Goal: Task Accomplishment & Management: Complete application form

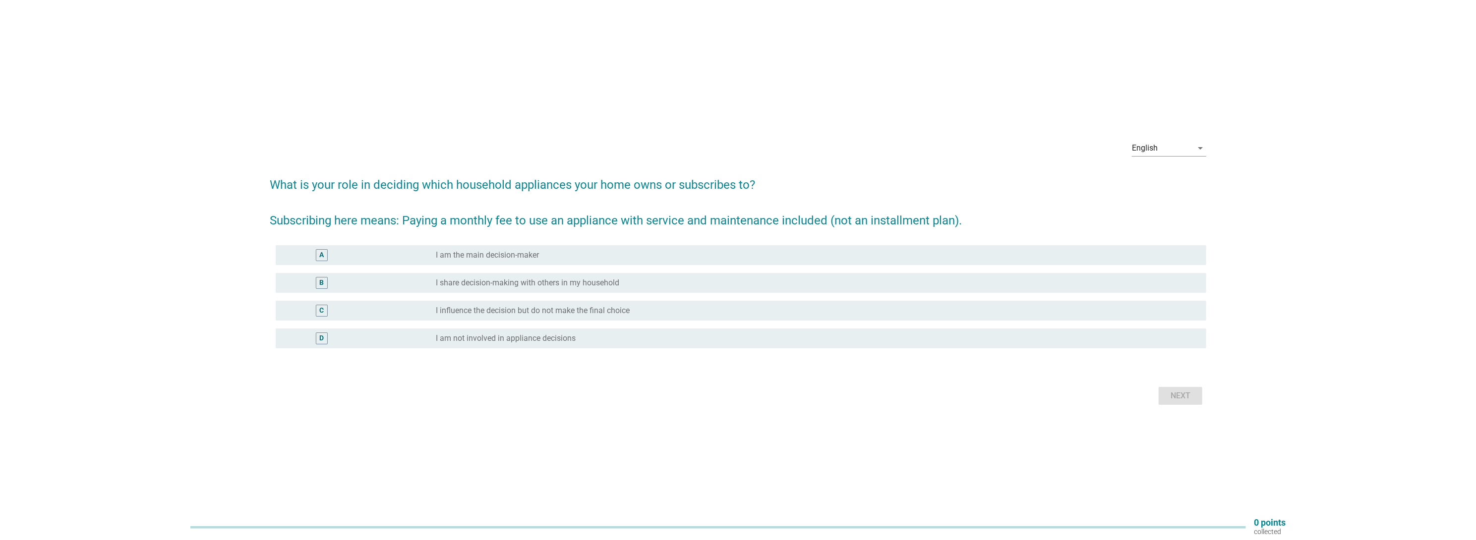
click at [578, 253] on div "radio_button_unchecked I am the main decision-maker" at bounding box center [813, 255] width 754 height 10
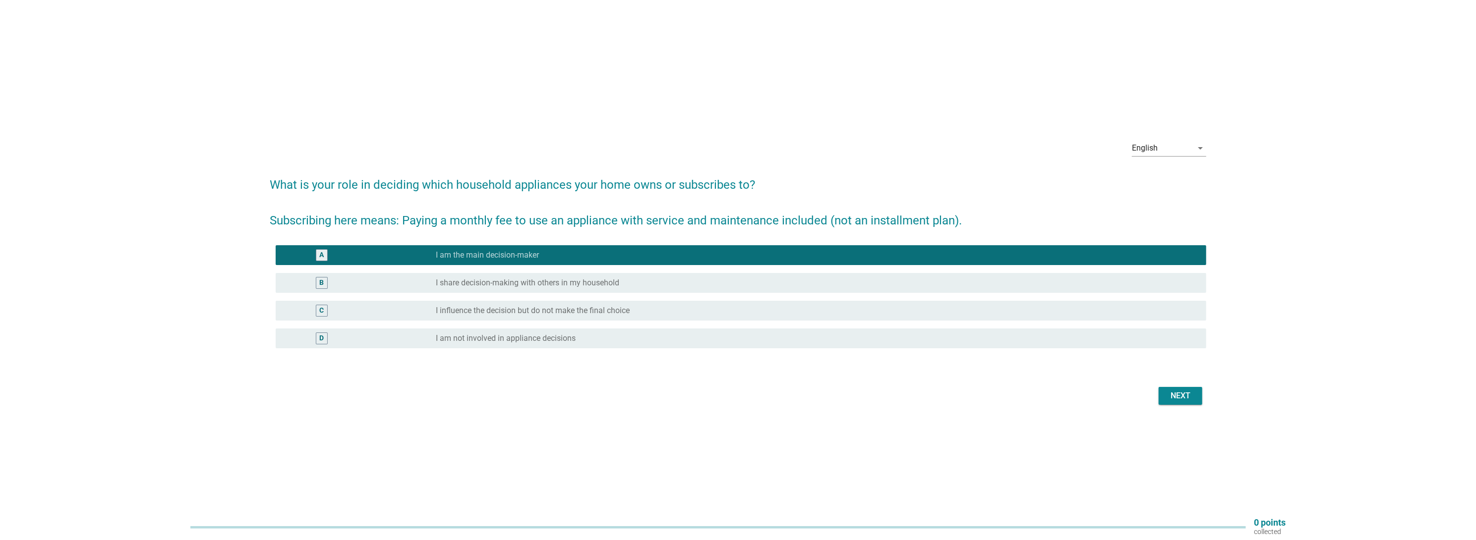
click at [1182, 399] on div "Next" at bounding box center [1180, 396] width 28 height 12
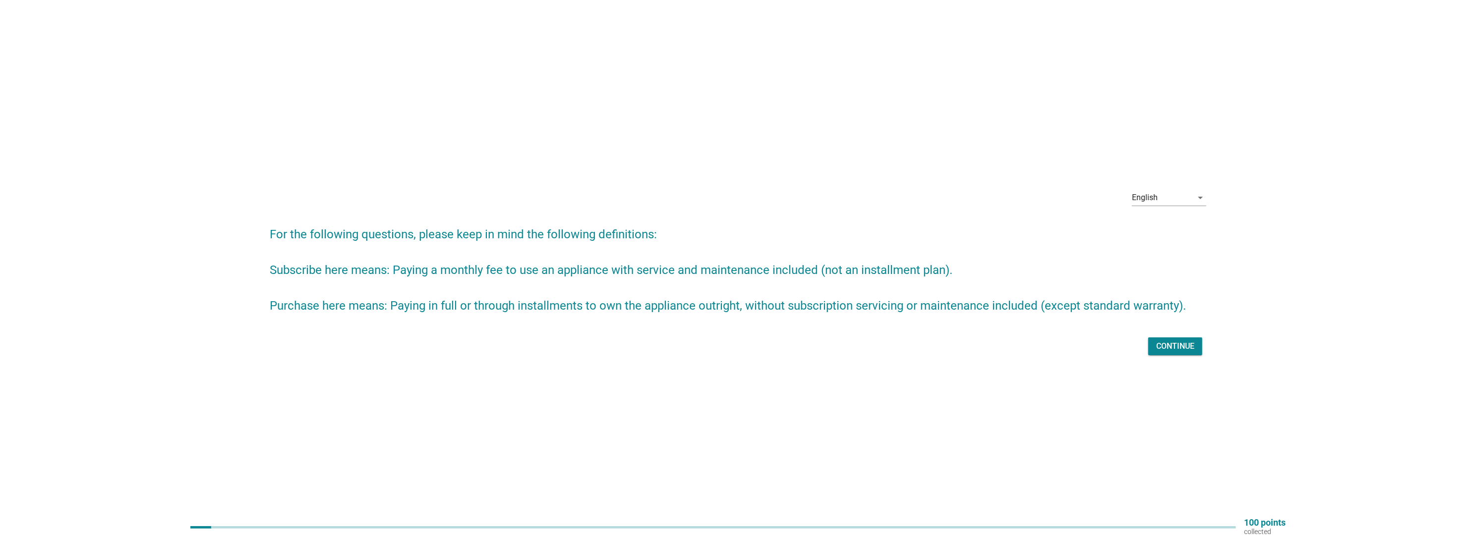
click at [1180, 346] on div "Continue" at bounding box center [1175, 347] width 38 height 12
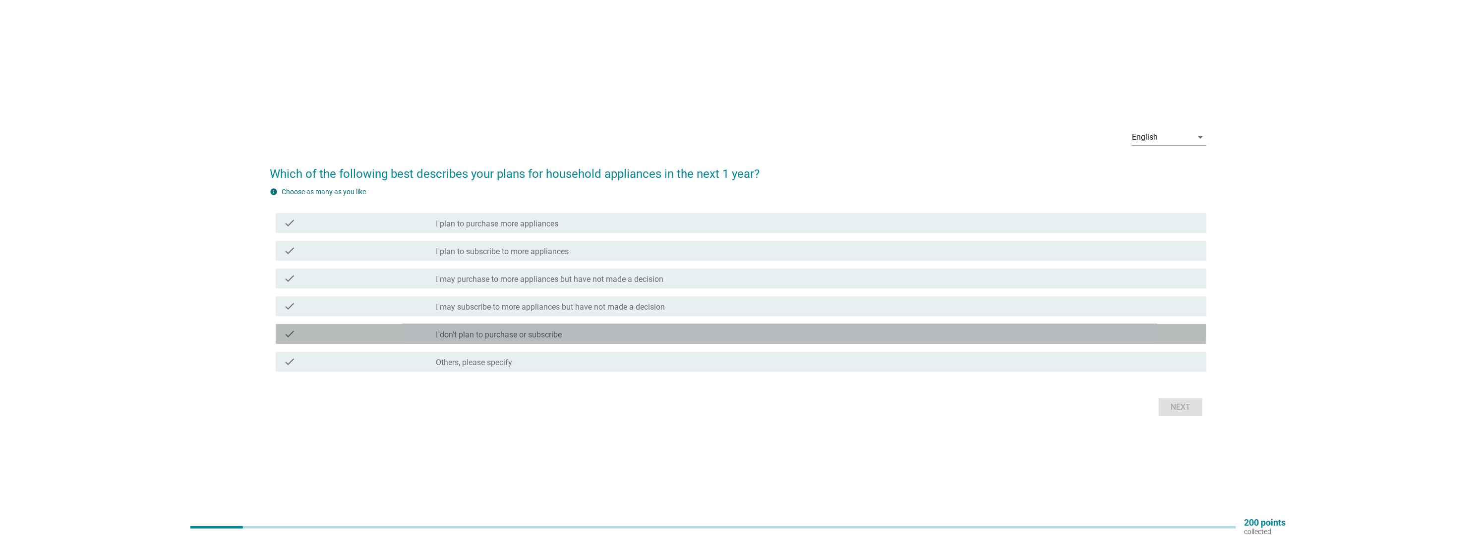
click at [582, 336] on div "check_box_outline_blank I don't plan to purchase or subscribe" at bounding box center [817, 334] width 762 height 12
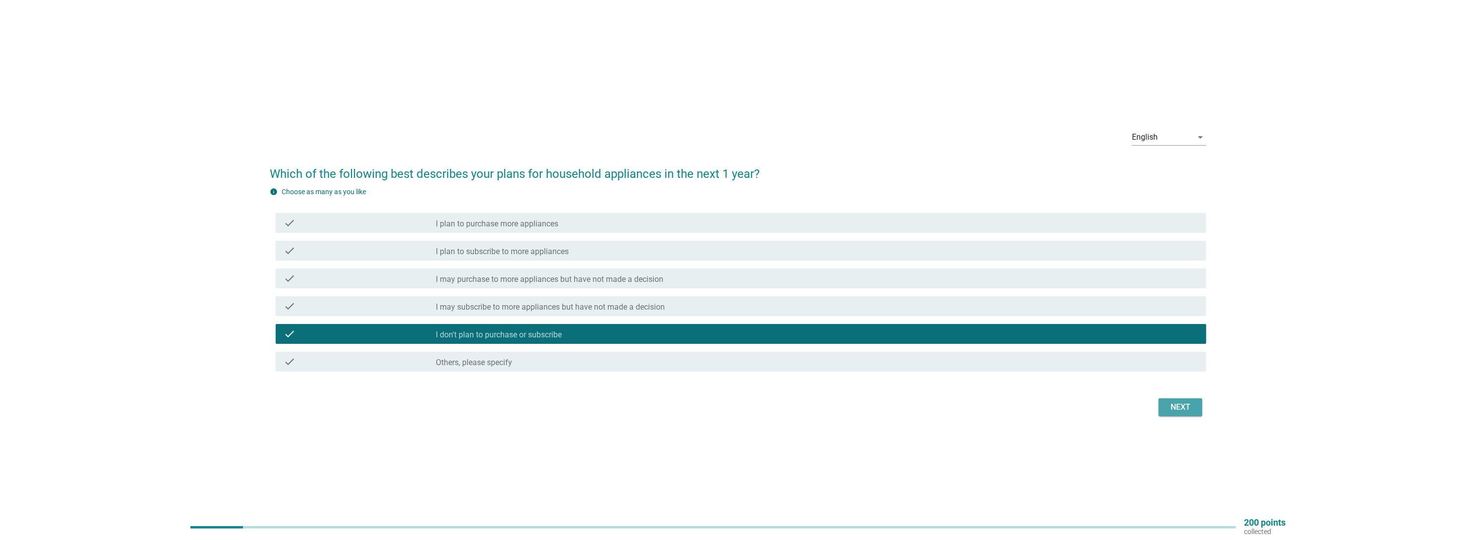
click at [1168, 405] on div "Next" at bounding box center [1180, 408] width 28 height 12
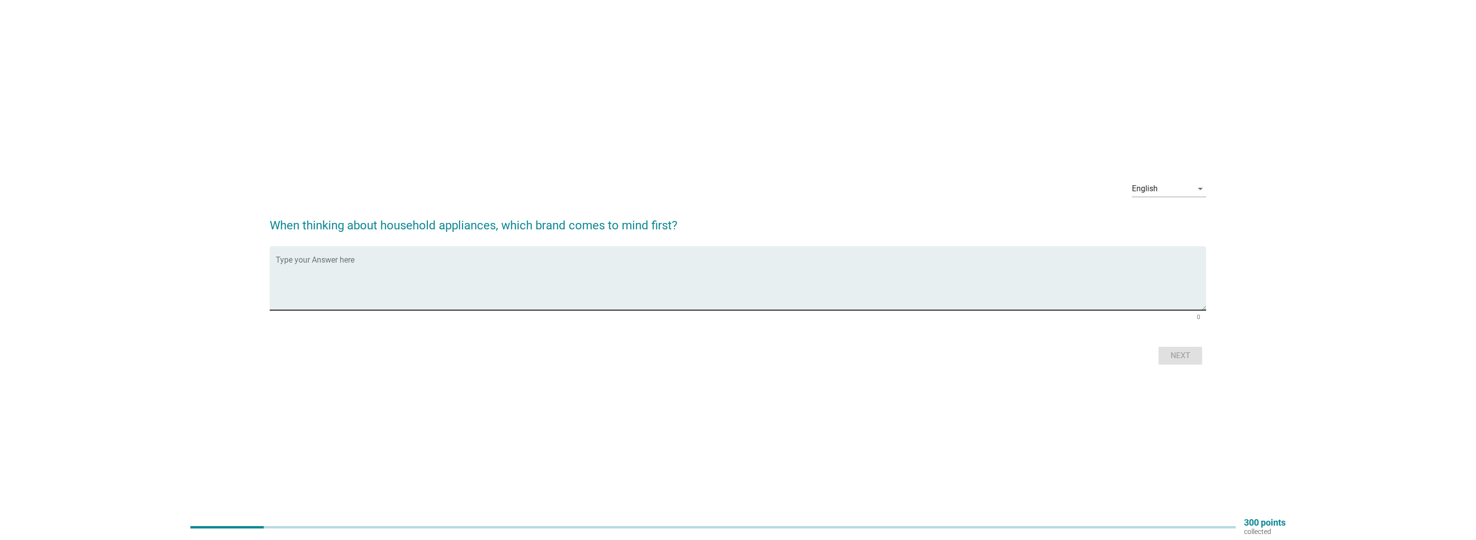
click at [638, 284] on textarea "Type your Answer here" at bounding box center [741, 284] width 930 height 52
type textarea "samsung"
click at [1192, 359] on div "Next" at bounding box center [1180, 356] width 28 height 12
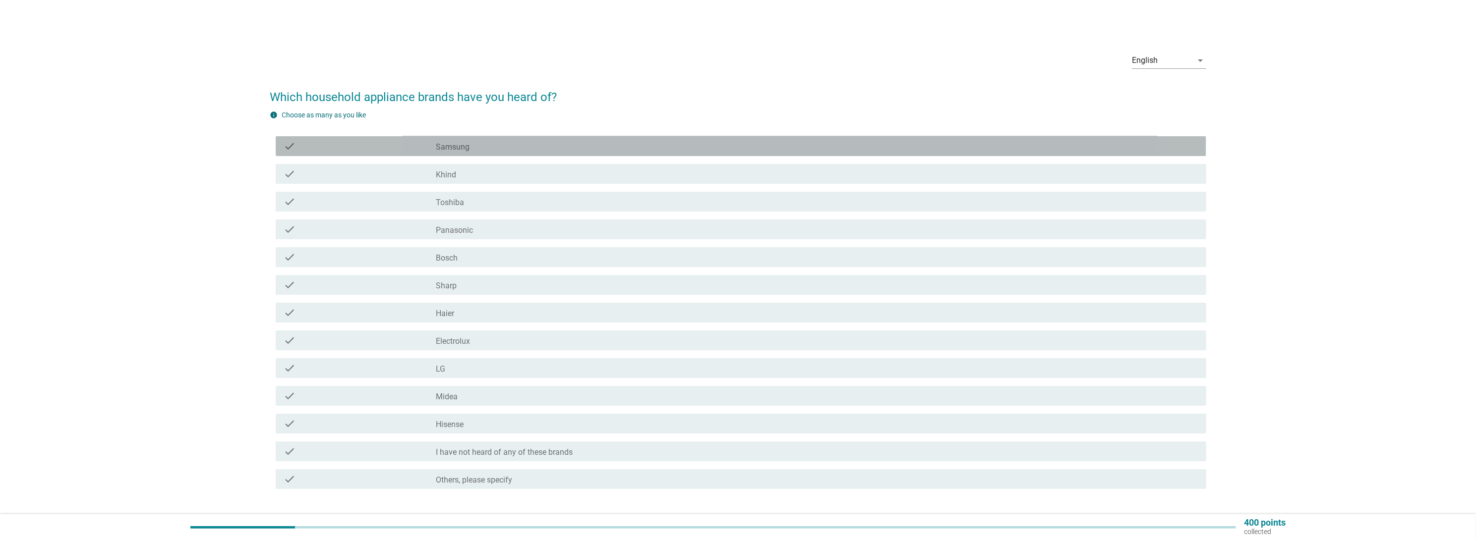
click at [608, 148] on div "check_box_outline_blank Samsung" at bounding box center [817, 146] width 762 height 12
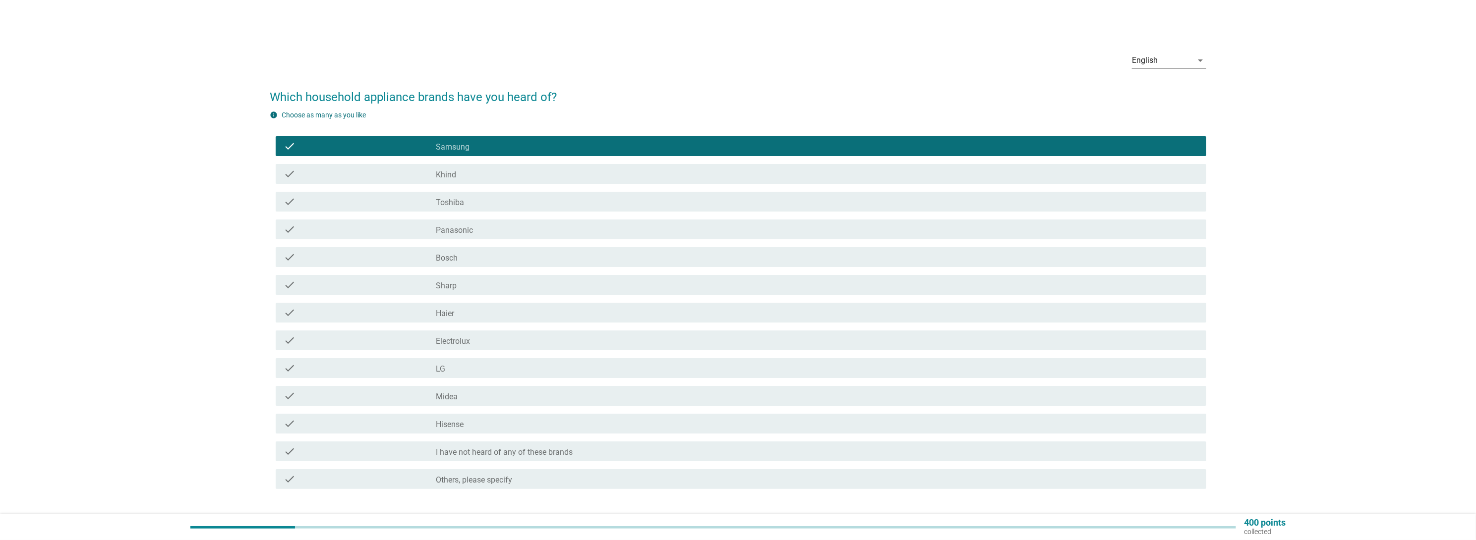
click at [571, 165] on div "check check_box_outline_blank Khind" at bounding box center [741, 174] width 930 height 20
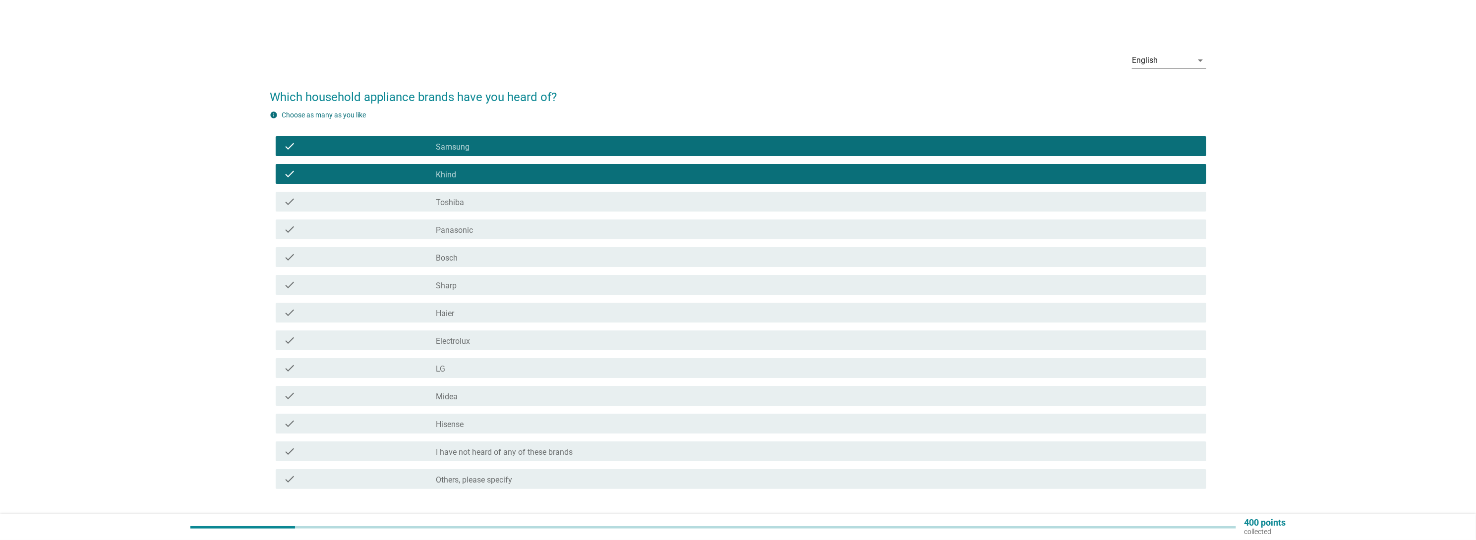
click at [555, 188] on div "check check_box_outline_blank Toshiba" at bounding box center [738, 202] width 936 height 28
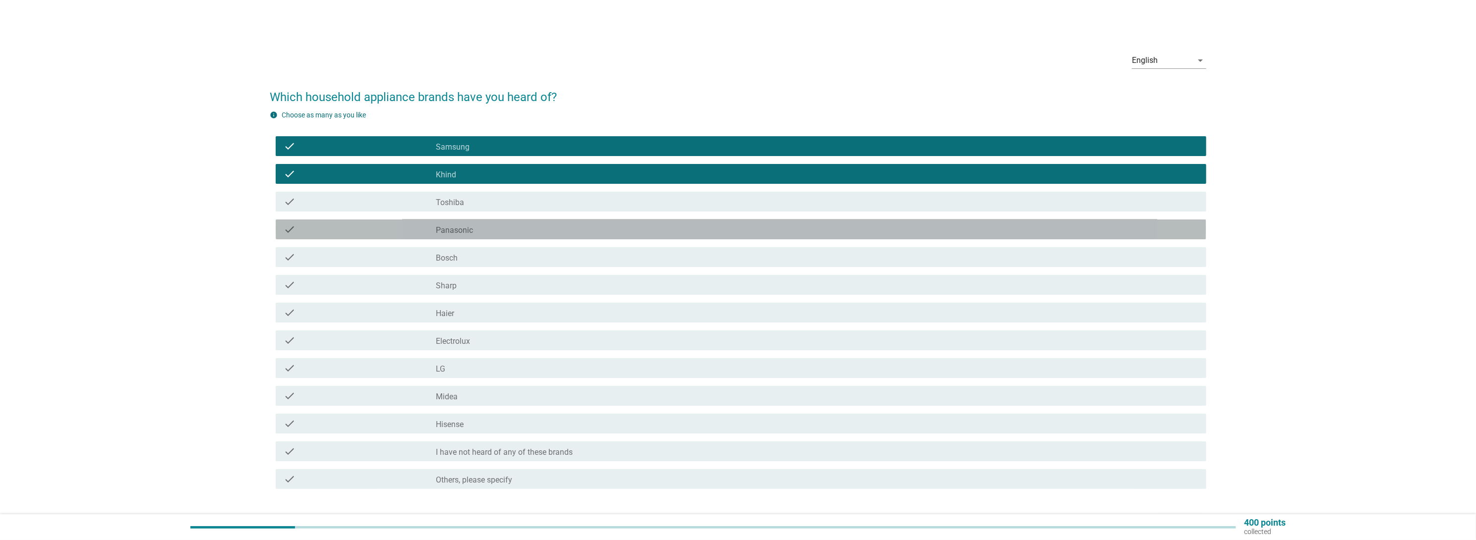
click at [546, 230] on div "check_box_outline_blank Panasonic" at bounding box center [817, 230] width 762 height 12
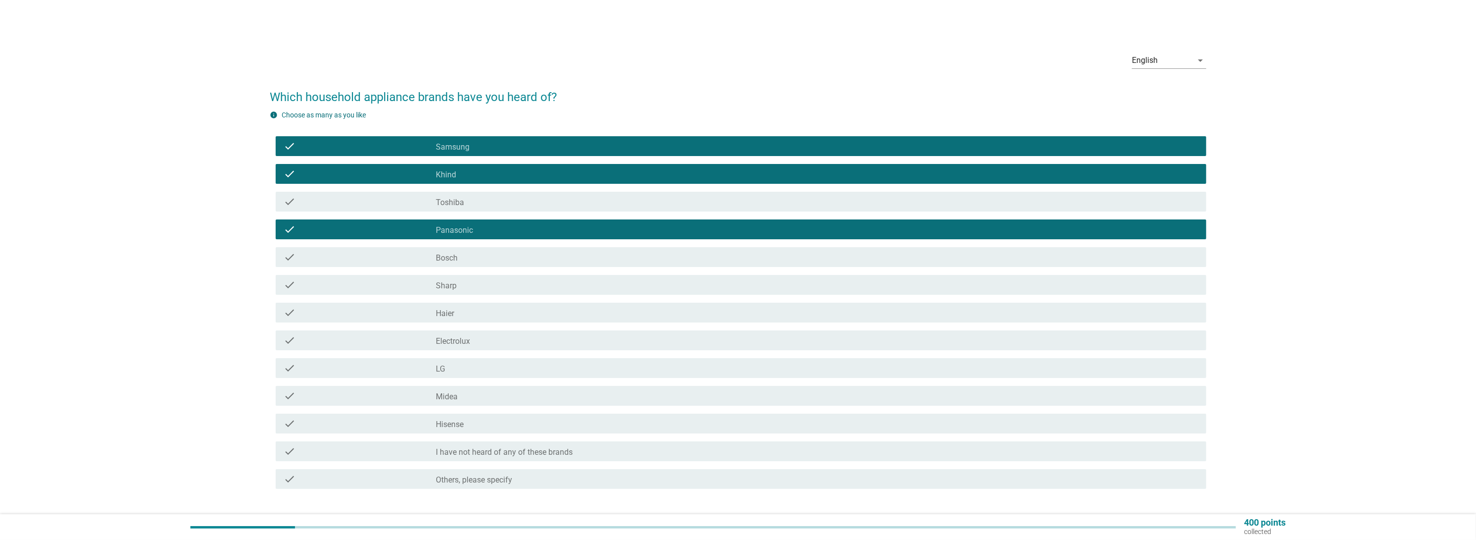
click at [558, 198] on div "check_box_outline_blank Toshiba" at bounding box center [817, 202] width 762 height 12
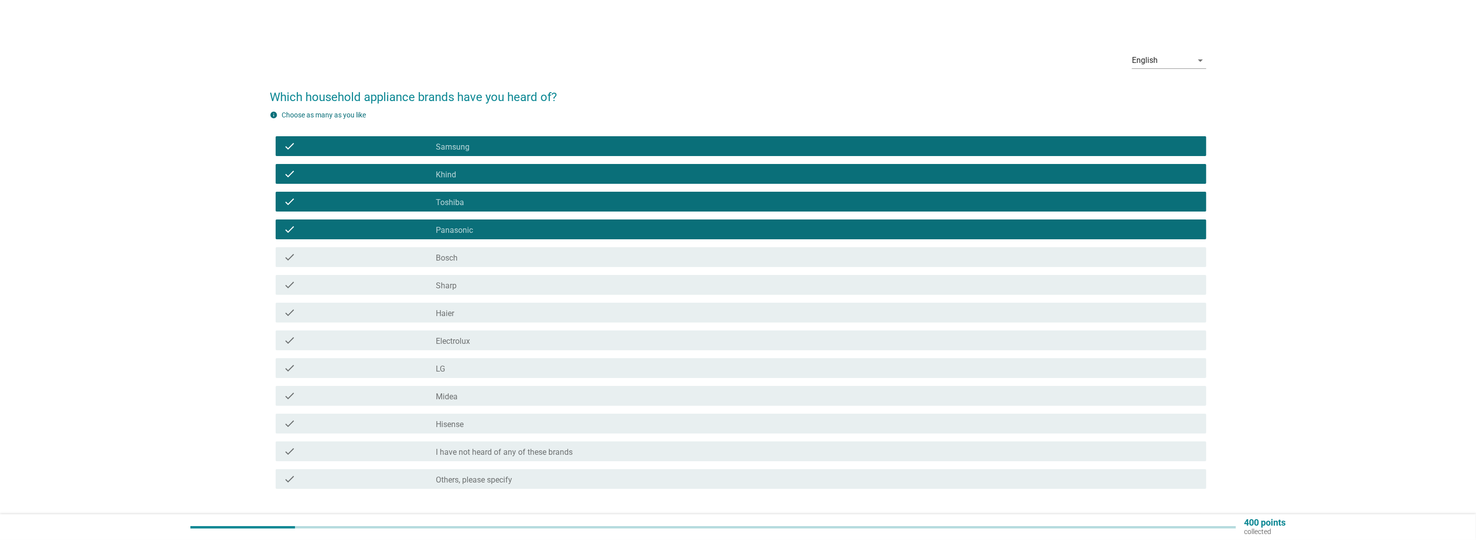
click at [538, 280] on div "check_box_outline_blank Sharp" at bounding box center [817, 285] width 762 height 12
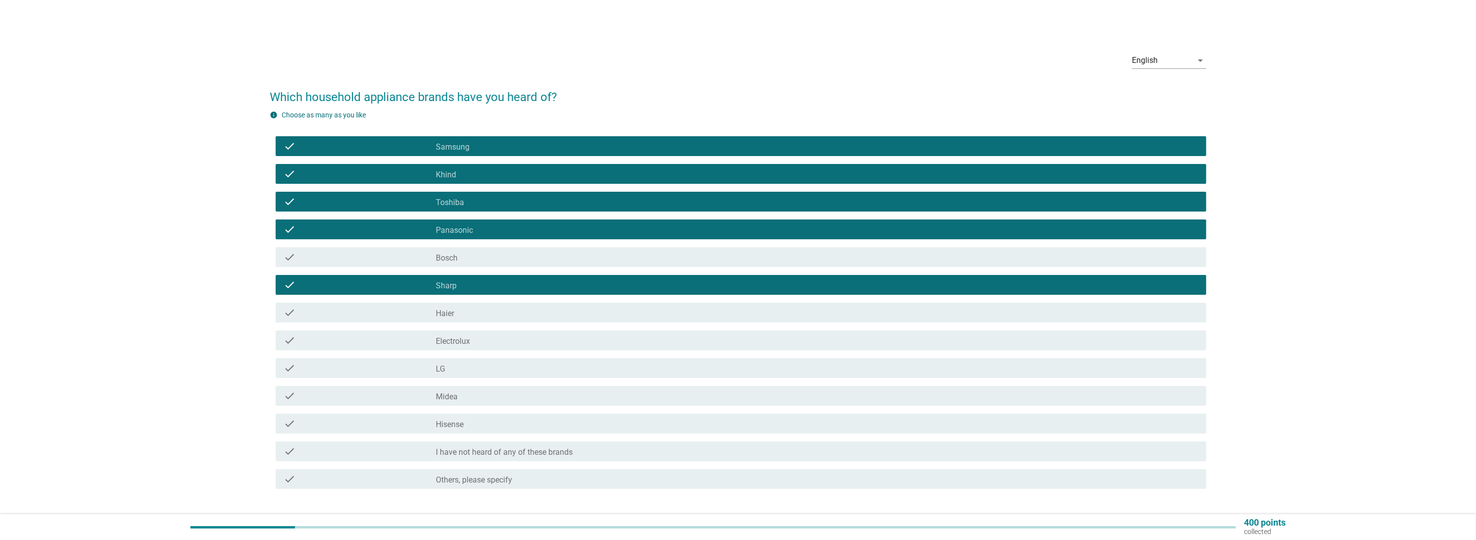
click at [538, 338] on div "check_box_outline_blank Electrolux" at bounding box center [817, 341] width 762 height 12
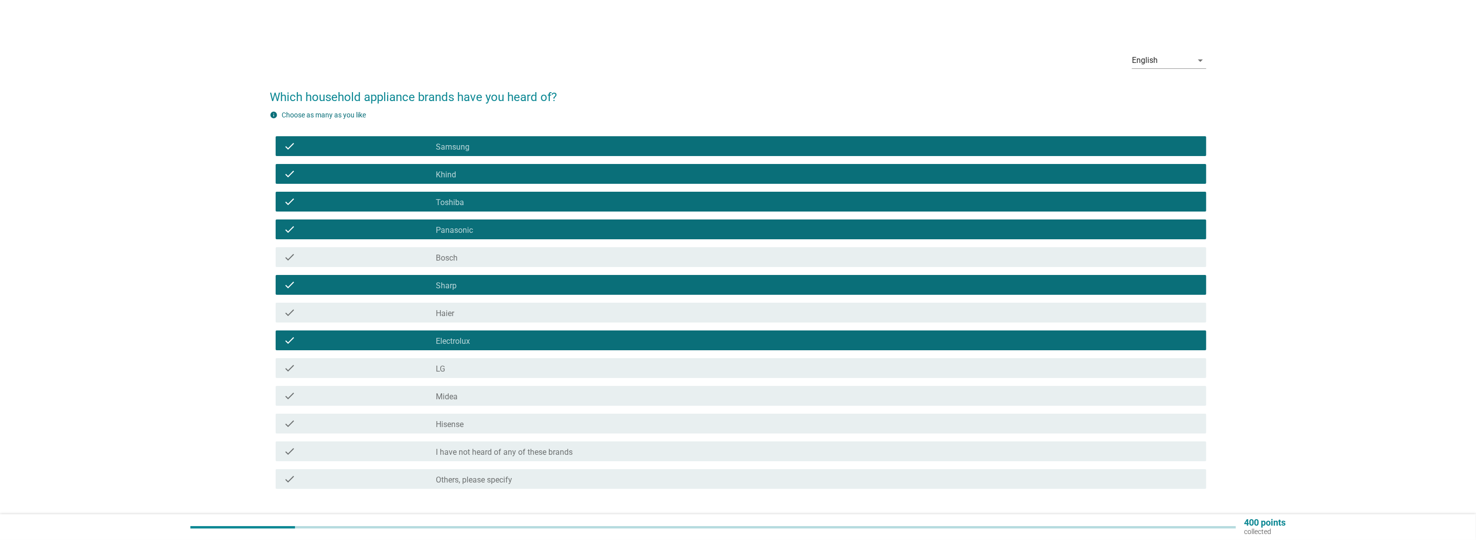
click at [571, 361] on div "check check_box_outline_blank LG" at bounding box center [741, 368] width 930 height 20
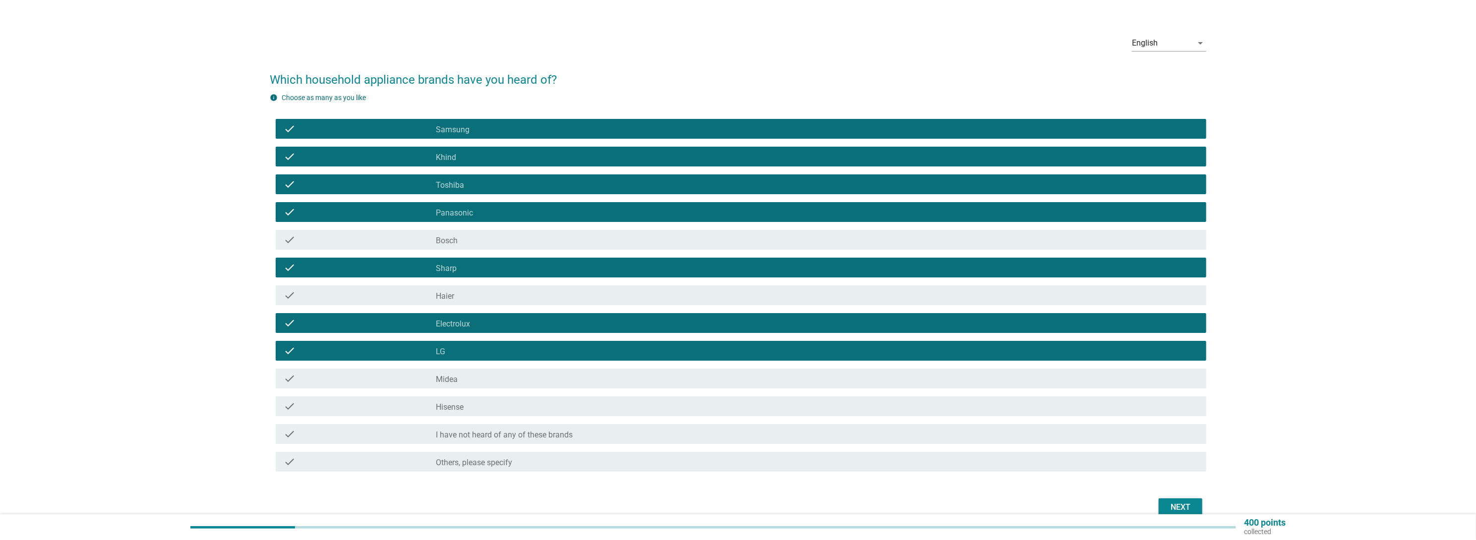
scroll to position [16, 0]
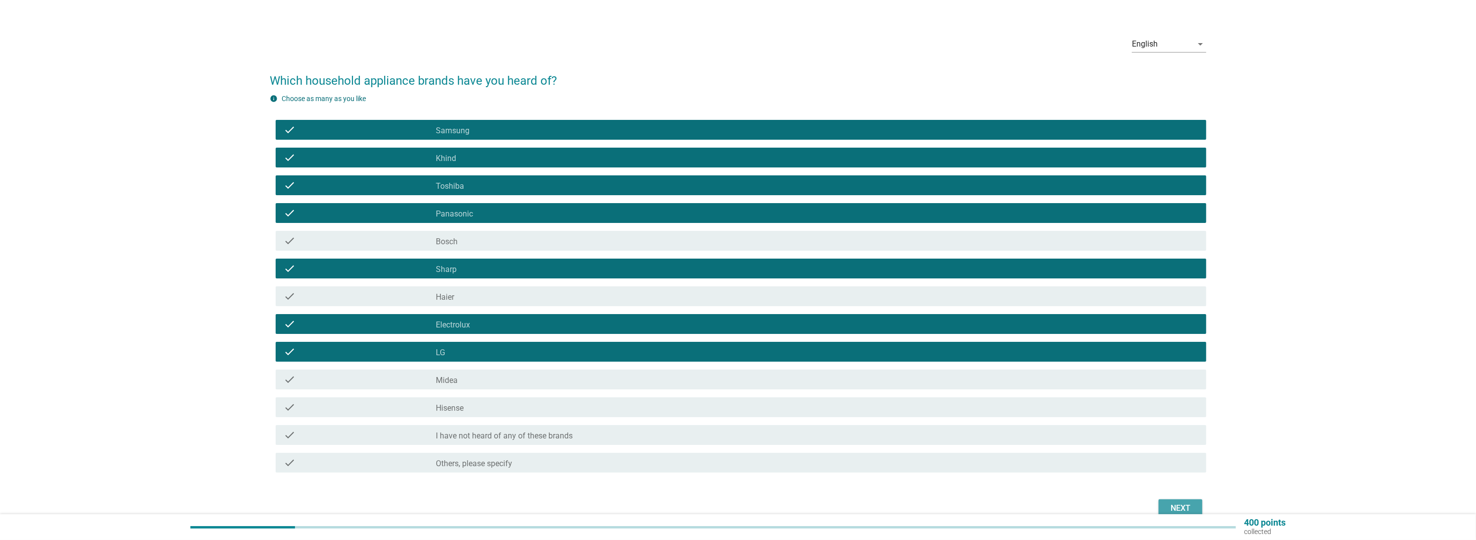
click at [1183, 506] on div "Next" at bounding box center [1180, 509] width 28 height 12
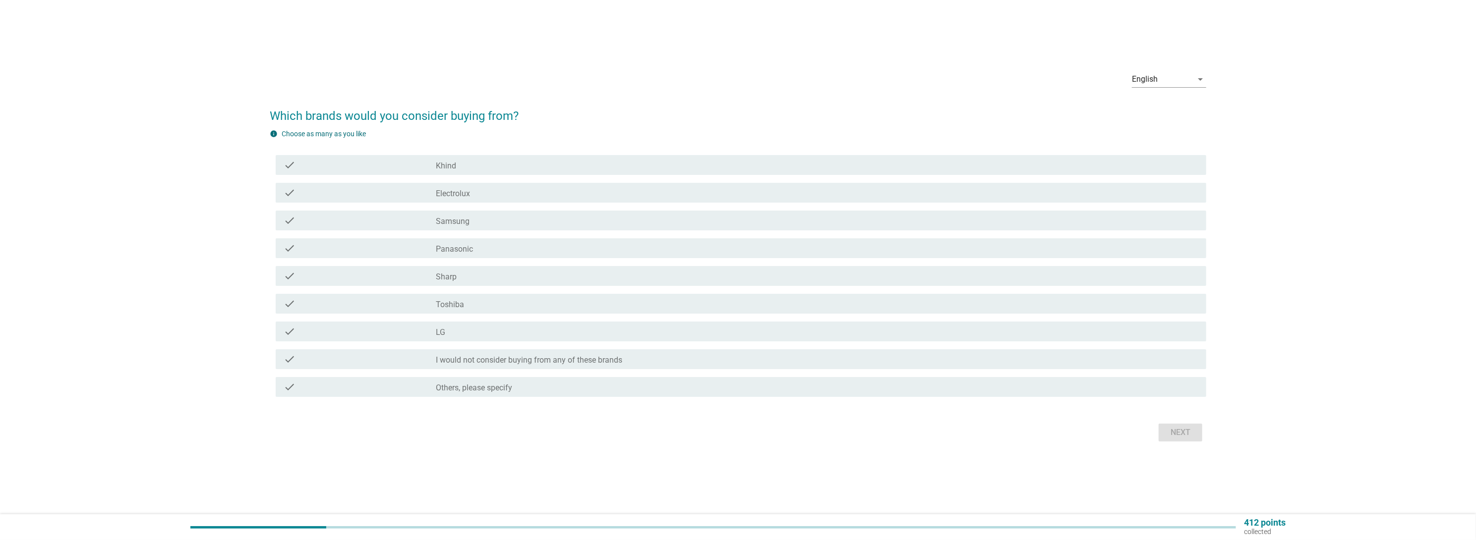
scroll to position [0, 0]
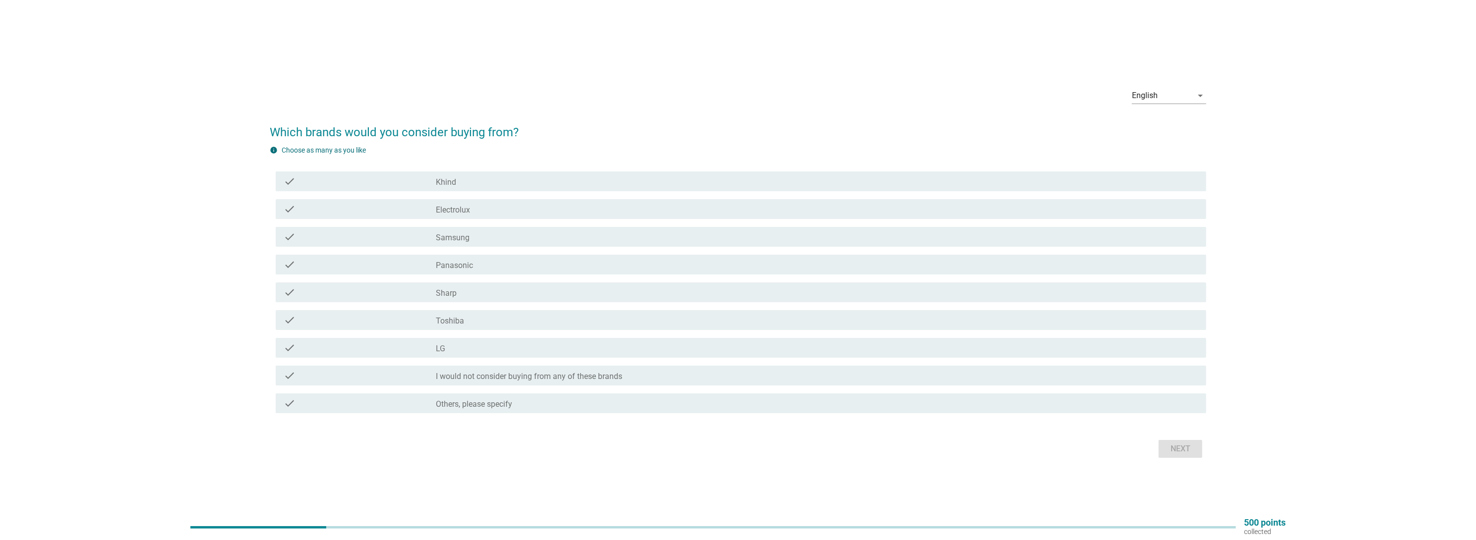
click at [747, 260] on div "check_box_outline_blank Panasonic" at bounding box center [817, 265] width 762 height 12
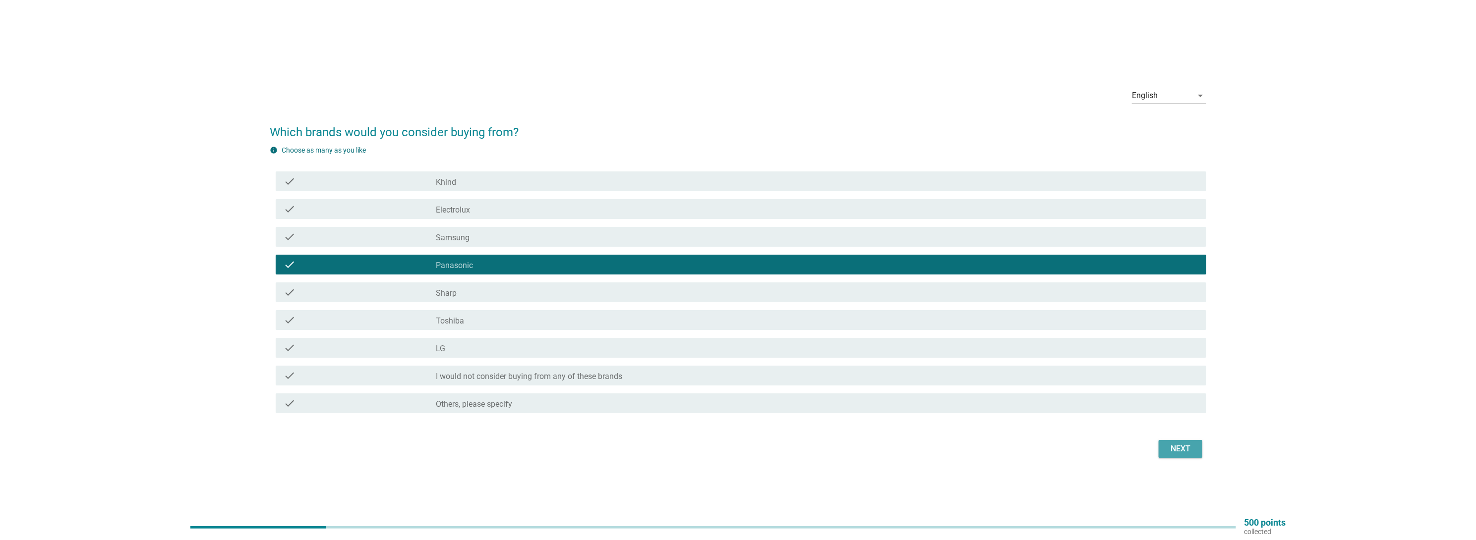
click at [1180, 449] on div "Next" at bounding box center [1180, 449] width 28 height 12
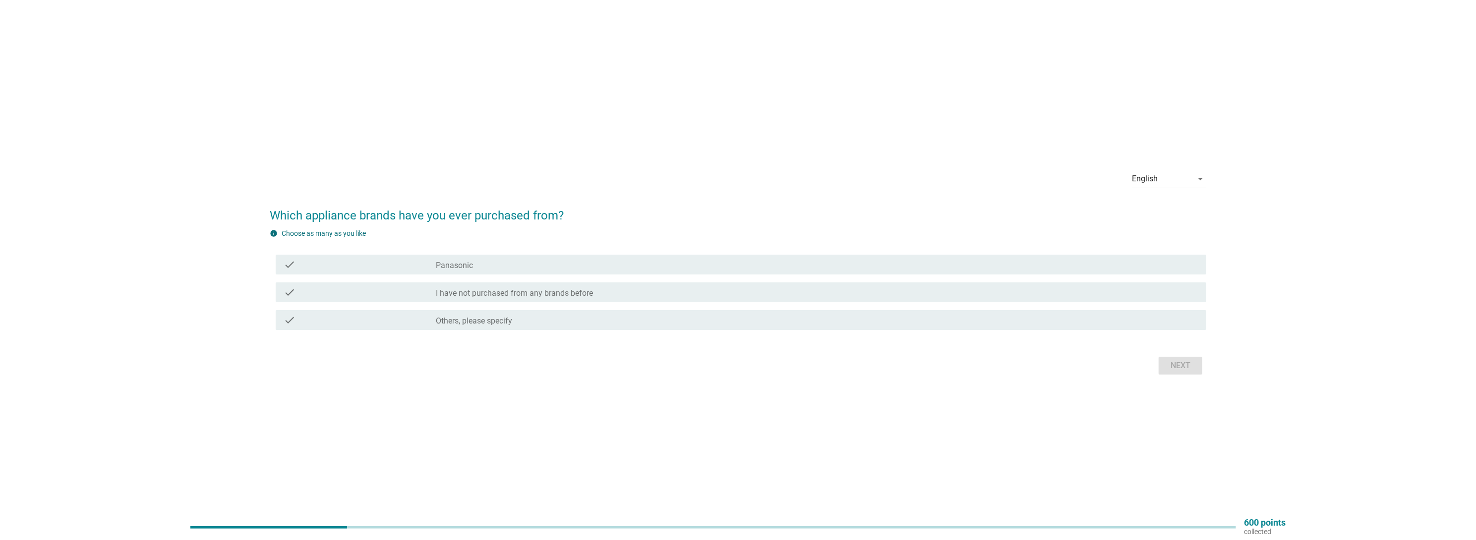
click at [928, 266] on div "check_box Panasonic" at bounding box center [817, 265] width 762 height 12
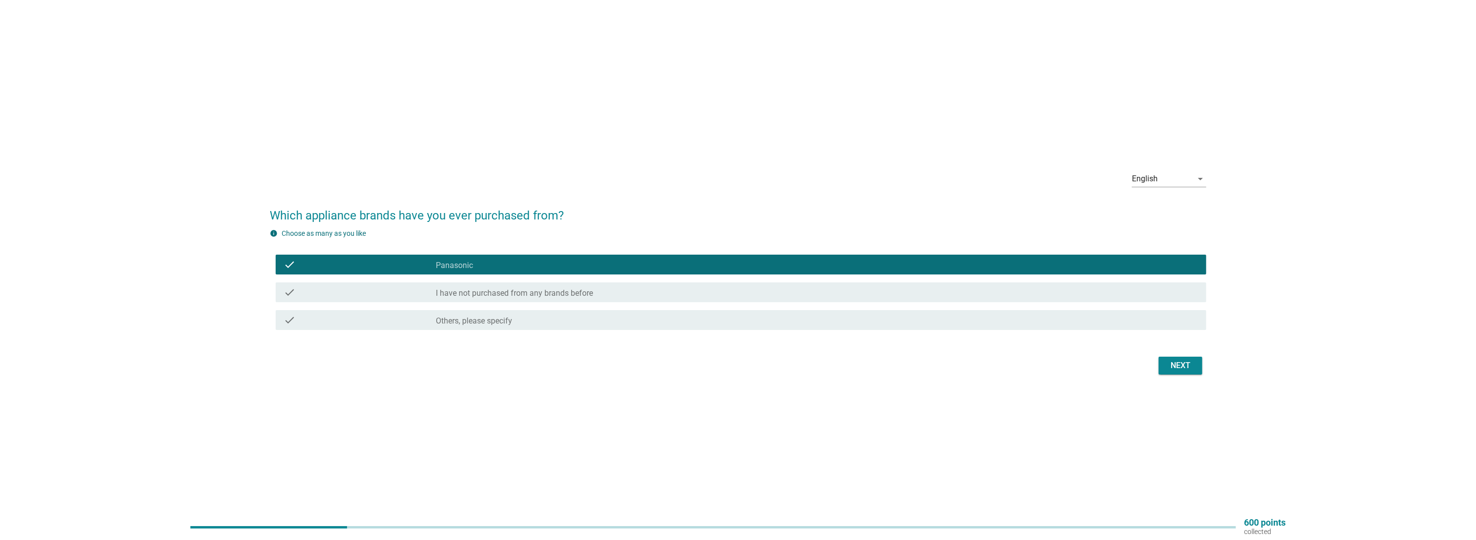
click at [1185, 368] on div "Next" at bounding box center [1180, 366] width 28 height 12
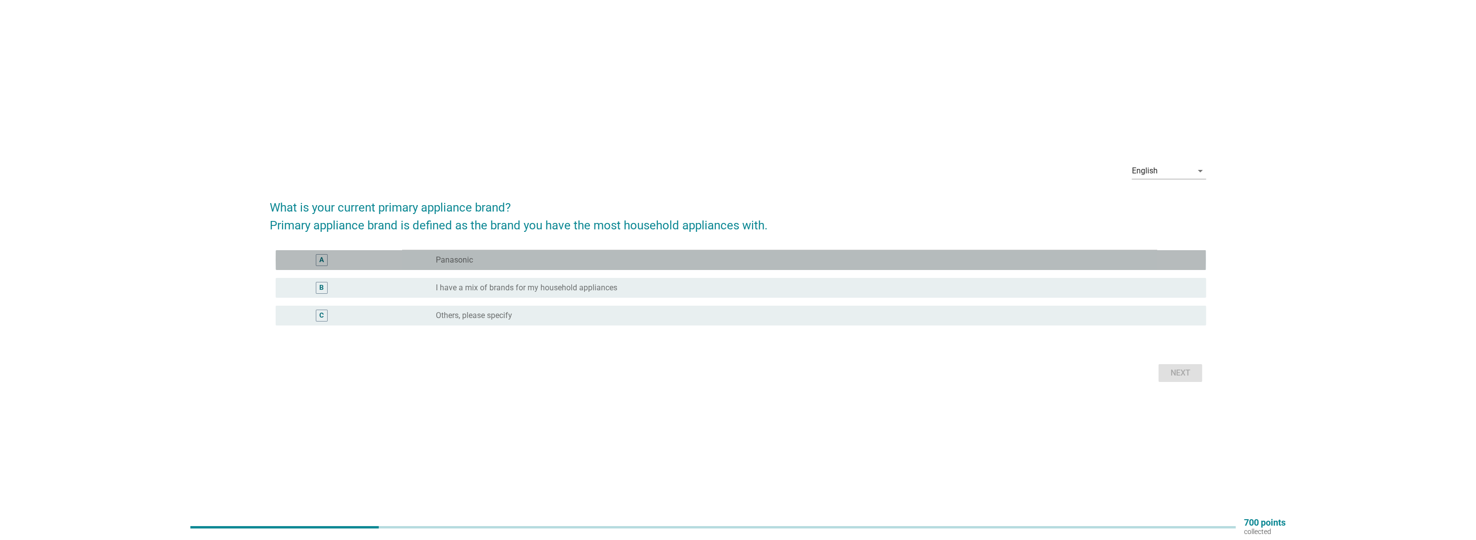
click at [754, 270] on div "A radio_button_unchecked Panasonic" at bounding box center [741, 260] width 930 height 20
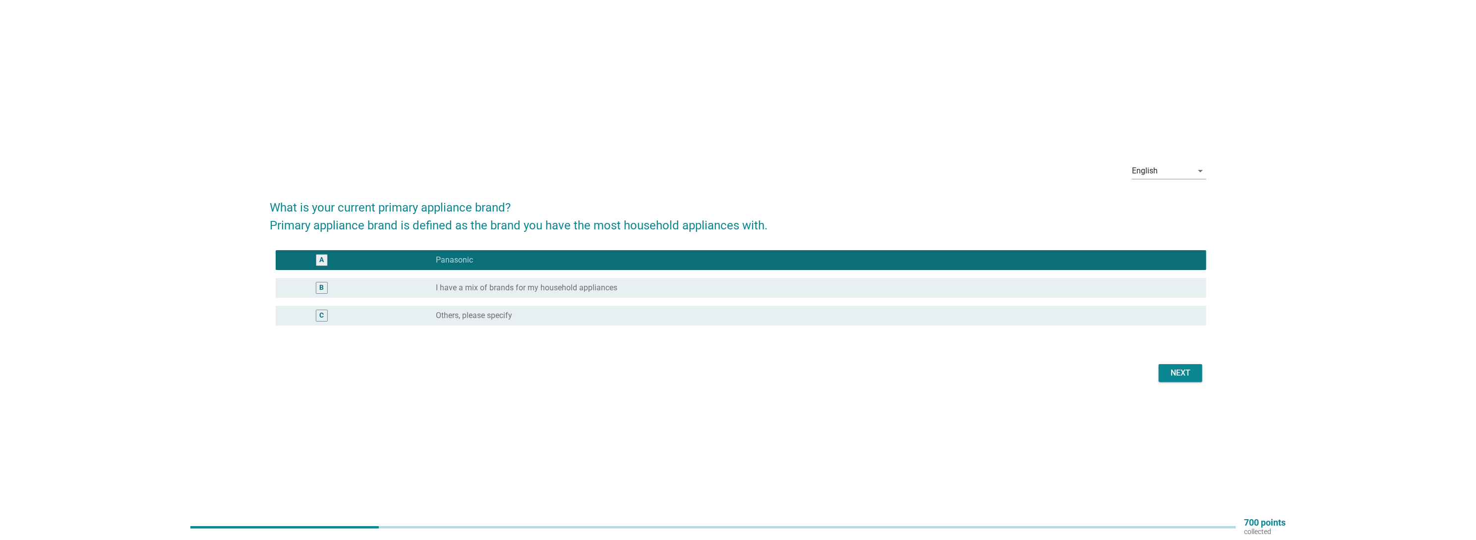
click at [1190, 370] on div "Next" at bounding box center [1180, 373] width 28 height 12
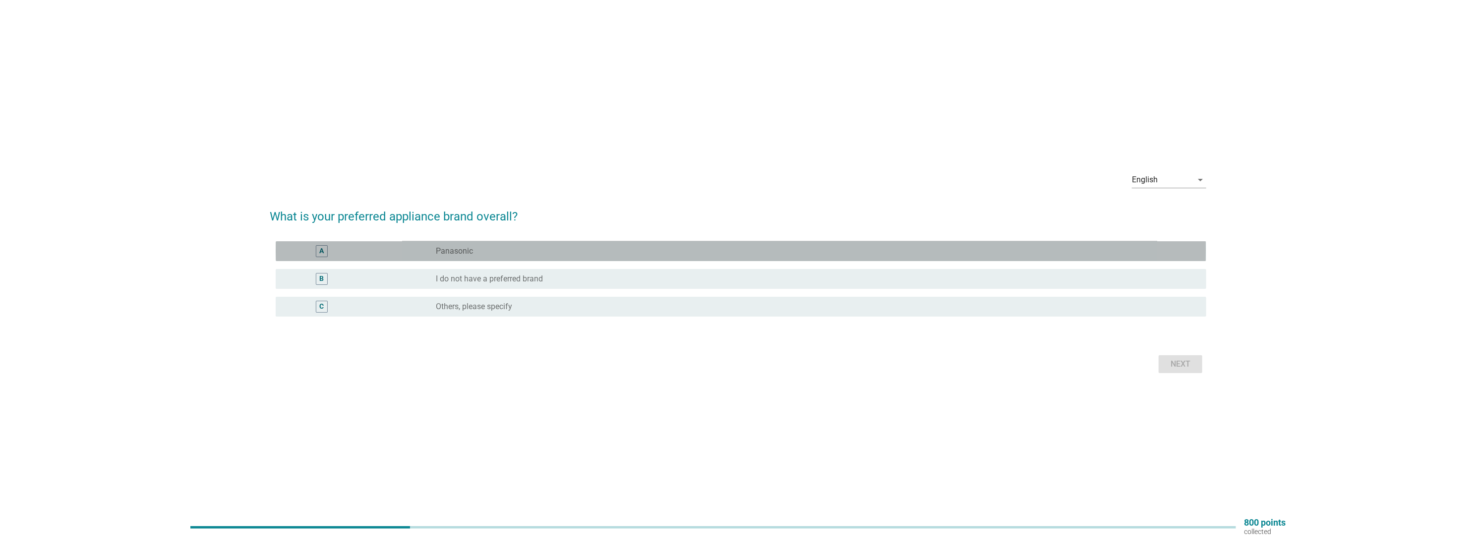
click at [598, 246] on div "radio_button_unchecked Panasonic" at bounding box center [817, 251] width 762 height 12
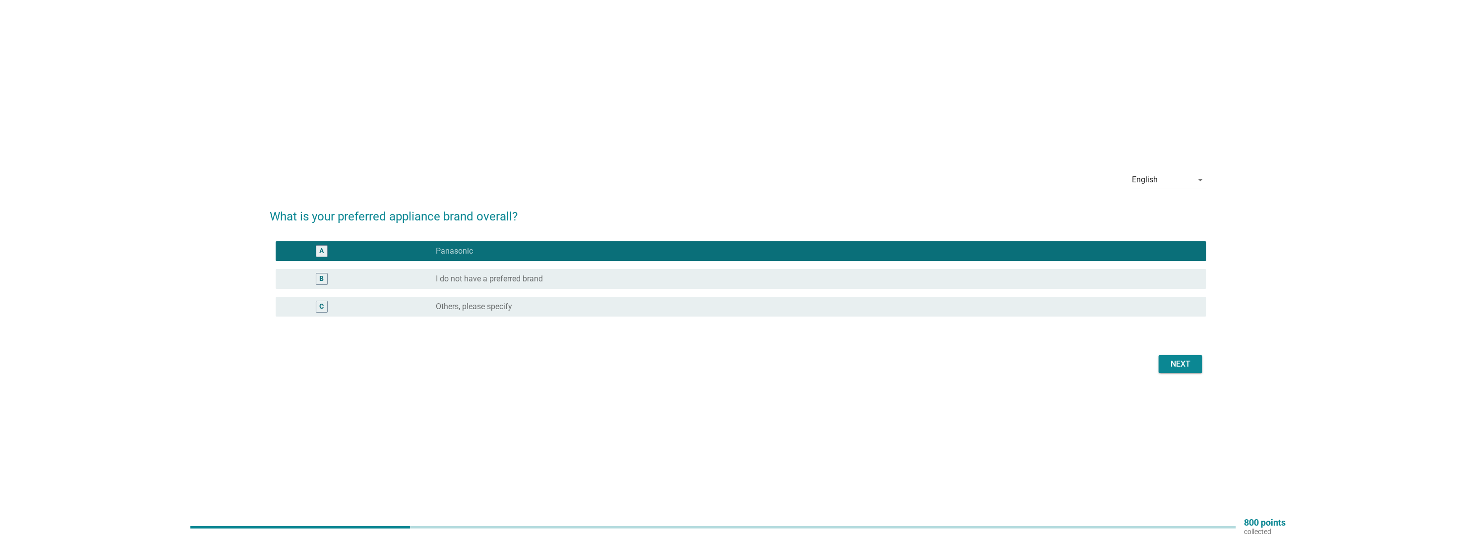
click at [1184, 369] on div "Next" at bounding box center [1180, 364] width 28 height 12
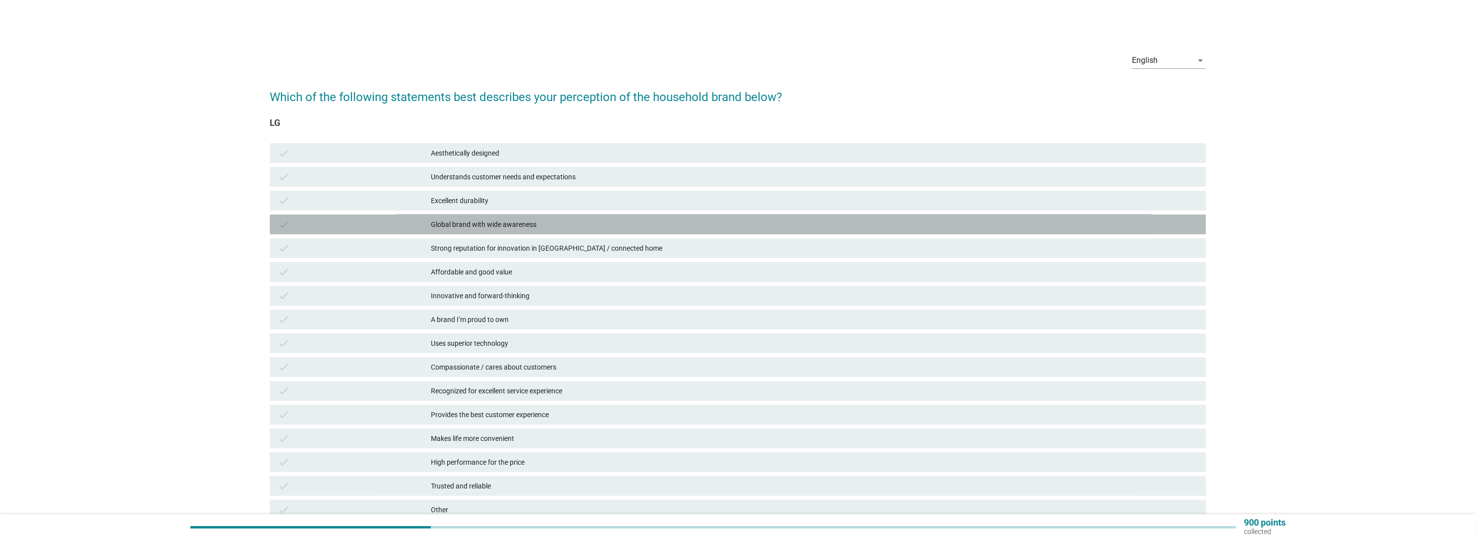
click at [613, 228] on div "Global brand with wide awareness" at bounding box center [814, 225] width 767 height 12
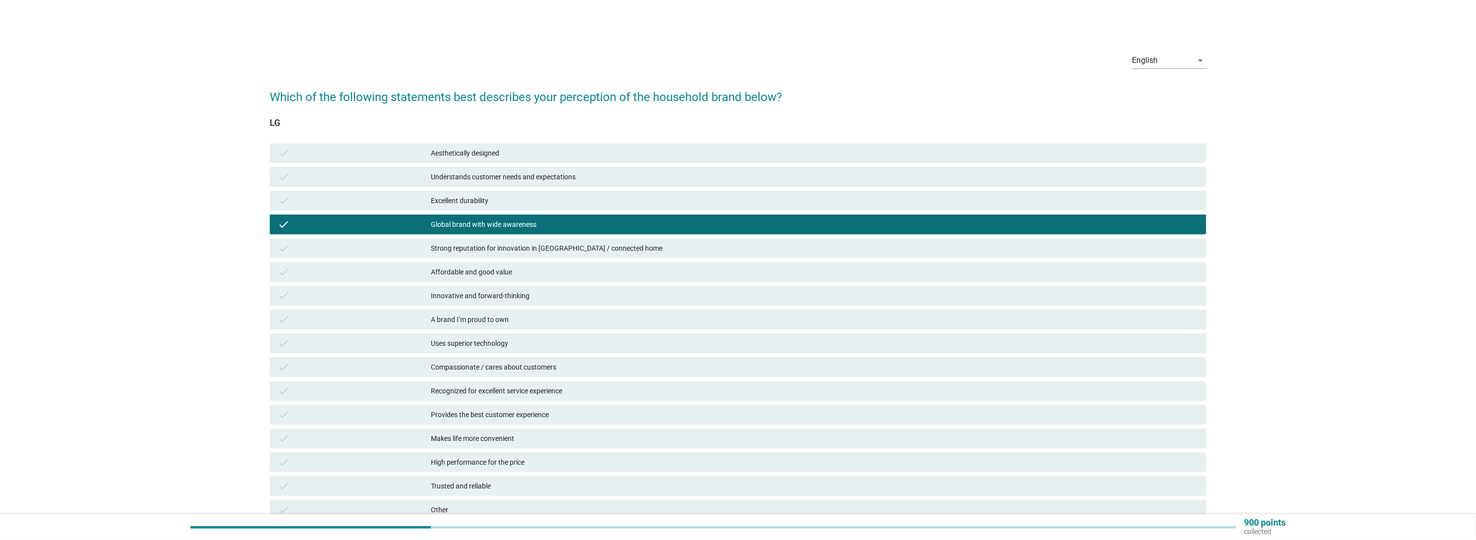
click at [598, 308] on div "check Aesthetically designed check Understands customer needs and expectations …" at bounding box center [738, 331] width 940 height 381
click at [573, 383] on div "check Recognized for excellent service experience" at bounding box center [738, 391] width 936 height 20
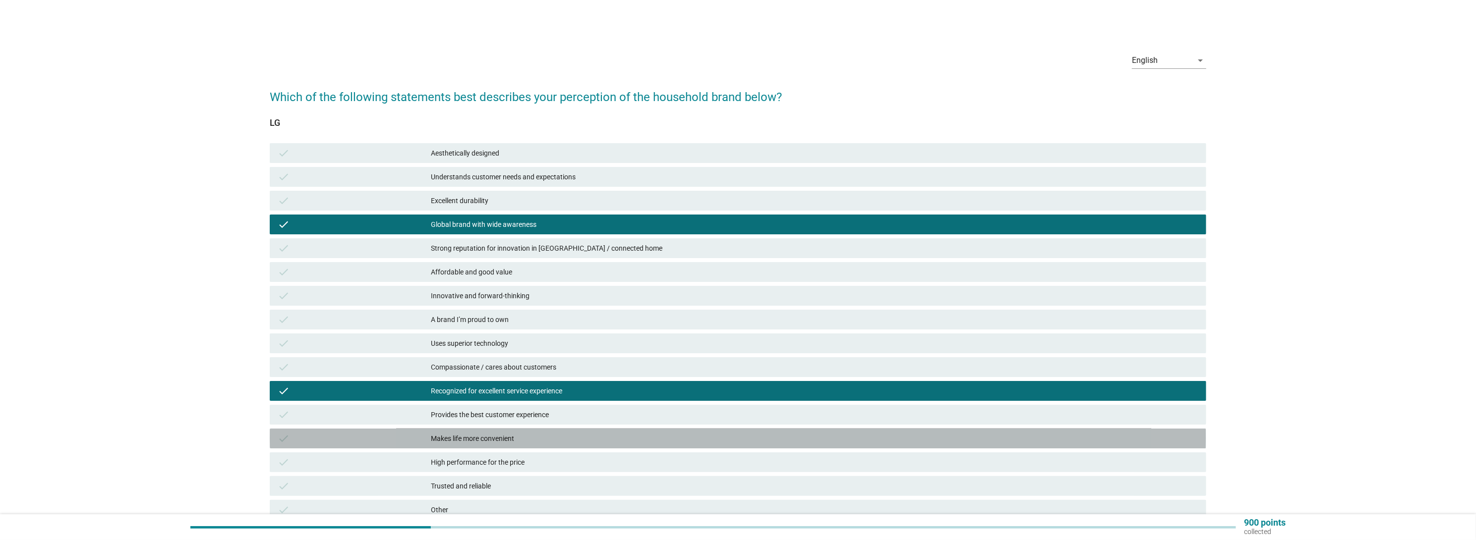
click at [549, 447] on div "check Makes life more convenient" at bounding box center [738, 439] width 936 height 20
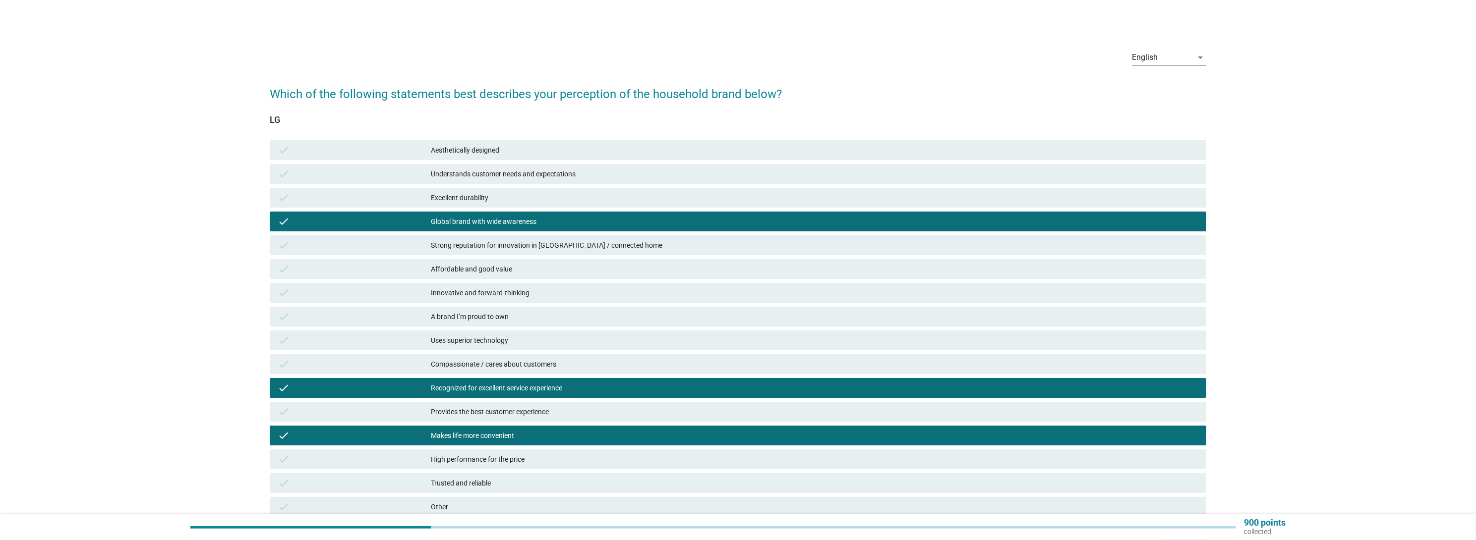
scroll to position [89, 0]
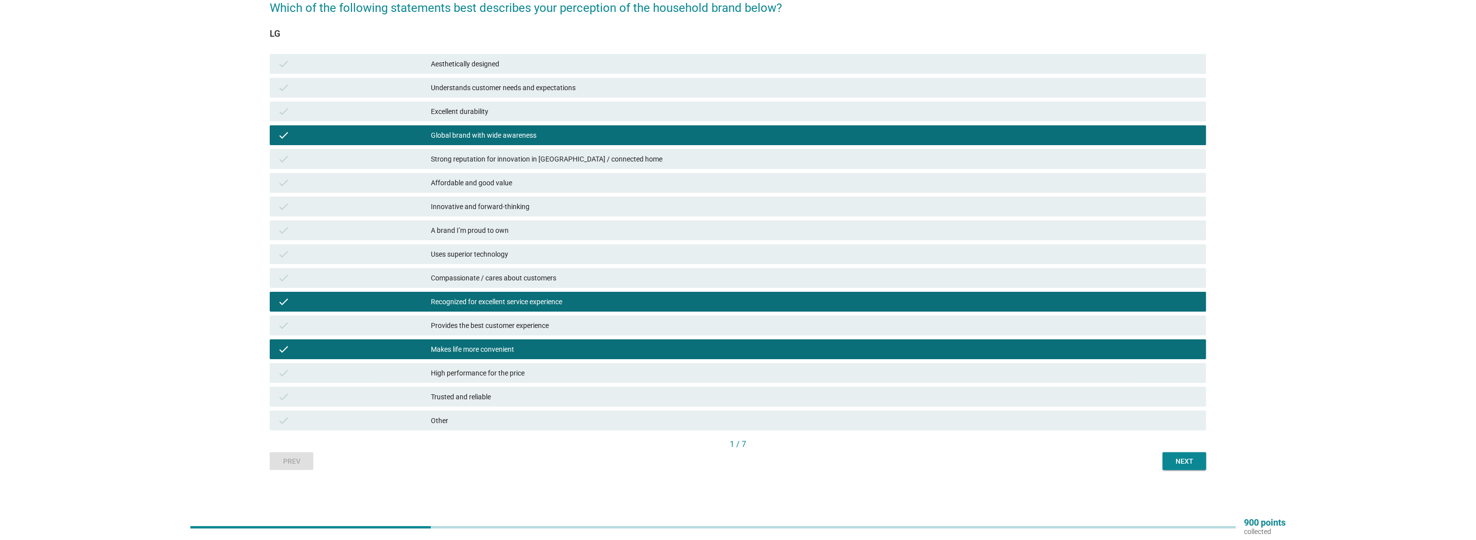
click at [552, 351] on div "Makes life more convenient" at bounding box center [814, 350] width 767 height 12
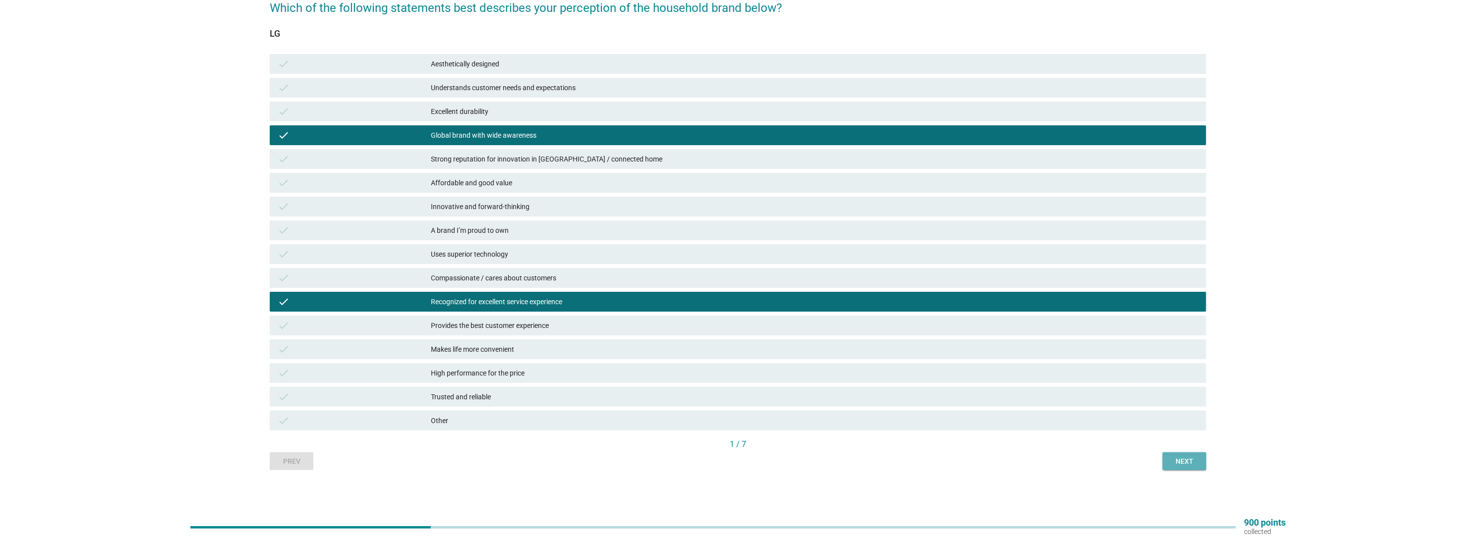
click at [1188, 458] on div "Next" at bounding box center [1184, 462] width 28 height 10
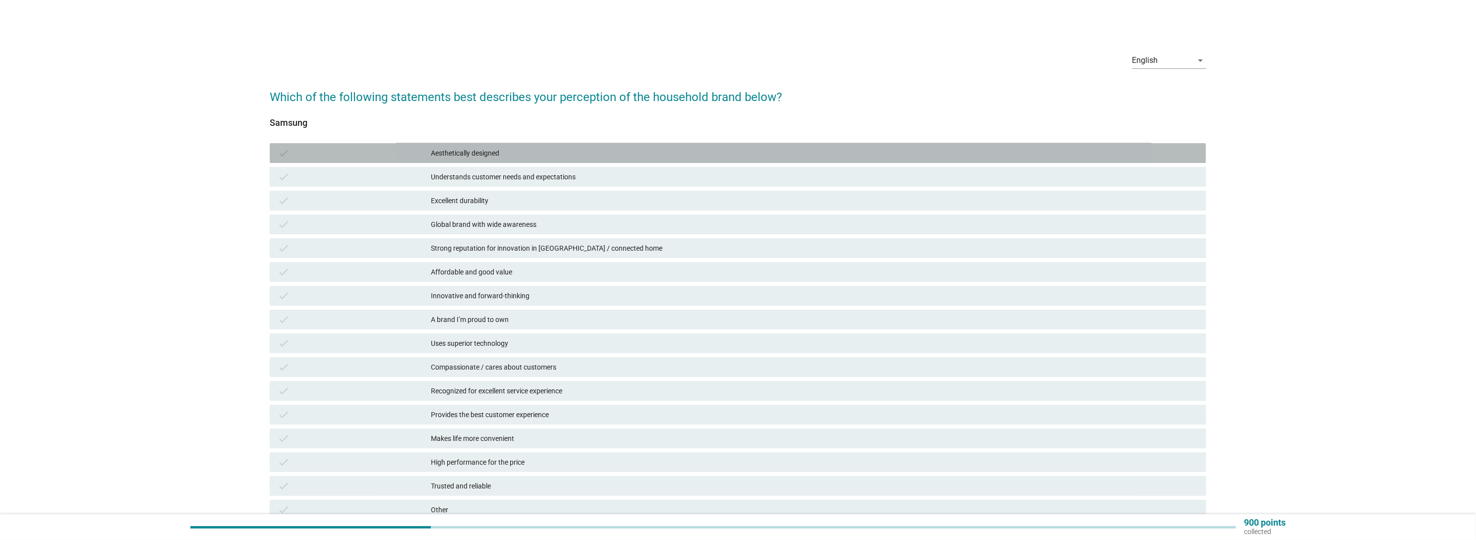
click at [478, 153] on div "Aesthetically designed" at bounding box center [814, 153] width 767 height 12
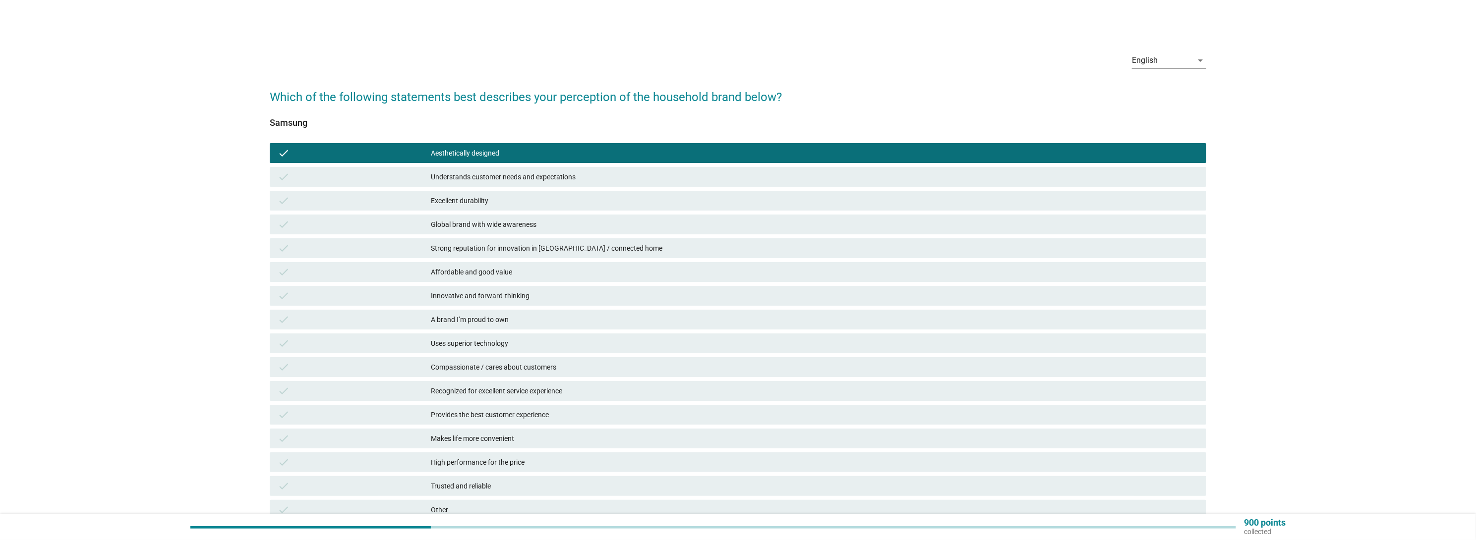
click at [476, 231] on div "check Global brand with wide awareness" at bounding box center [738, 225] width 936 height 20
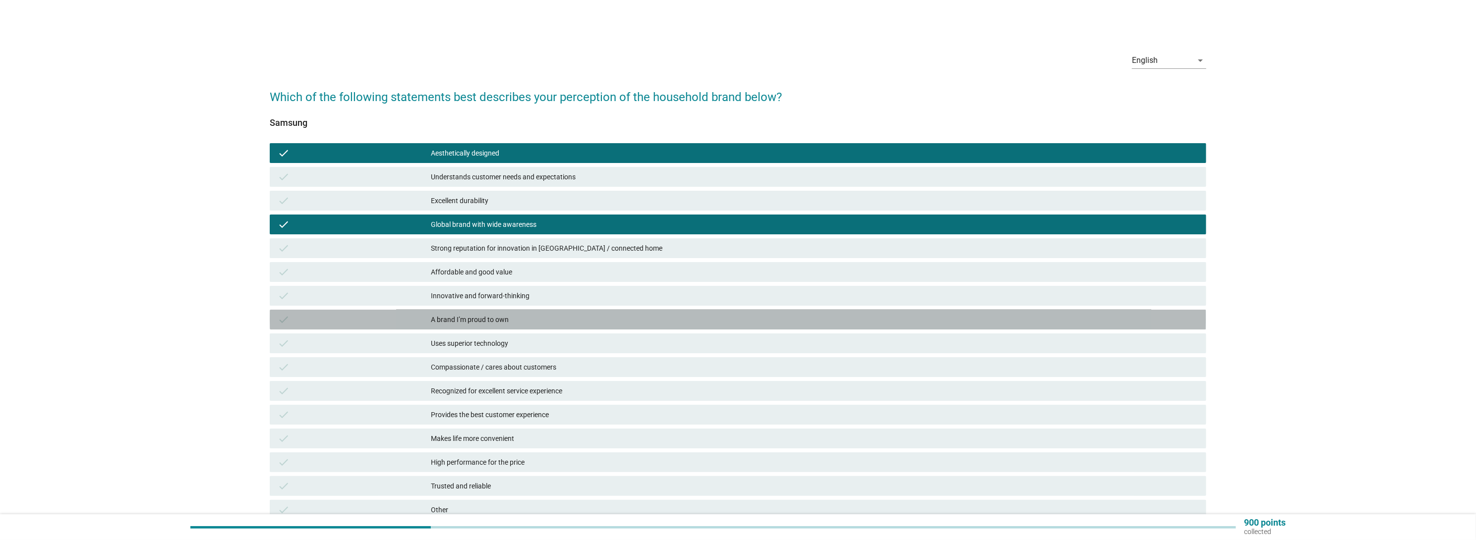
click at [462, 313] on div "check A brand I’m proud to own" at bounding box center [738, 320] width 936 height 20
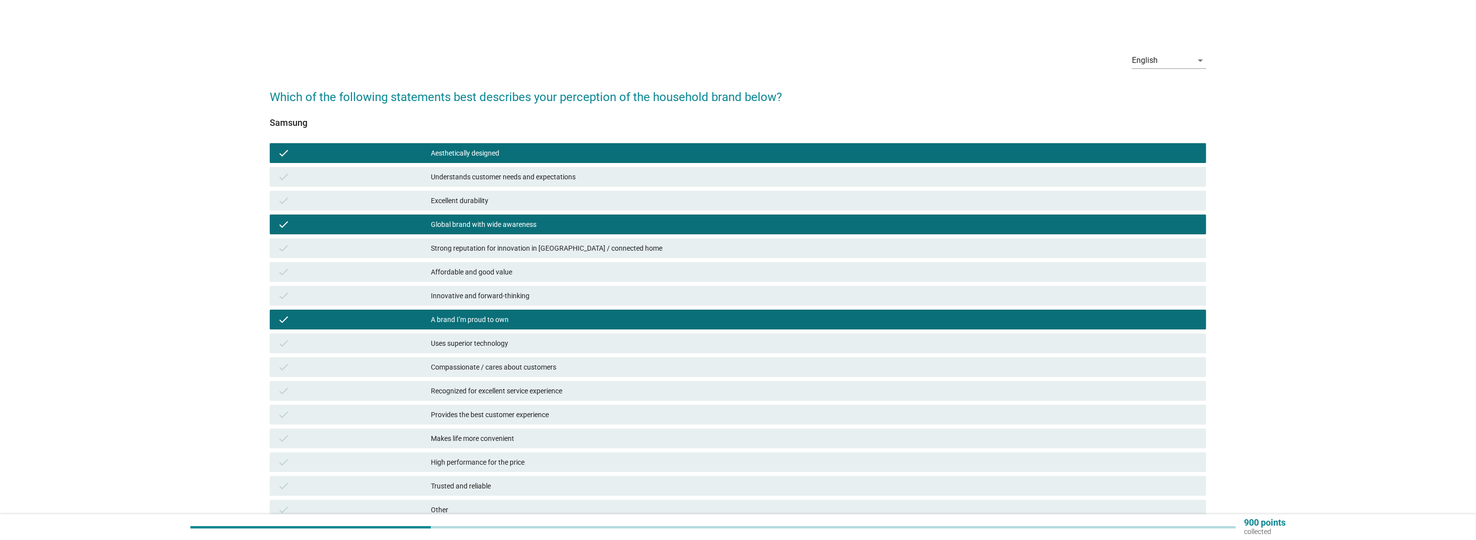
click at [455, 376] on div "check Compassionate / cares about customers" at bounding box center [738, 367] width 936 height 20
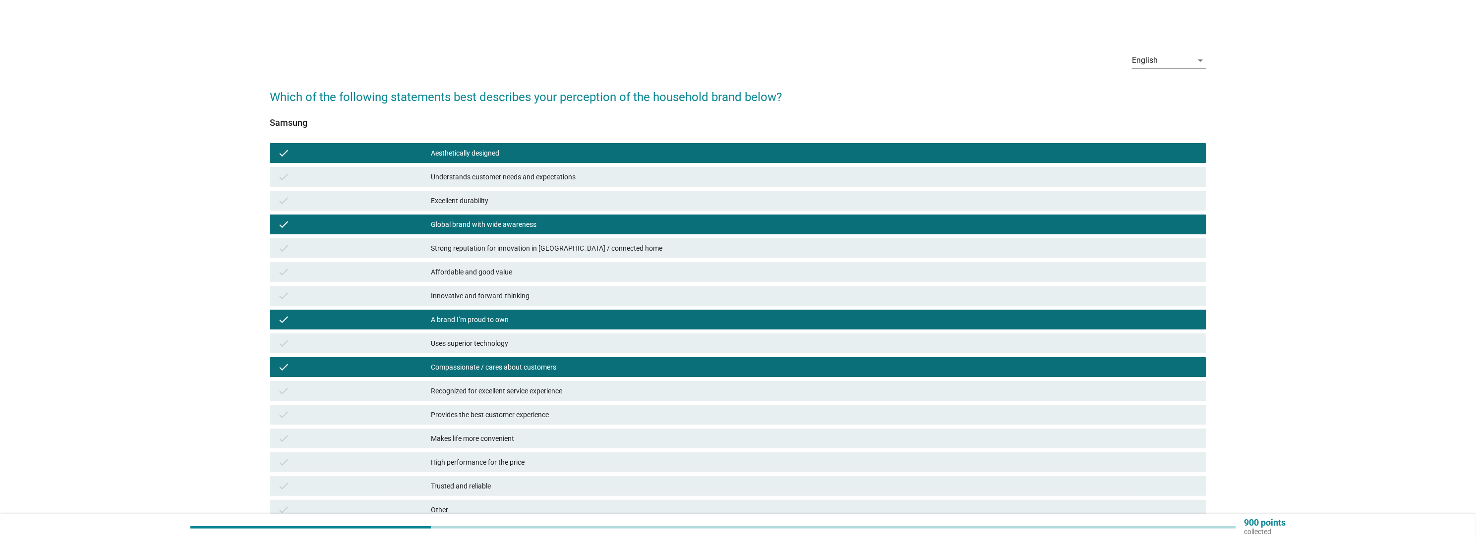
click at [456, 409] on div "Provides the best customer experience" at bounding box center [814, 415] width 767 height 12
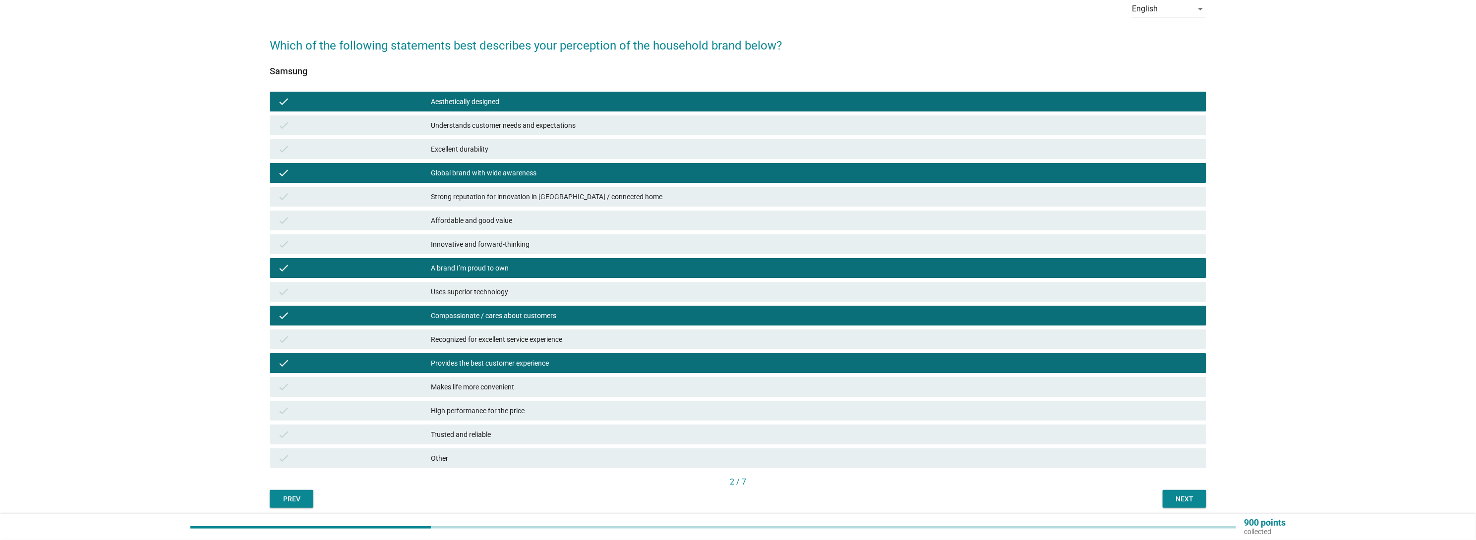
scroll to position [89, 0]
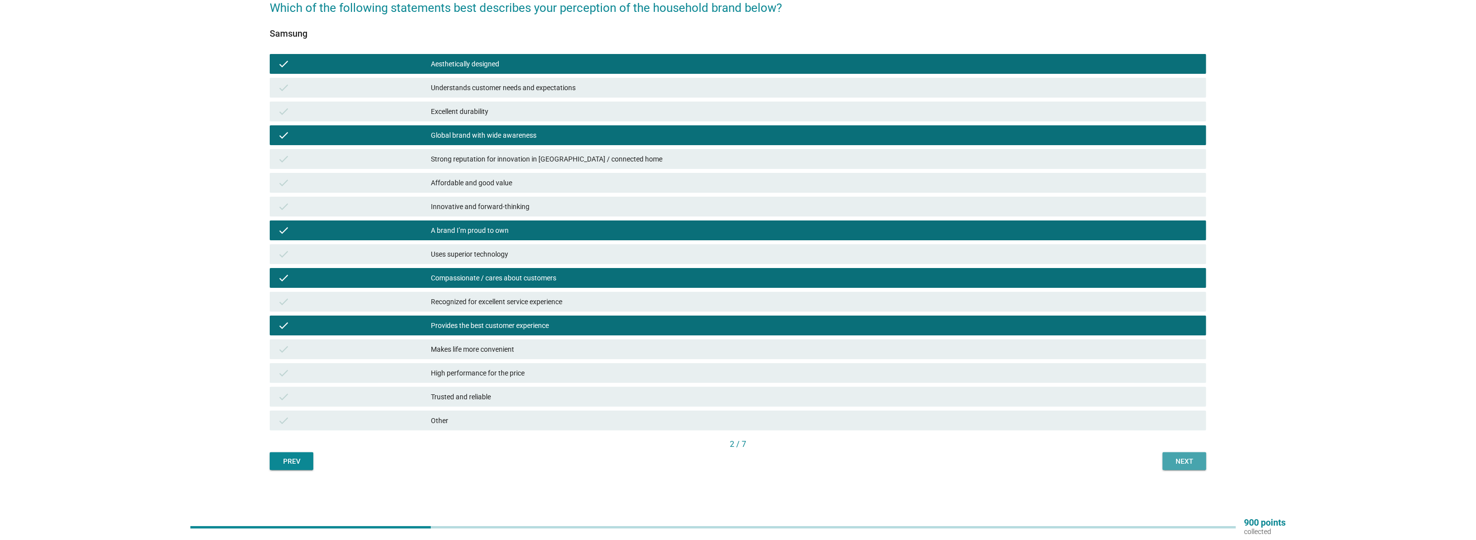
click at [1188, 458] on div "Next" at bounding box center [1184, 462] width 28 height 10
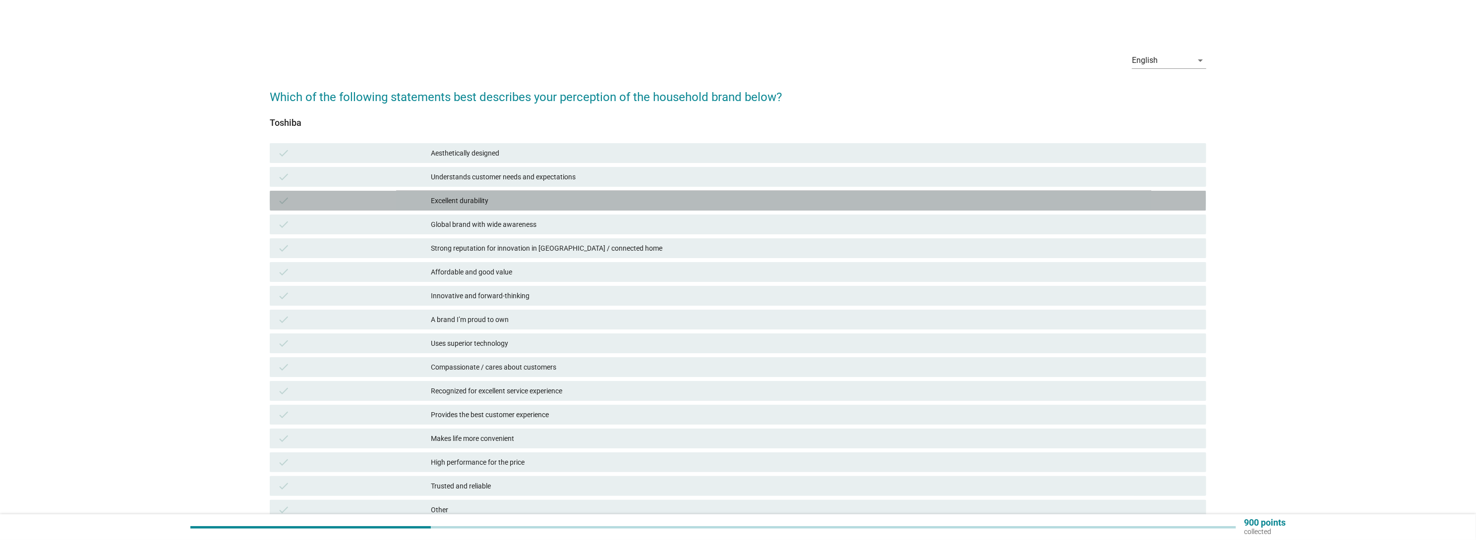
click at [581, 210] on div "check Excellent durability" at bounding box center [738, 201] width 936 height 20
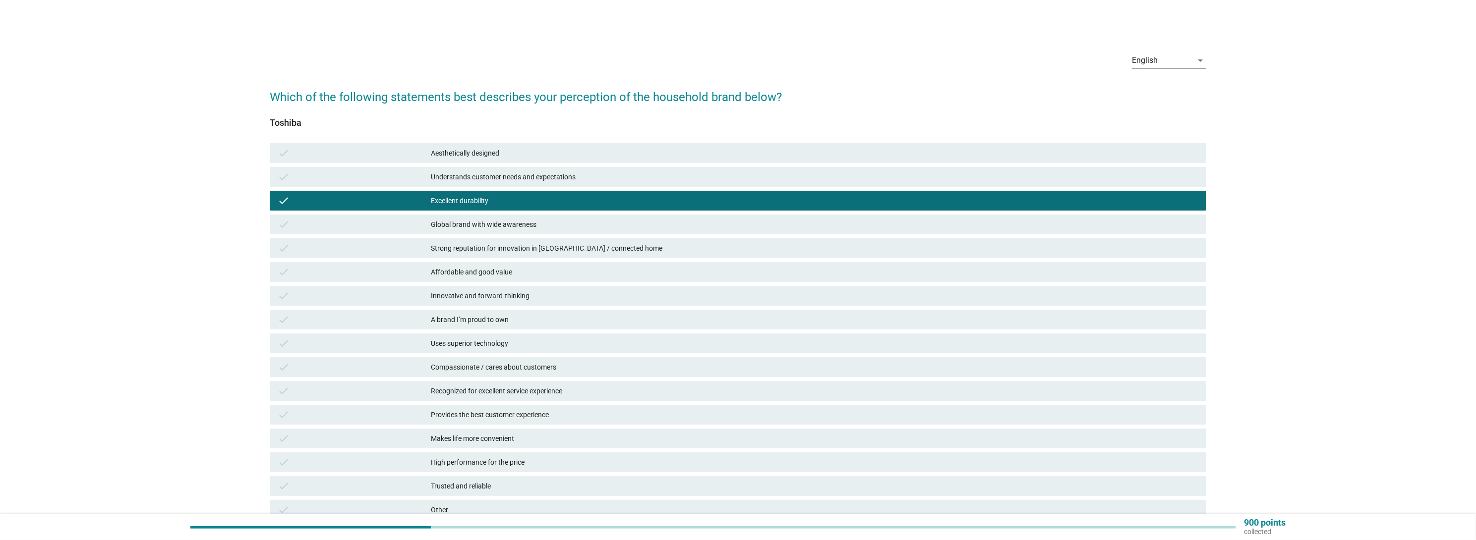
drag, startPoint x: 543, startPoint y: 290, endPoint x: 541, endPoint y: 300, distance: 10.2
click at [543, 292] on div "Innovative and forward-thinking" at bounding box center [814, 296] width 767 height 12
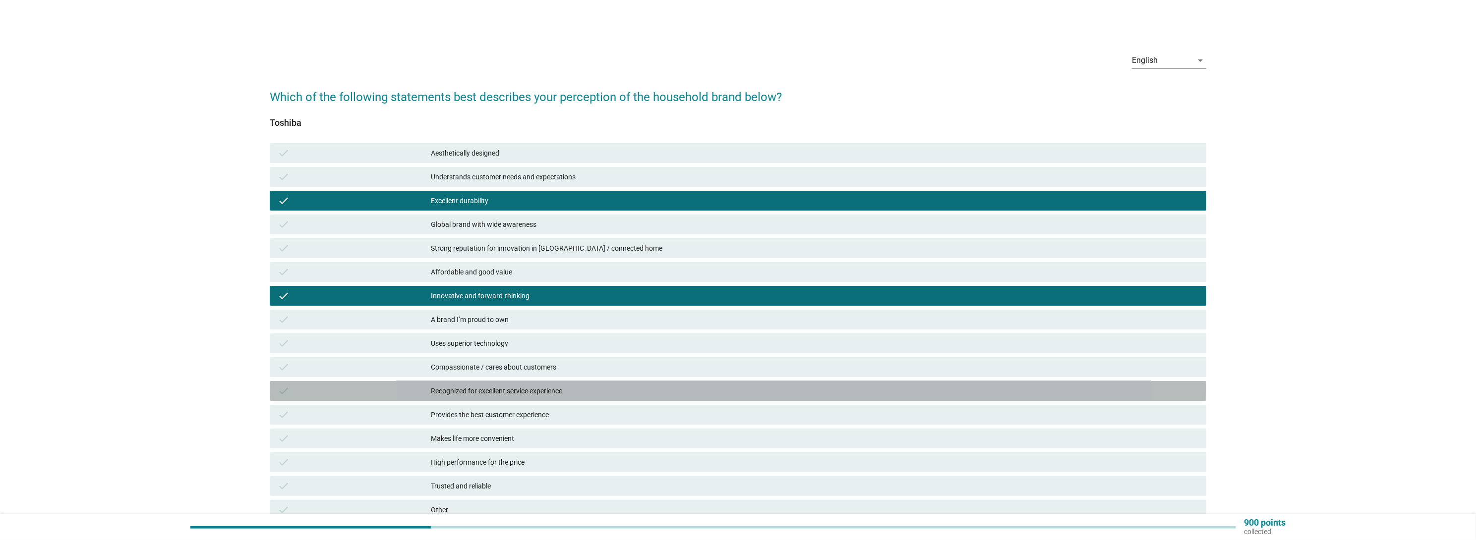
drag, startPoint x: 518, startPoint y: 389, endPoint x: 505, endPoint y: 447, distance: 59.8
click at [517, 391] on div "Recognized for excellent service experience" at bounding box center [814, 391] width 767 height 12
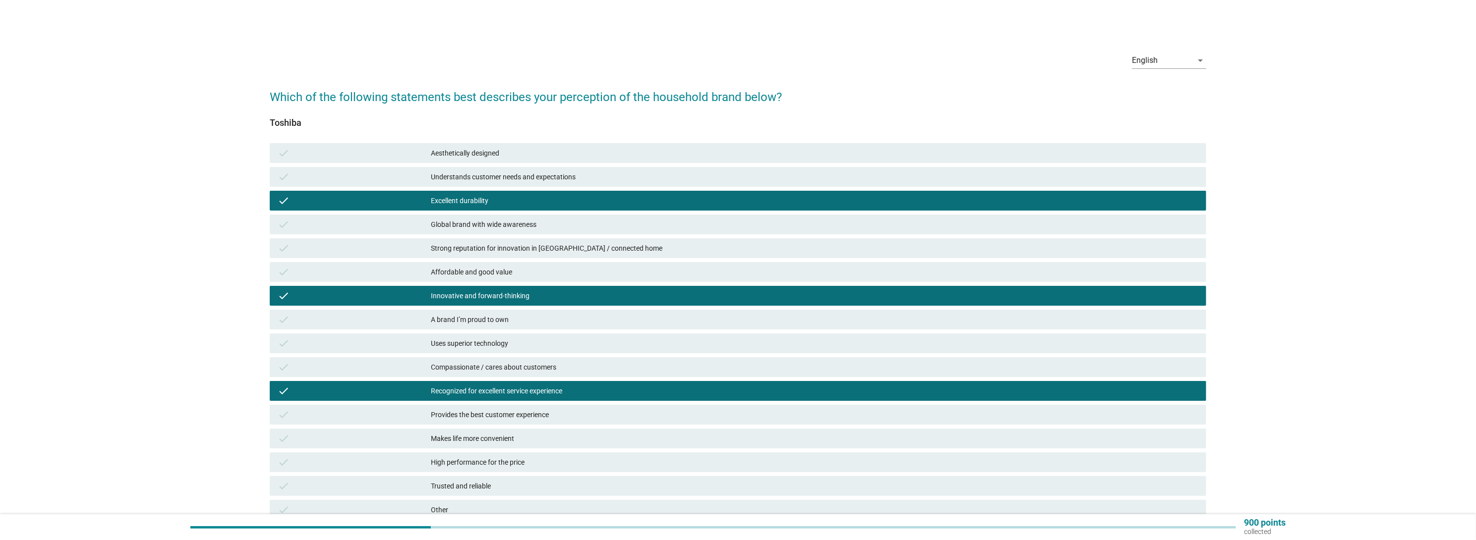
click at [505, 449] on div "check Makes life more convenient" at bounding box center [738, 439] width 940 height 24
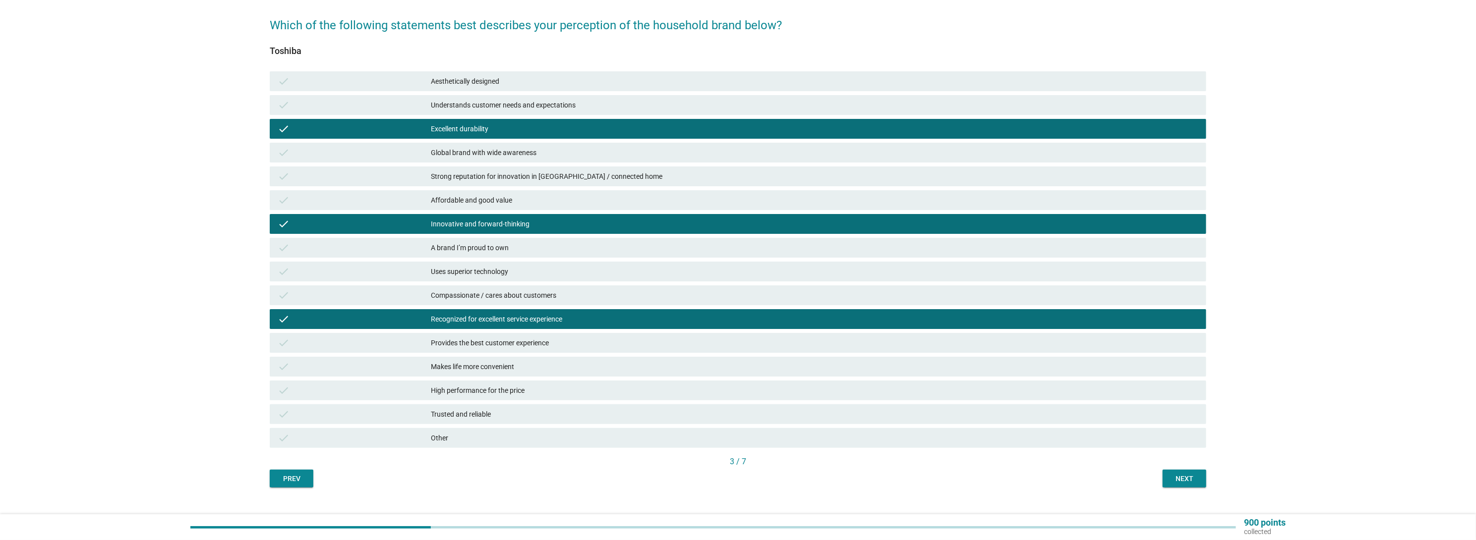
scroll to position [89, 0]
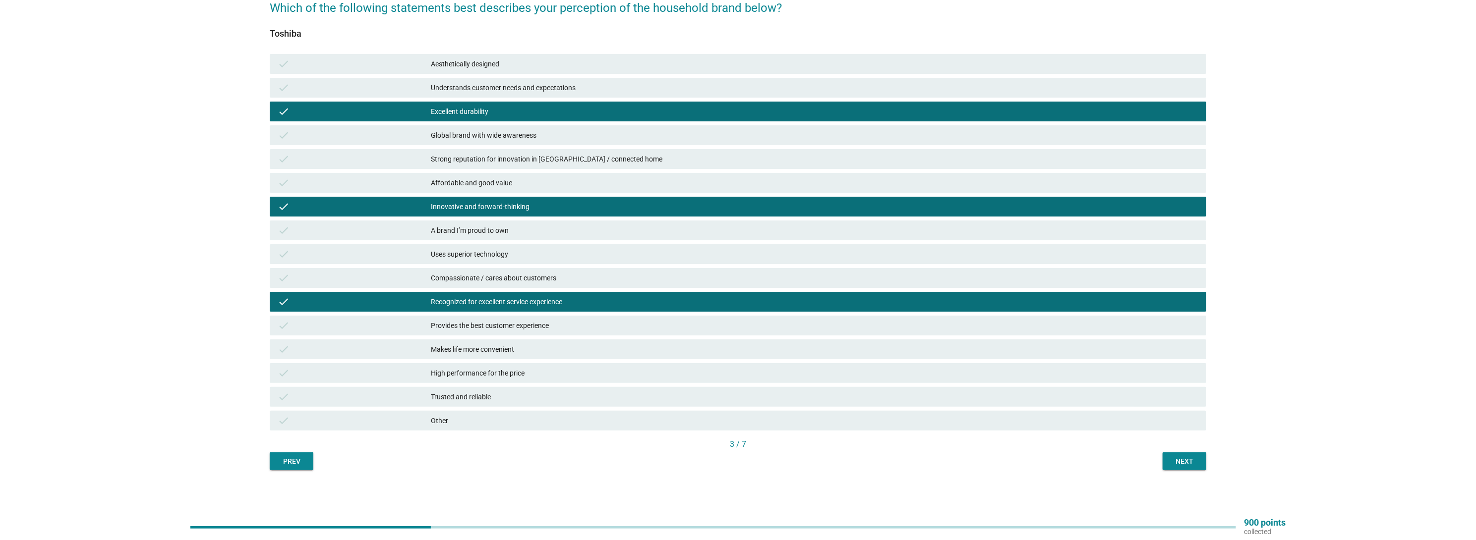
click at [509, 326] on div "Provides the best customer experience" at bounding box center [814, 326] width 767 height 12
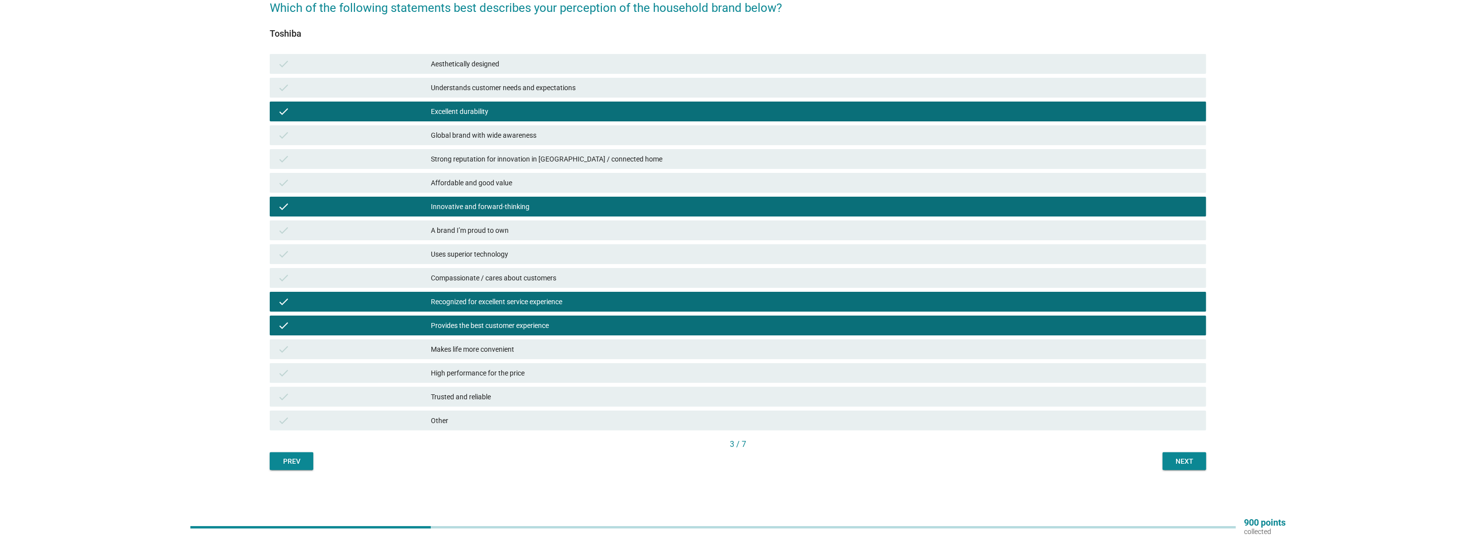
click at [496, 373] on div "High performance for the price" at bounding box center [814, 373] width 767 height 12
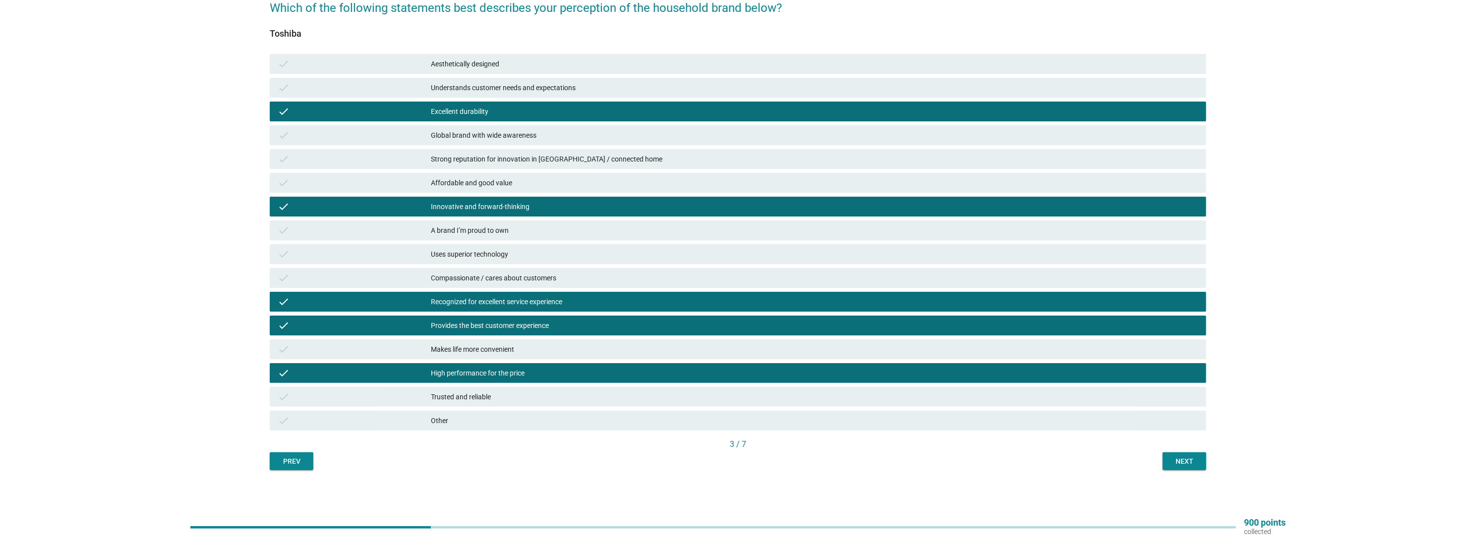
click at [586, 182] on div "Affordable and good value" at bounding box center [814, 183] width 767 height 12
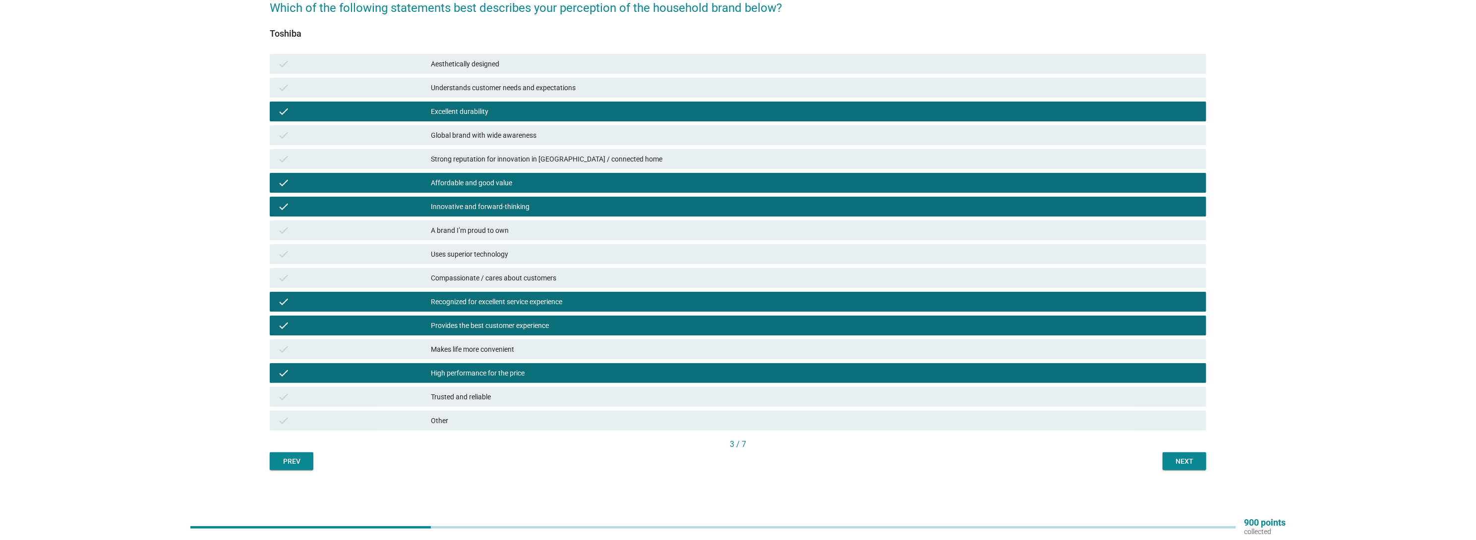
click at [1179, 459] on div "Next" at bounding box center [1184, 462] width 28 height 10
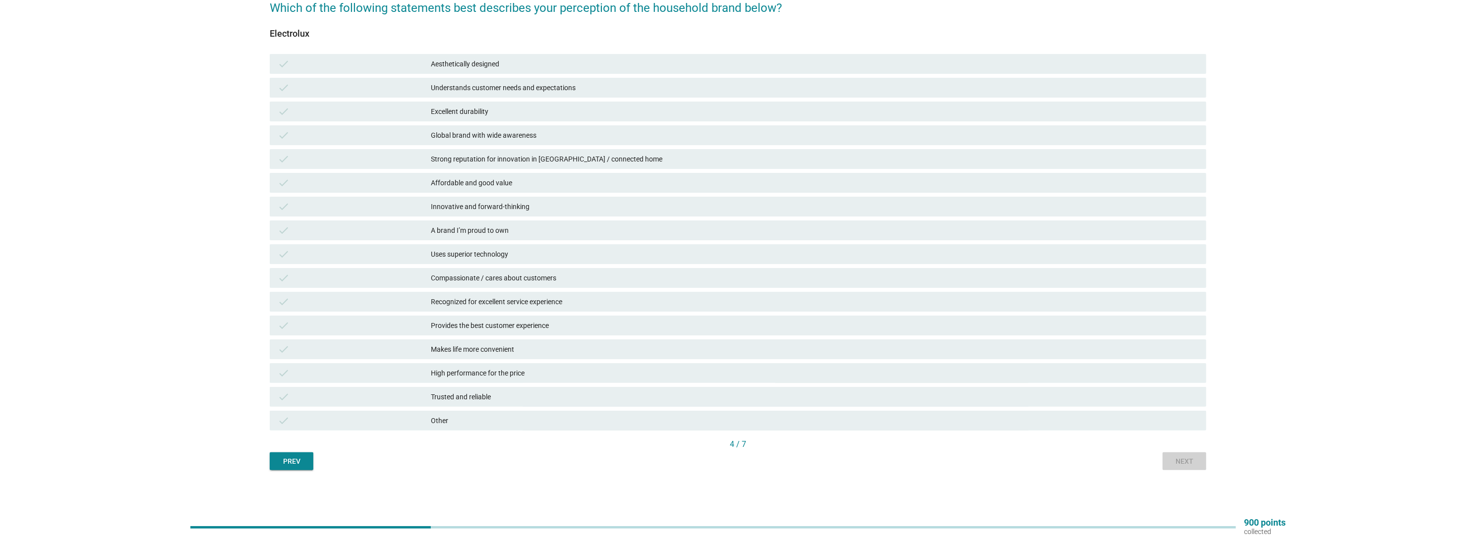
scroll to position [0, 0]
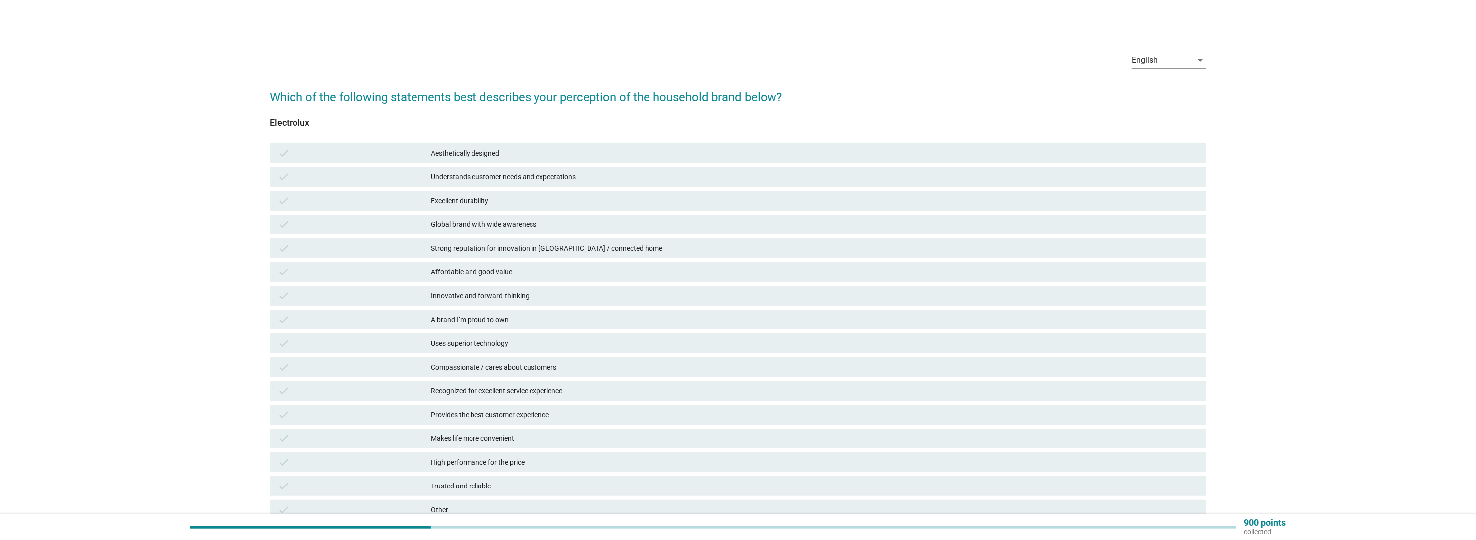
click at [524, 211] on div "check Excellent durability" at bounding box center [738, 201] width 940 height 24
click at [488, 320] on div "A brand I’m proud to own" at bounding box center [814, 320] width 767 height 12
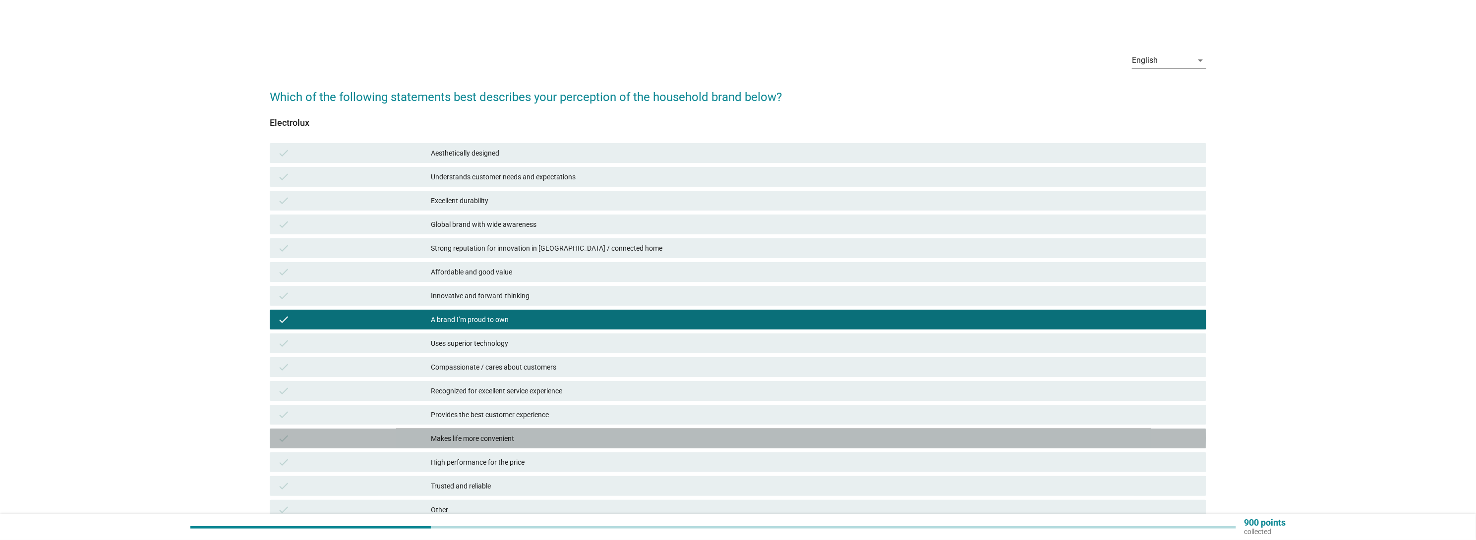
click at [468, 429] on div "check Makes life more convenient" at bounding box center [738, 439] width 936 height 20
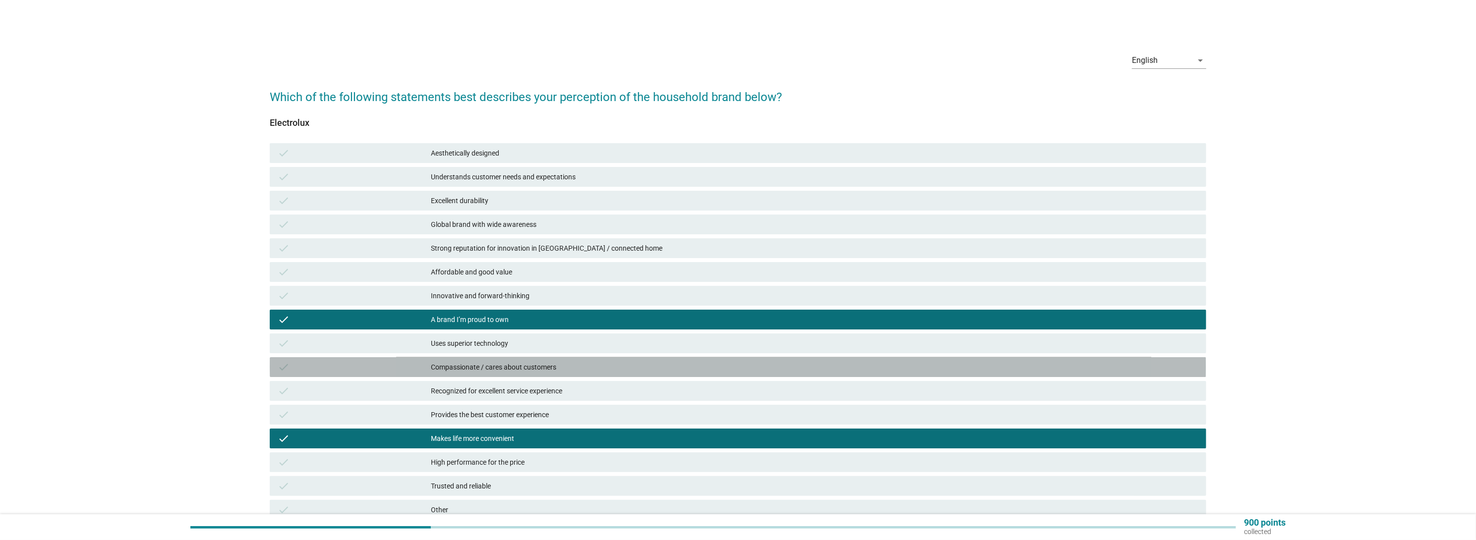
click at [495, 370] on div "Compassionate / cares about customers" at bounding box center [814, 367] width 767 height 12
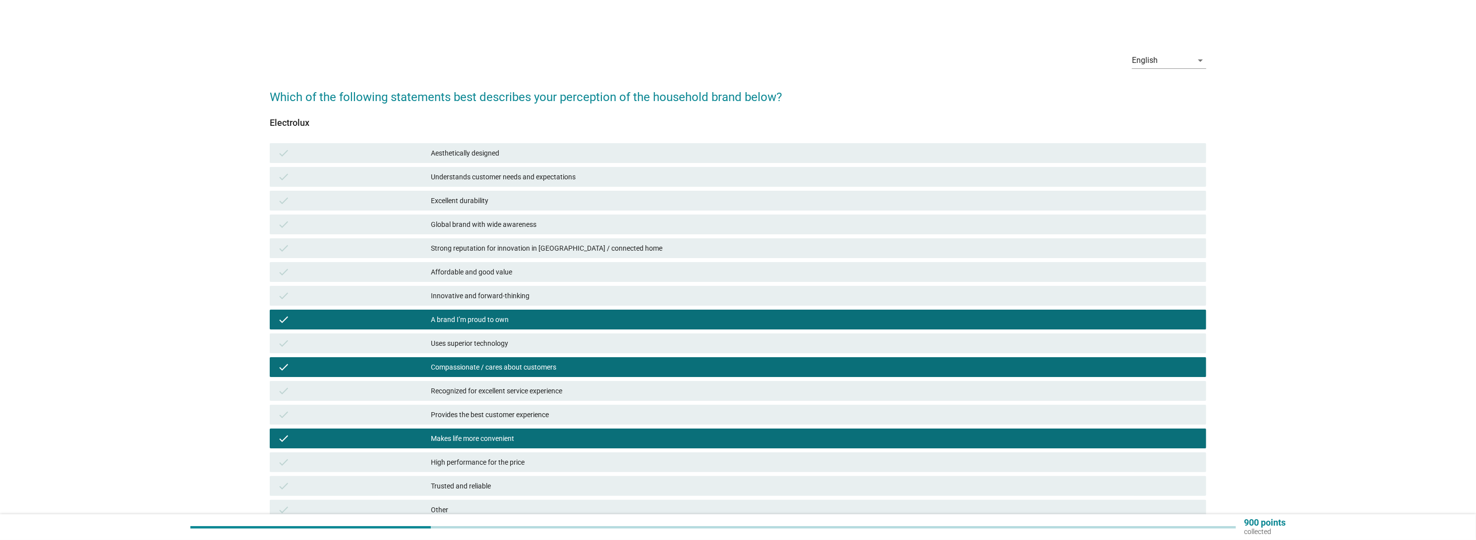
click at [468, 240] on div "check Strong reputation for innovation in [GEOGRAPHIC_DATA] / connected home" at bounding box center [738, 248] width 936 height 20
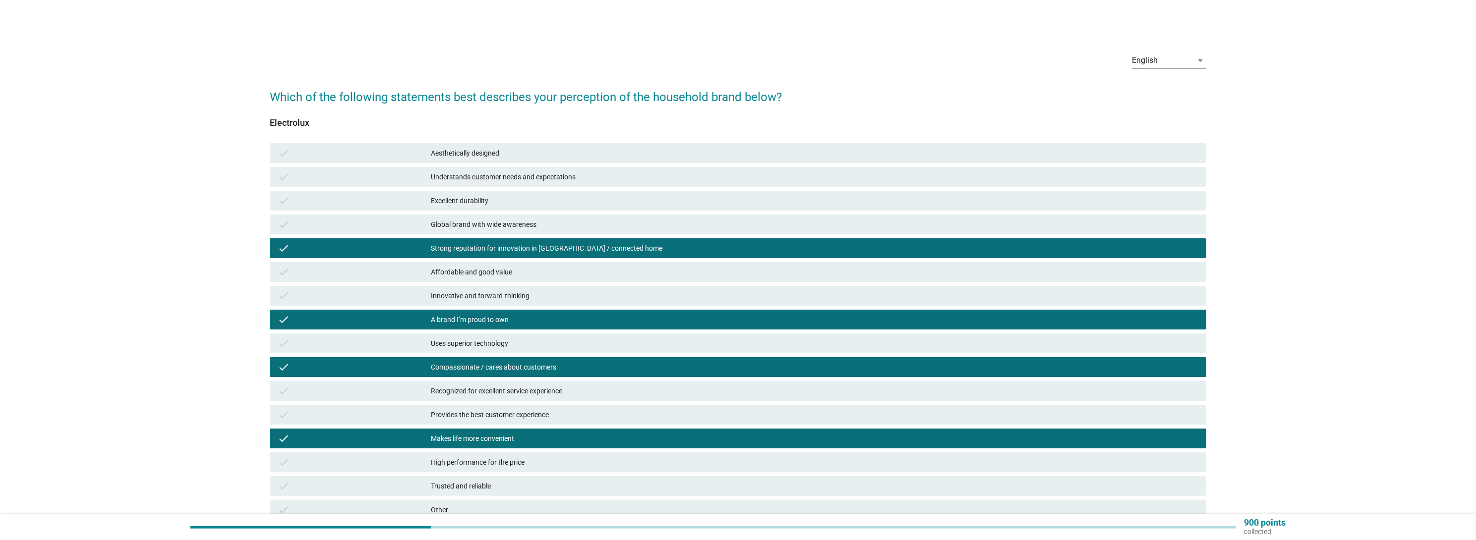
click at [486, 196] on div "Excellent durability" at bounding box center [814, 201] width 767 height 12
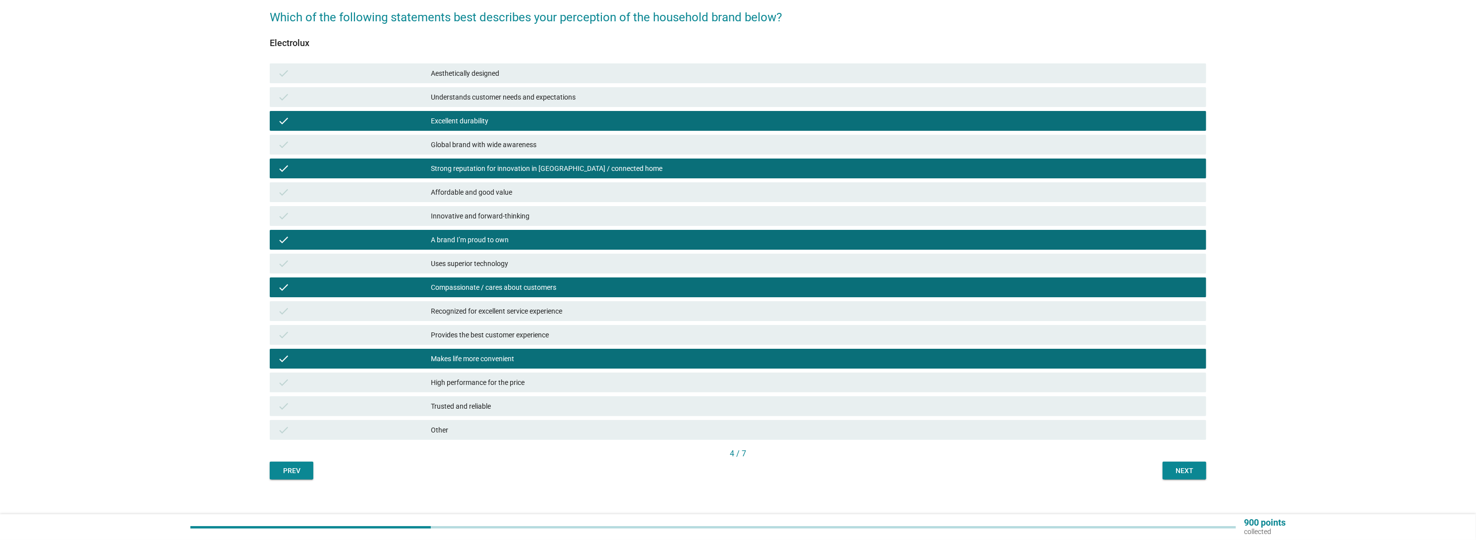
scroll to position [89, 0]
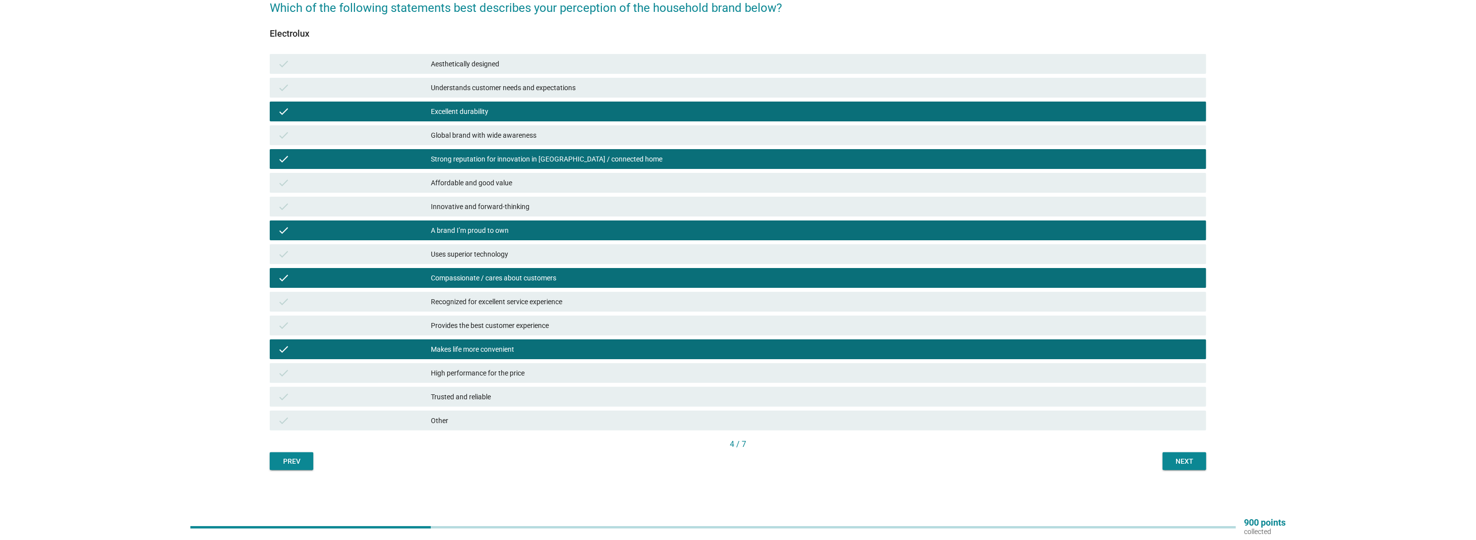
click at [1185, 461] on div "Next" at bounding box center [1184, 462] width 28 height 10
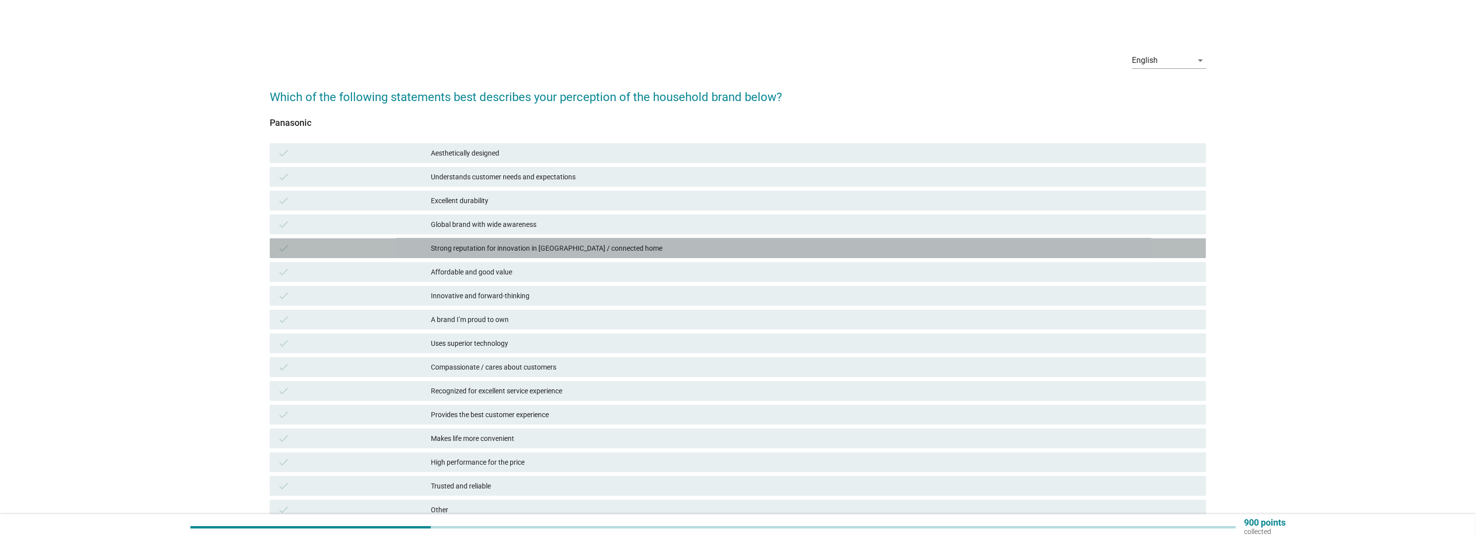
click at [511, 242] on div "Strong reputation for innovation in [GEOGRAPHIC_DATA] / connected home" at bounding box center [814, 248] width 767 height 12
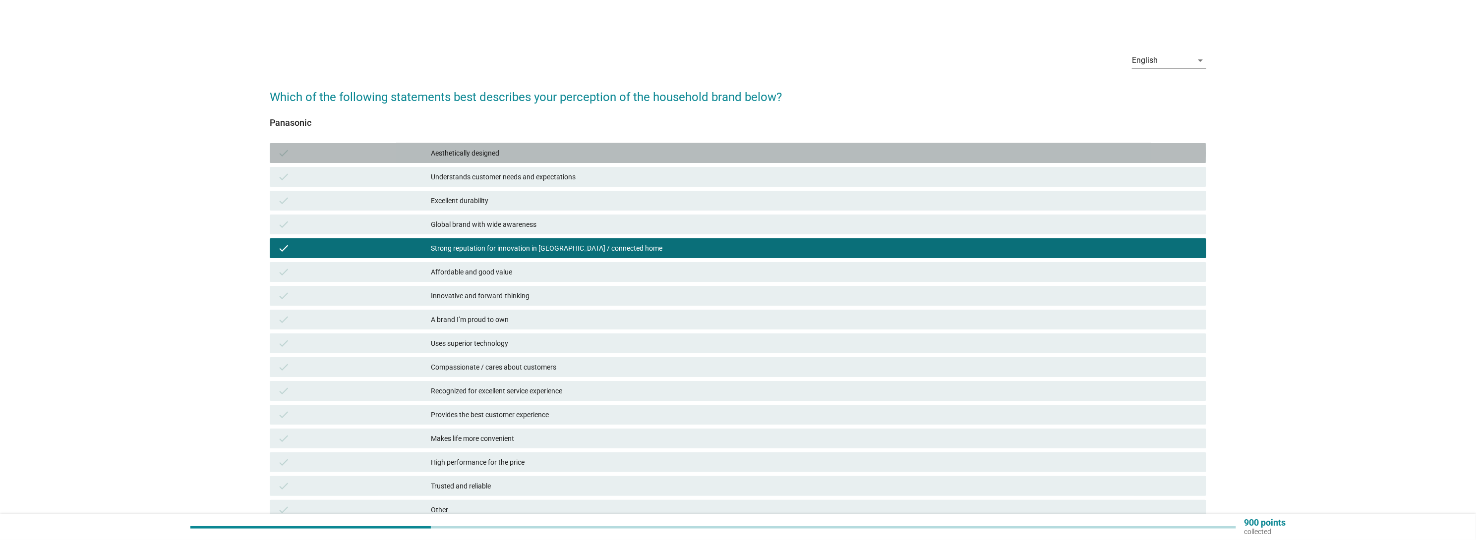
drag, startPoint x: 518, startPoint y: 157, endPoint x: 513, endPoint y: 175, distance: 18.5
click at [517, 159] on div "Aesthetically designed" at bounding box center [814, 153] width 767 height 12
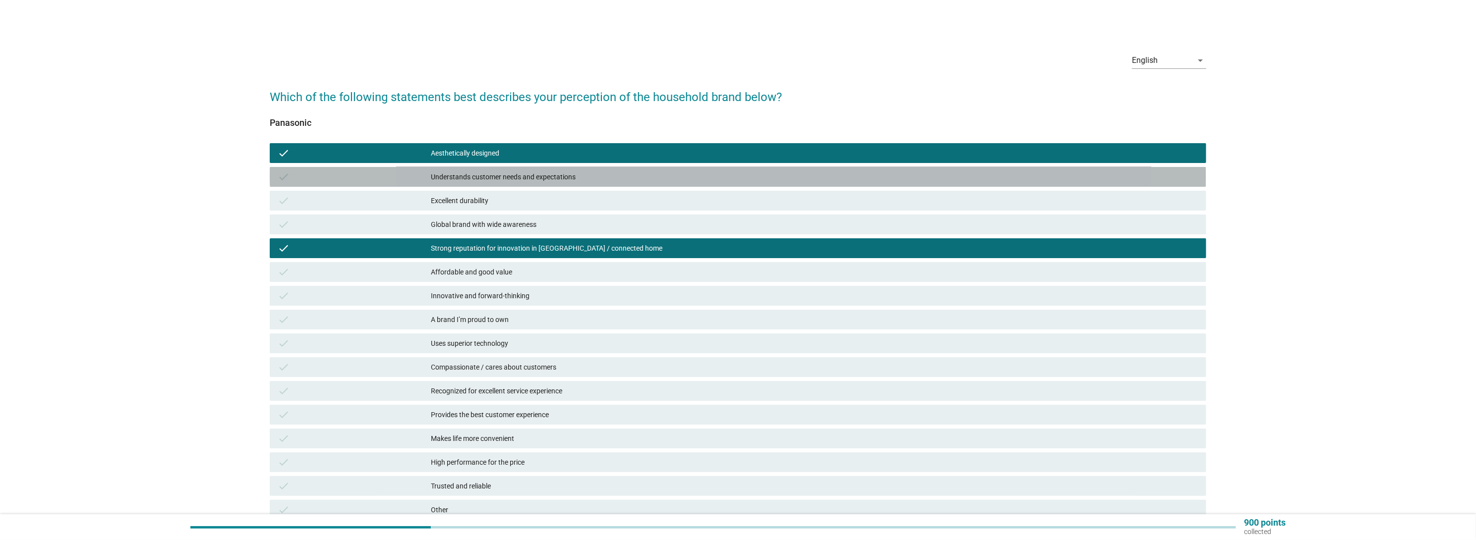
click at [513, 176] on div "Understands customer needs and expectations" at bounding box center [814, 177] width 767 height 12
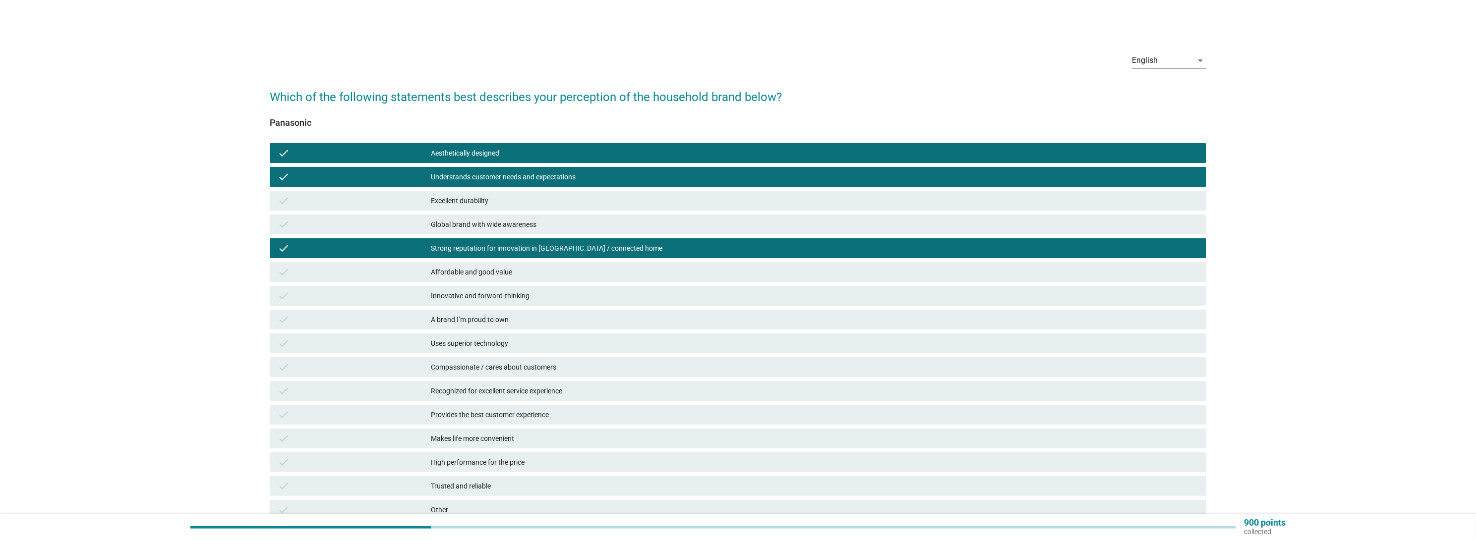
click at [496, 324] on div "A brand I’m proud to own" at bounding box center [814, 320] width 767 height 12
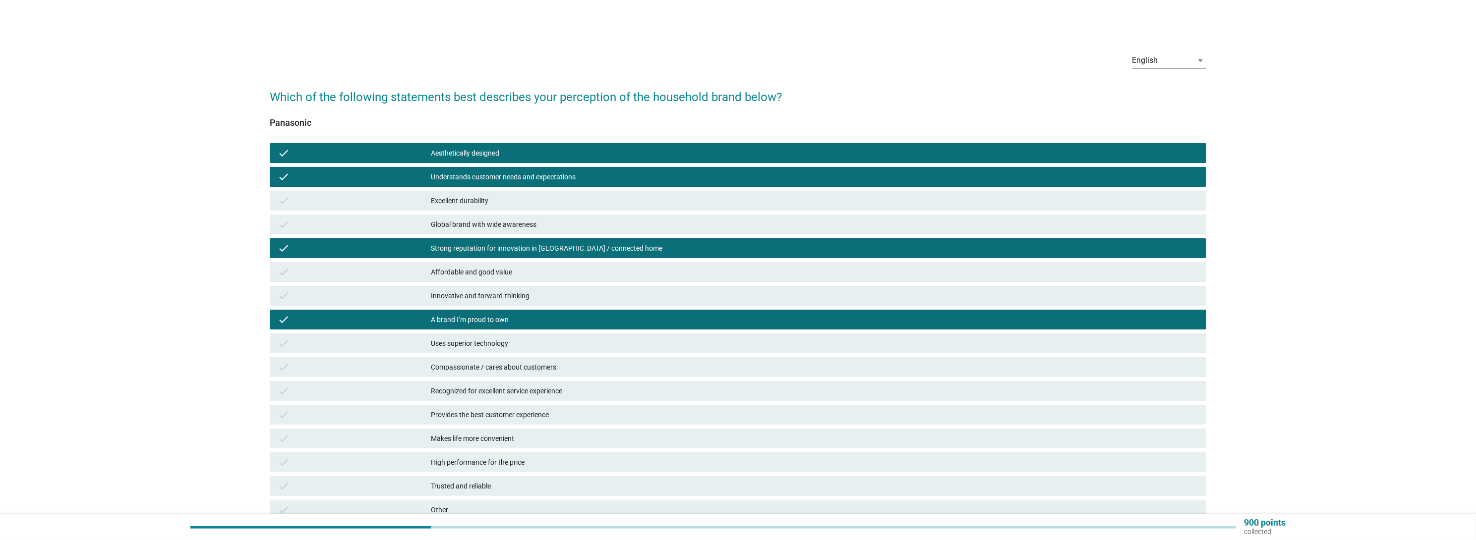
click at [471, 398] on div "check Recognized for excellent service experience" at bounding box center [738, 391] width 936 height 20
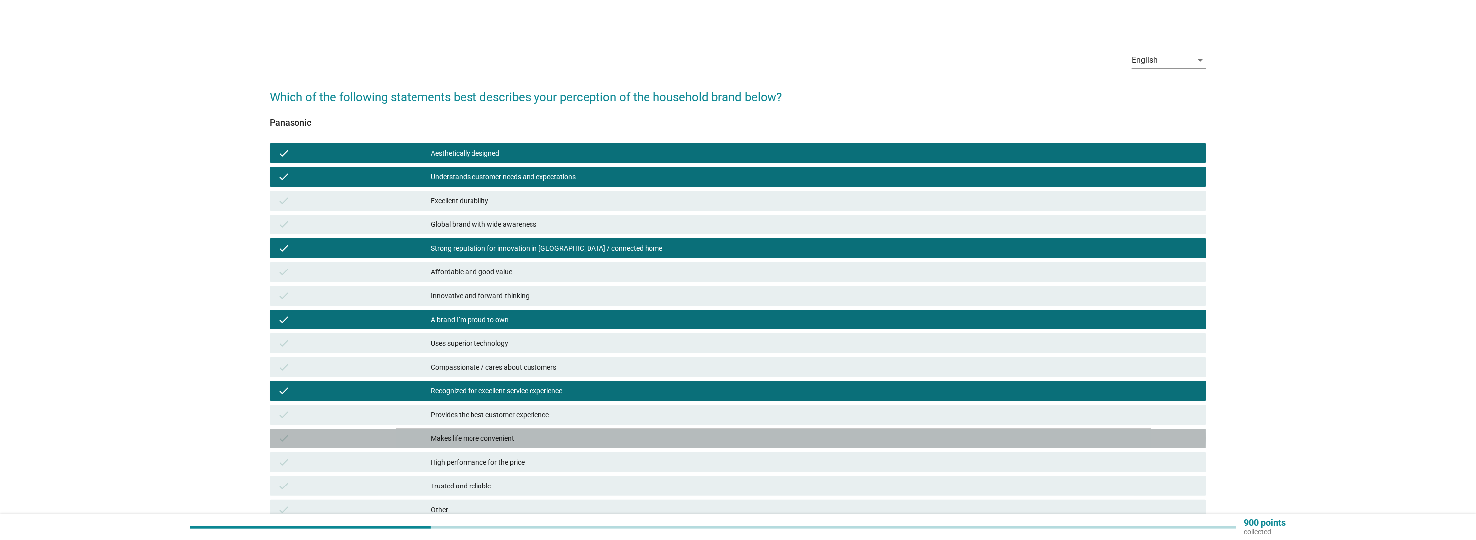
click at [468, 447] on div "check Makes life more convenient" at bounding box center [738, 439] width 936 height 20
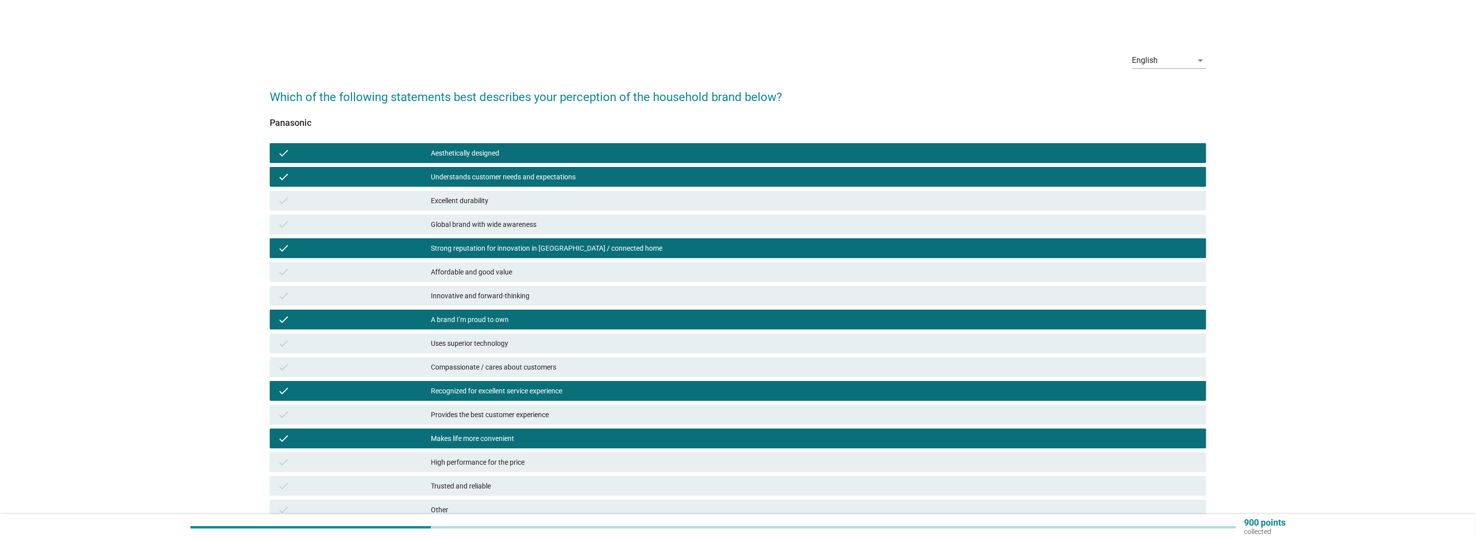
click at [486, 272] on div "Affordable and good value" at bounding box center [814, 272] width 767 height 12
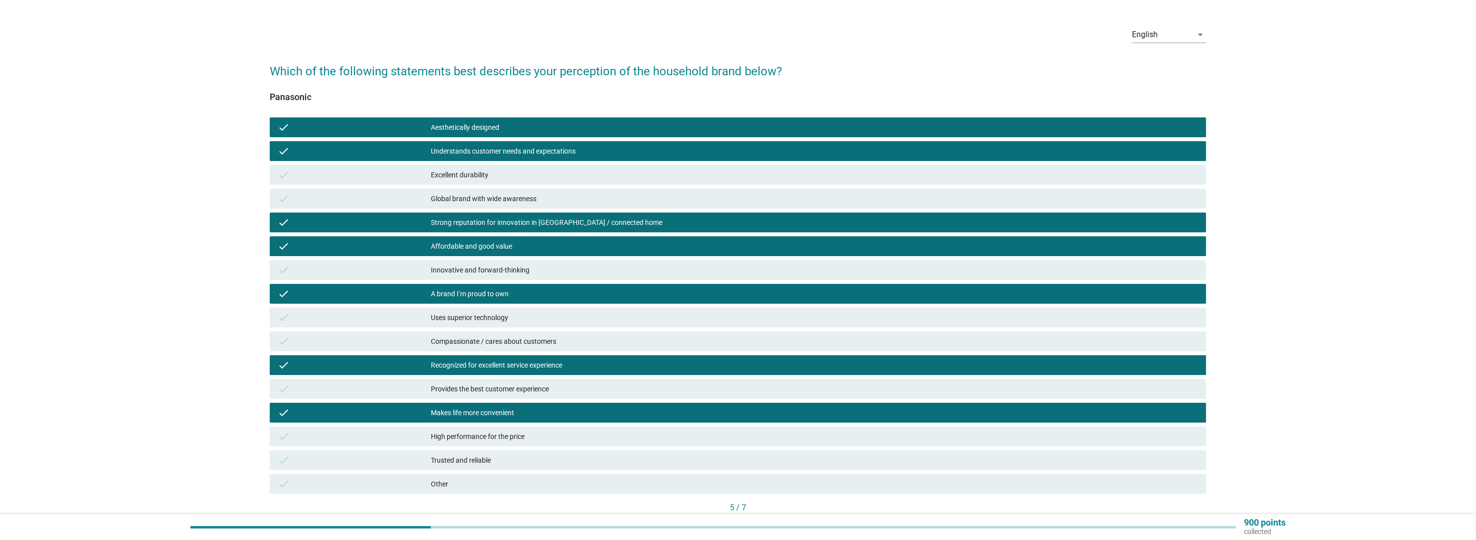
scroll to position [89, 0]
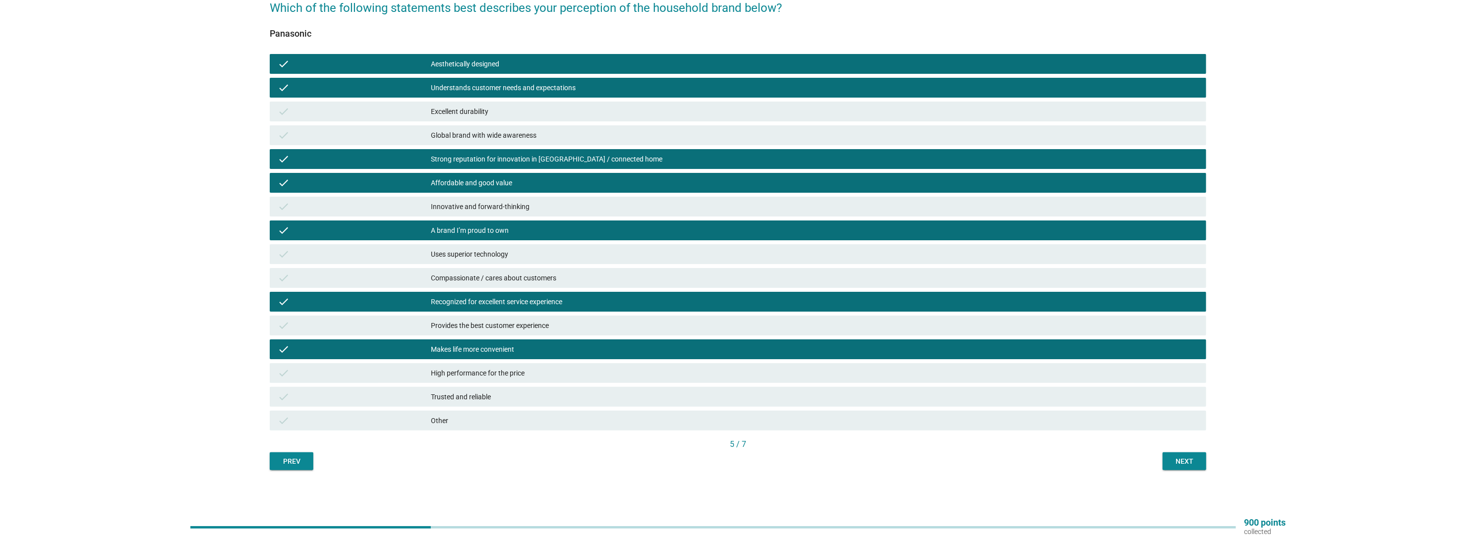
click at [467, 391] on div "Trusted and reliable" at bounding box center [814, 397] width 767 height 12
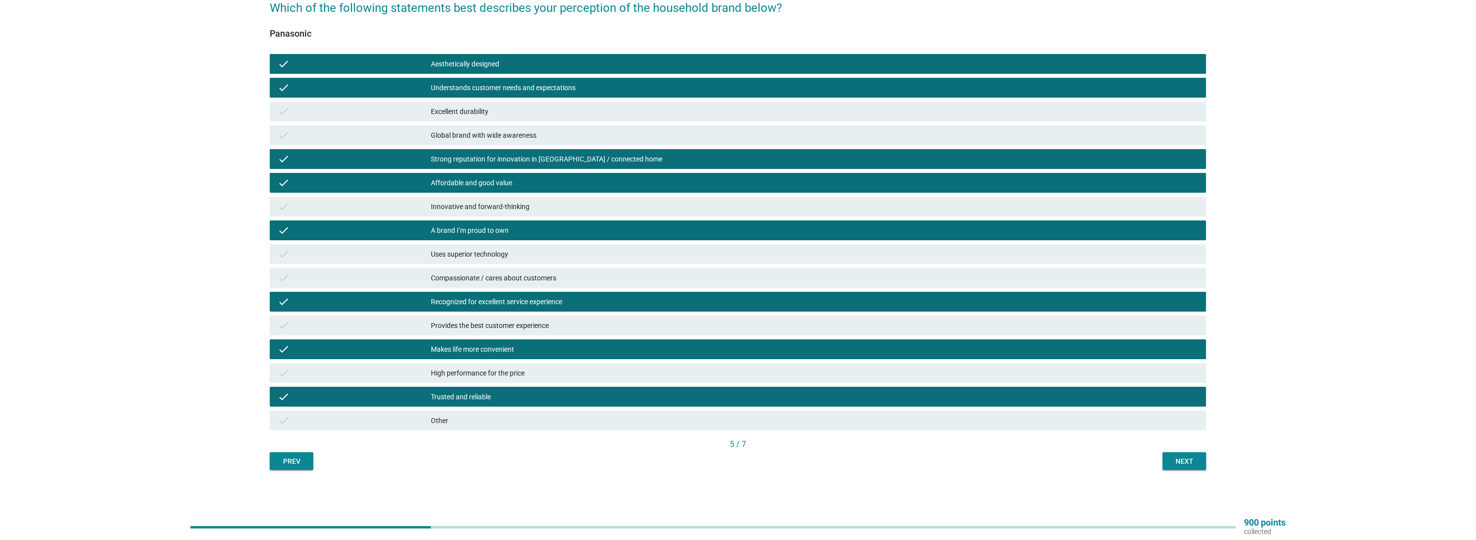
click at [499, 374] on div "High performance for the price" at bounding box center [814, 373] width 767 height 12
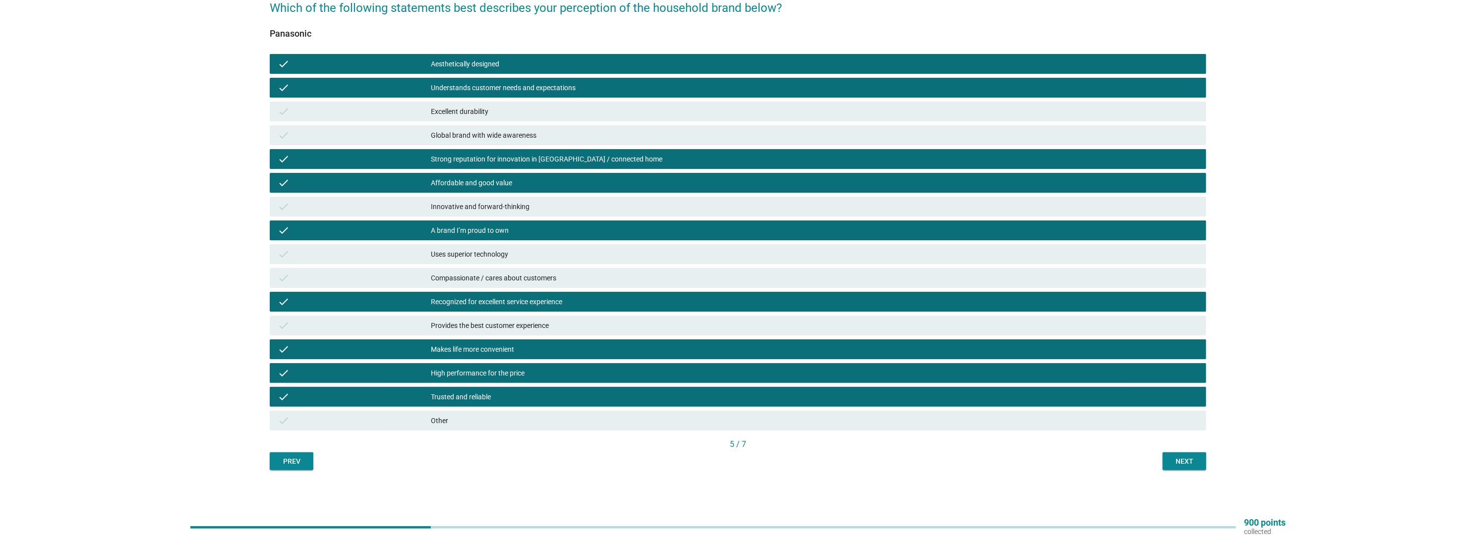
click at [1183, 462] on div "Next" at bounding box center [1184, 462] width 28 height 10
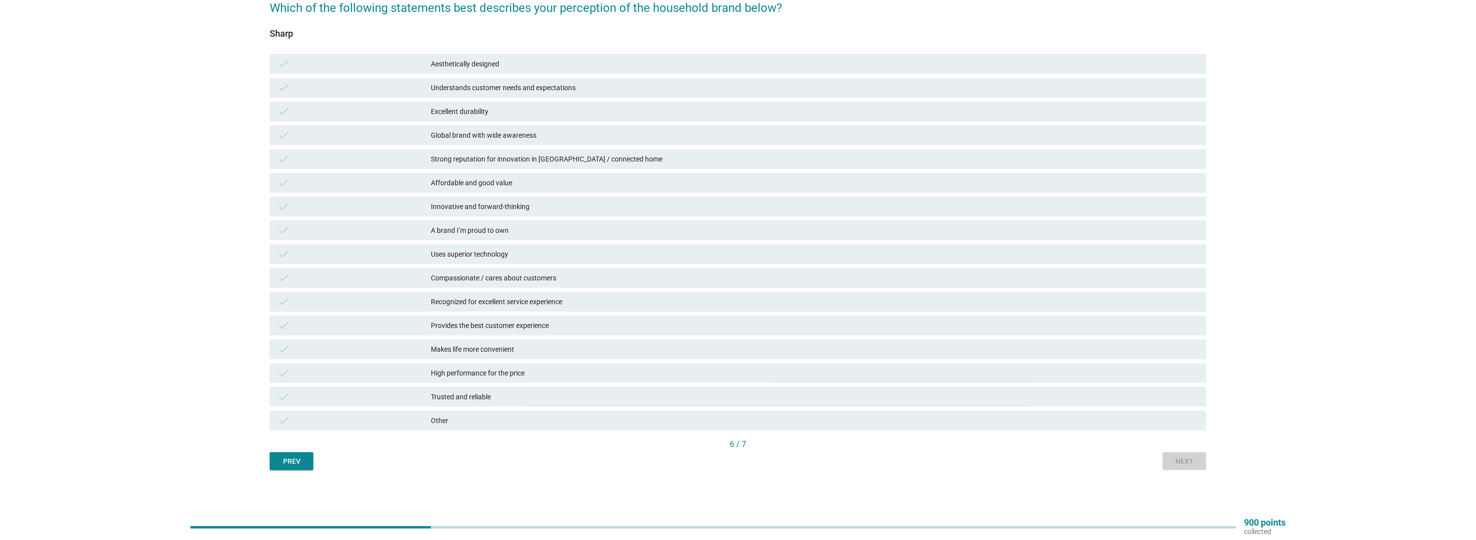
scroll to position [0, 0]
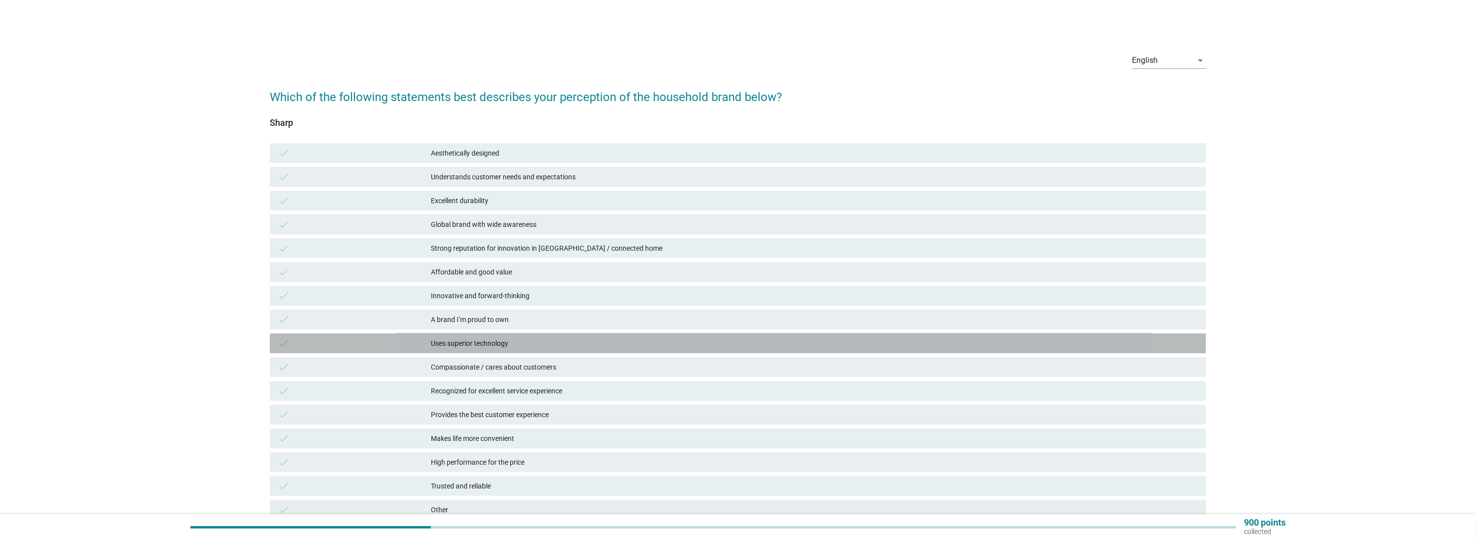
click at [688, 348] on div "Uses superior technology" at bounding box center [814, 344] width 767 height 12
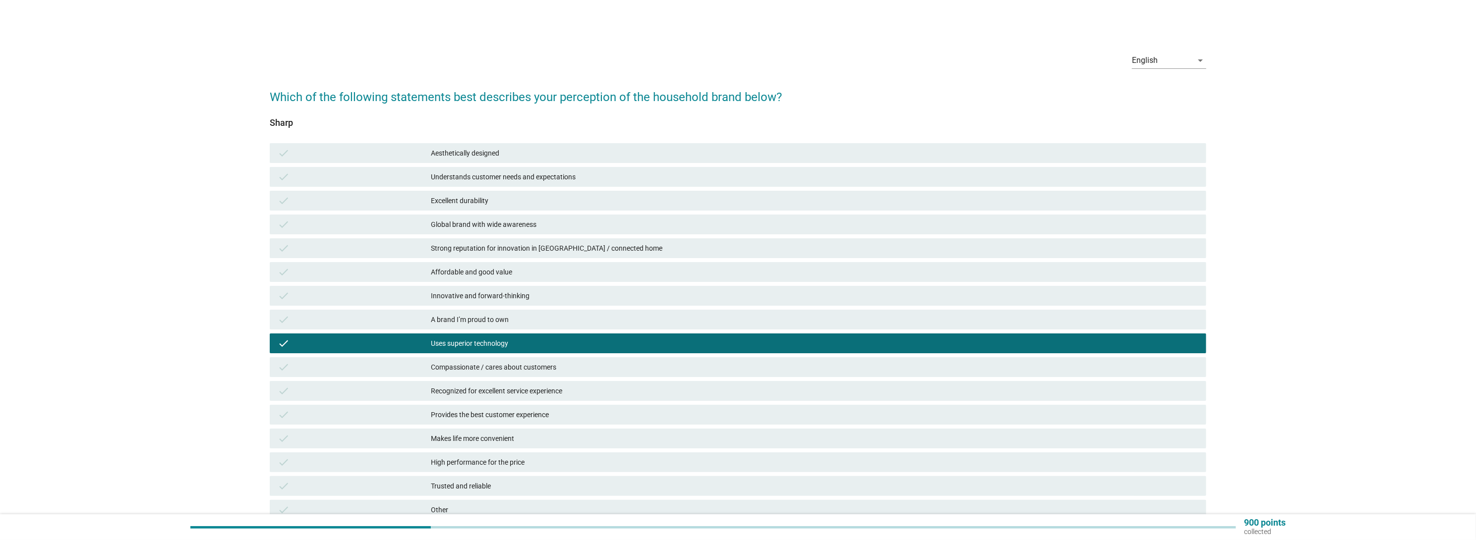
click at [623, 451] on div "check High performance for the price" at bounding box center [738, 463] width 940 height 24
drag, startPoint x: 608, startPoint y: 498, endPoint x: 612, endPoint y: 491, distance: 7.6
click at [608, 497] on div "check Aesthetically designed check Understands customer needs and expectations …" at bounding box center [738, 331] width 940 height 381
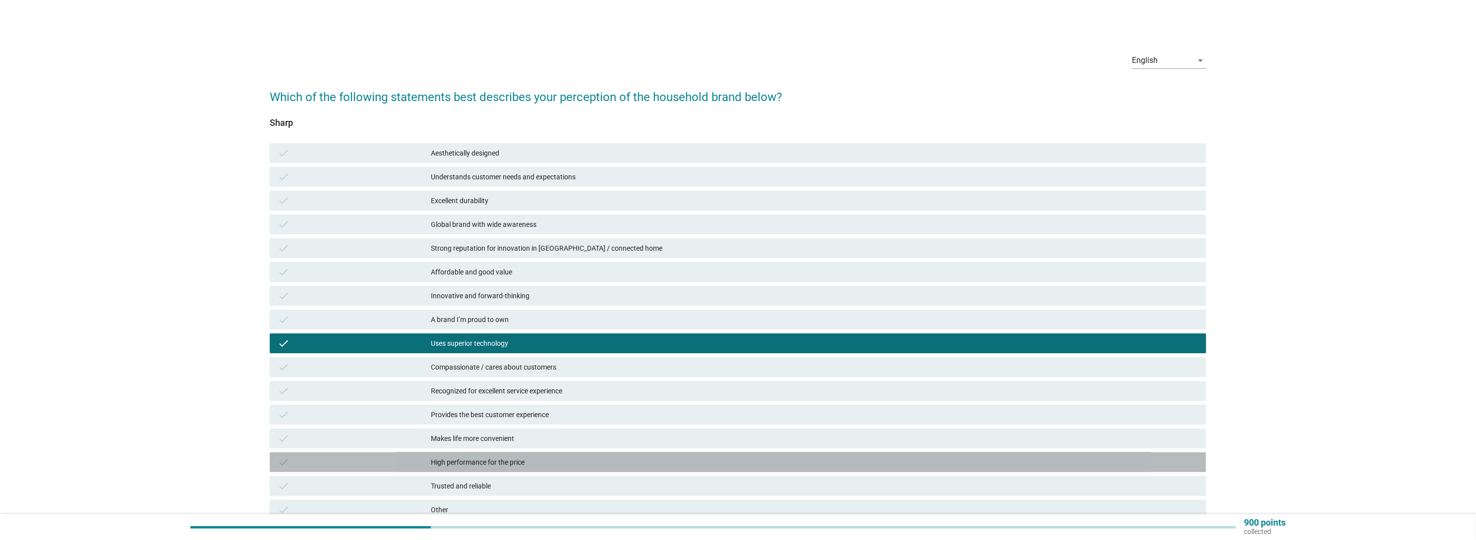
click at [621, 459] on div "High performance for the price" at bounding box center [814, 463] width 767 height 12
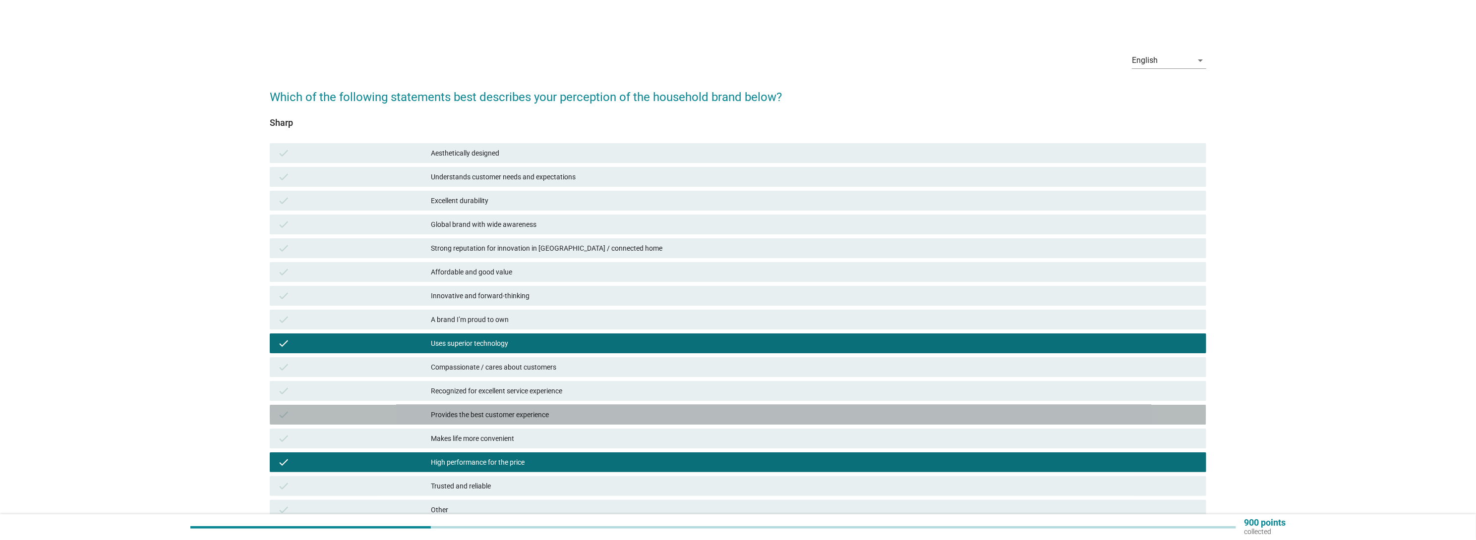
click at [609, 415] on div "Provides the best customer experience" at bounding box center [814, 415] width 767 height 12
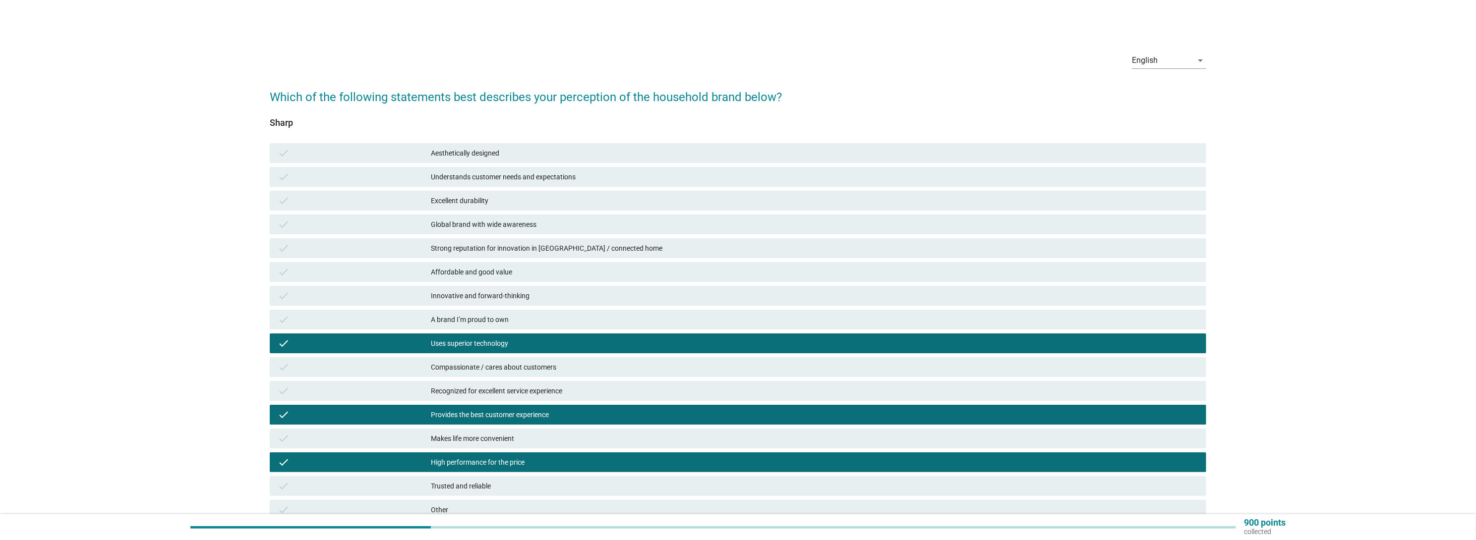
click at [598, 236] on div "check Strong reputation for innovation in [GEOGRAPHIC_DATA] / connected home" at bounding box center [738, 248] width 940 height 24
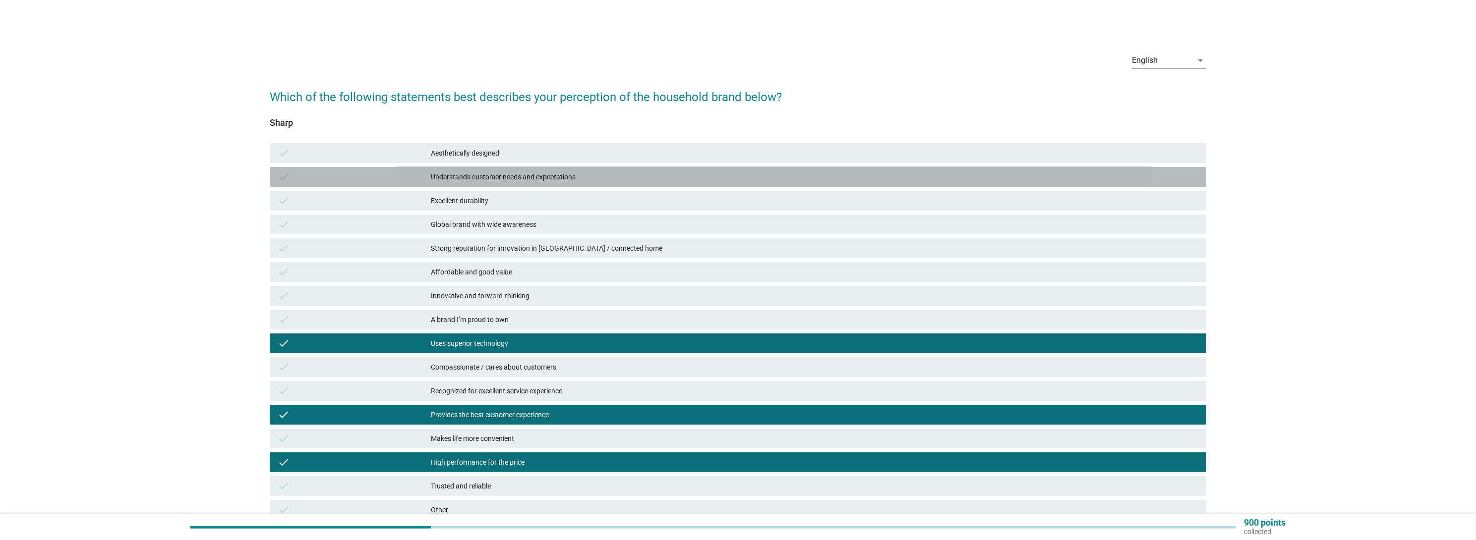
click at [601, 183] on div "check Understands customer needs and expectations" at bounding box center [738, 177] width 936 height 20
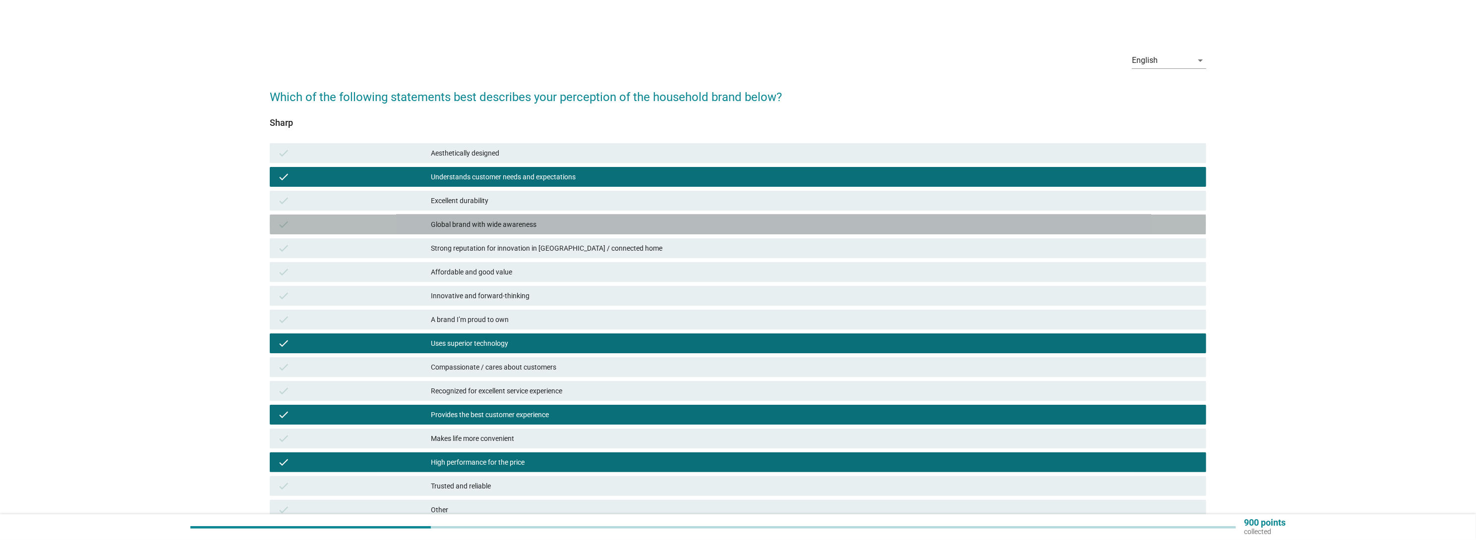
click at [567, 233] on div "check Global brand with wide awareness" at bounding box center [738, 225] width 936 height 20
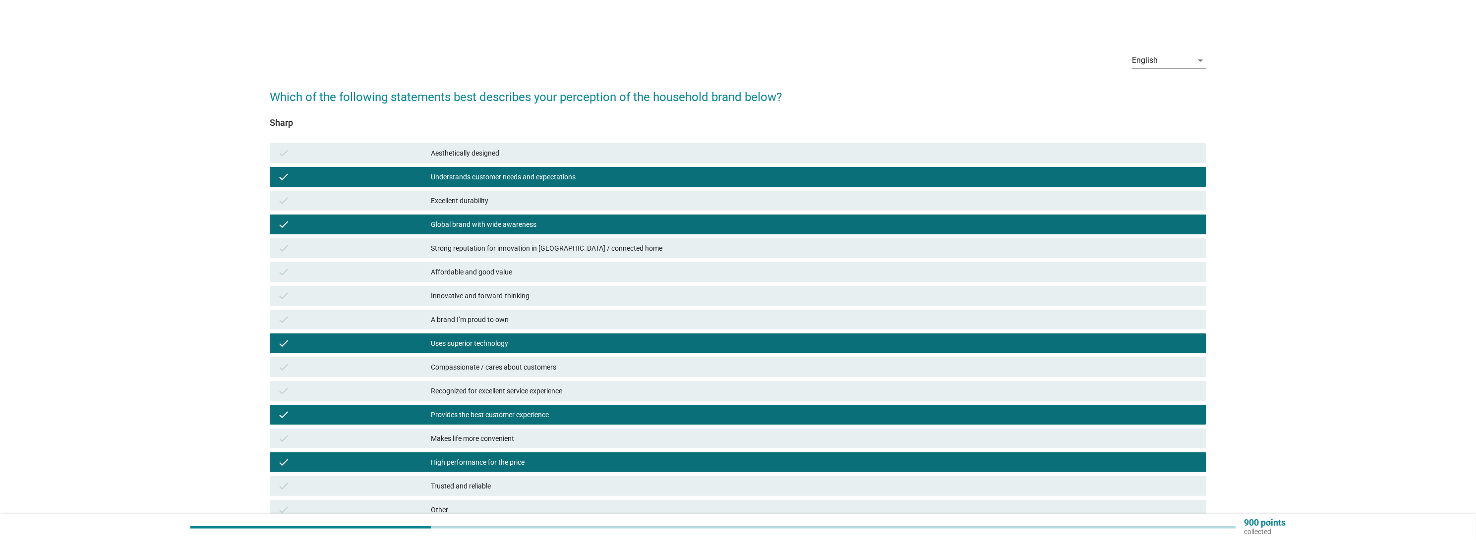
scroll to position [40, 0]
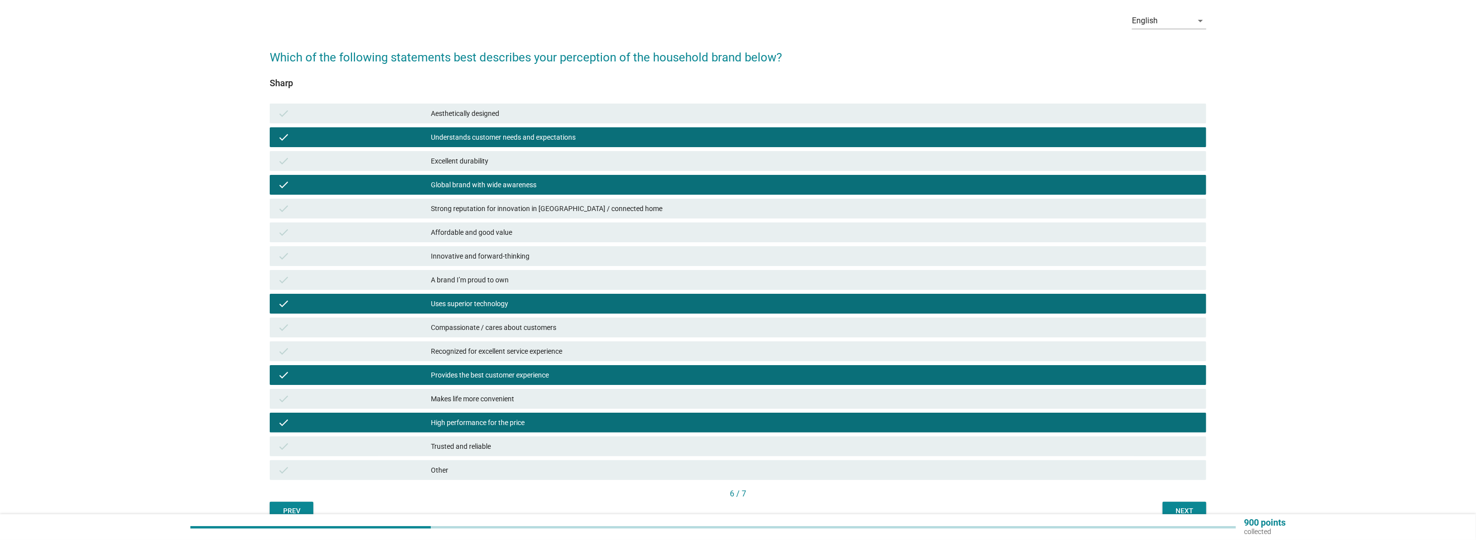
click at [1183, 509] on div "Next" at bounding box center [1184, 511] width 28 height 10
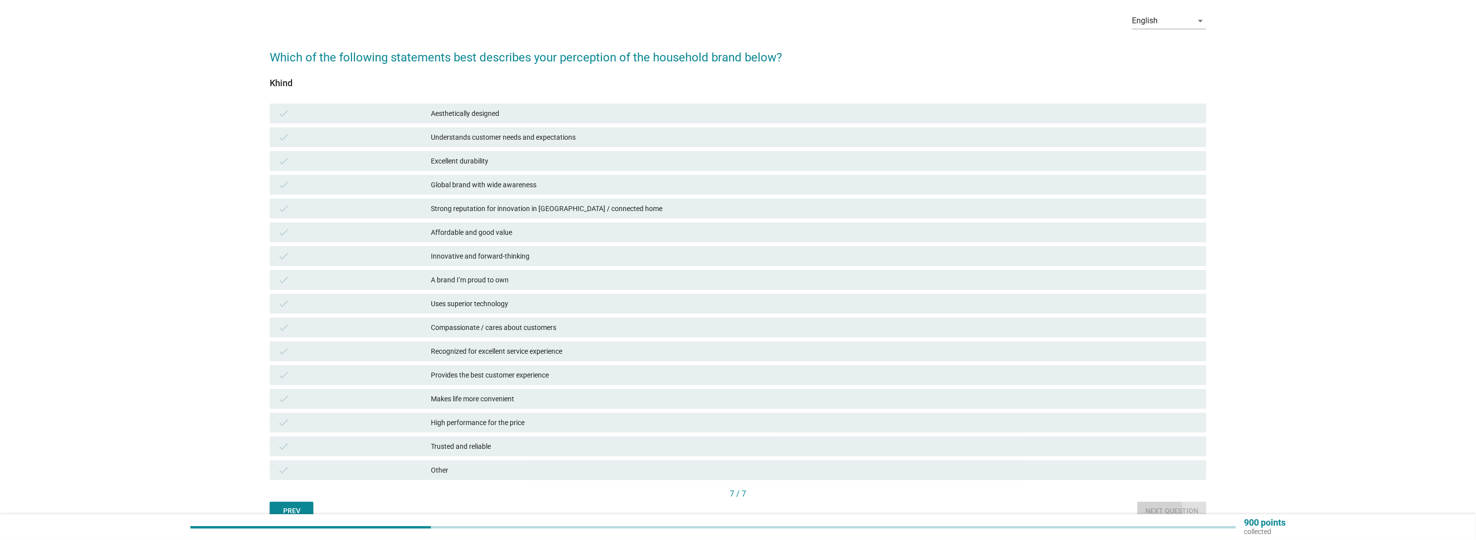
scroll to position [0, 0]
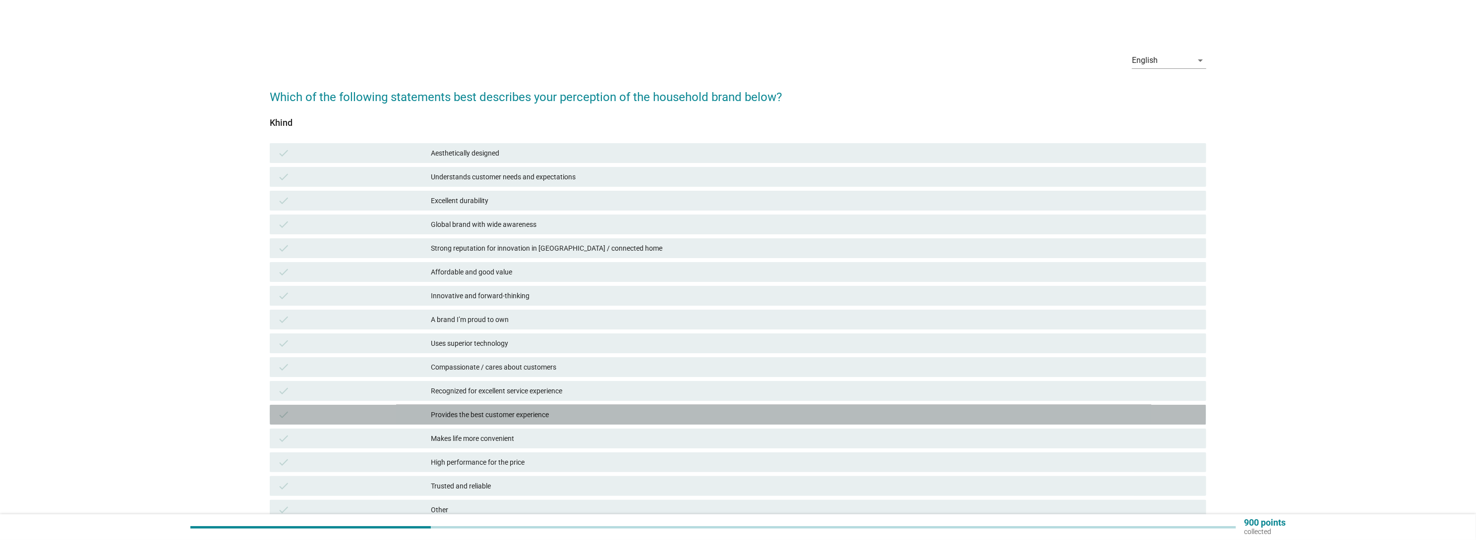
click at [390, 416] on div "check" at bounding box center [354, 415] width 153 height 12
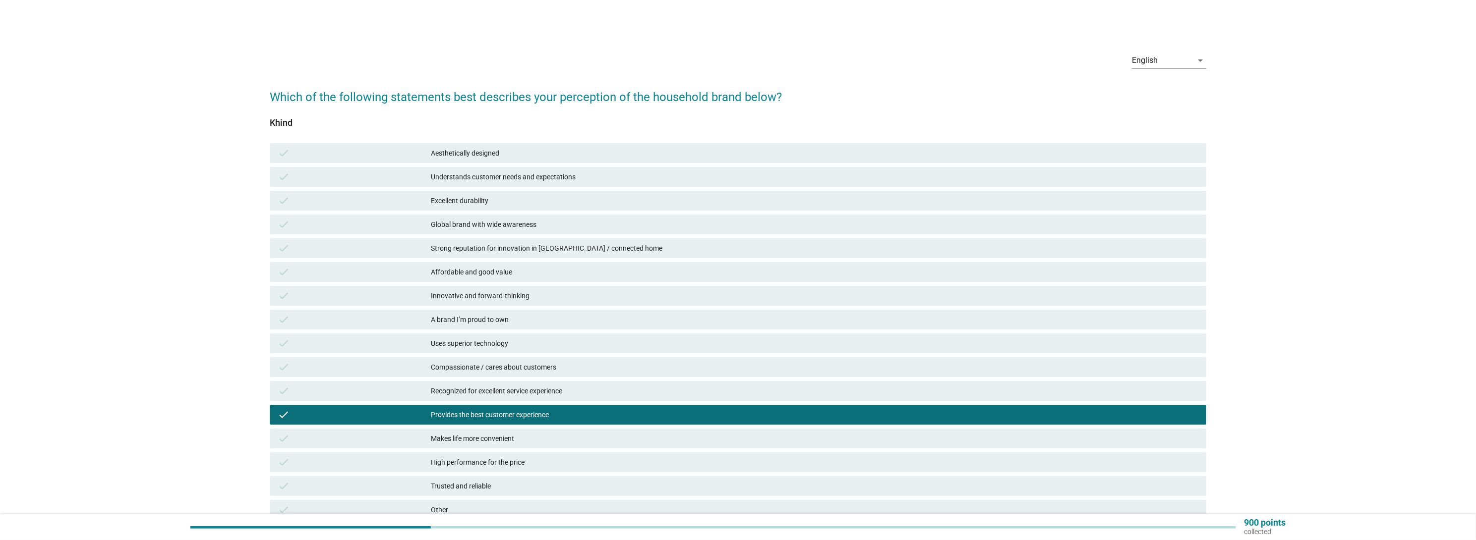
click at [472, 351] on div "check Uses superior technology" at bounding box center [738, 344] width 936 height 20
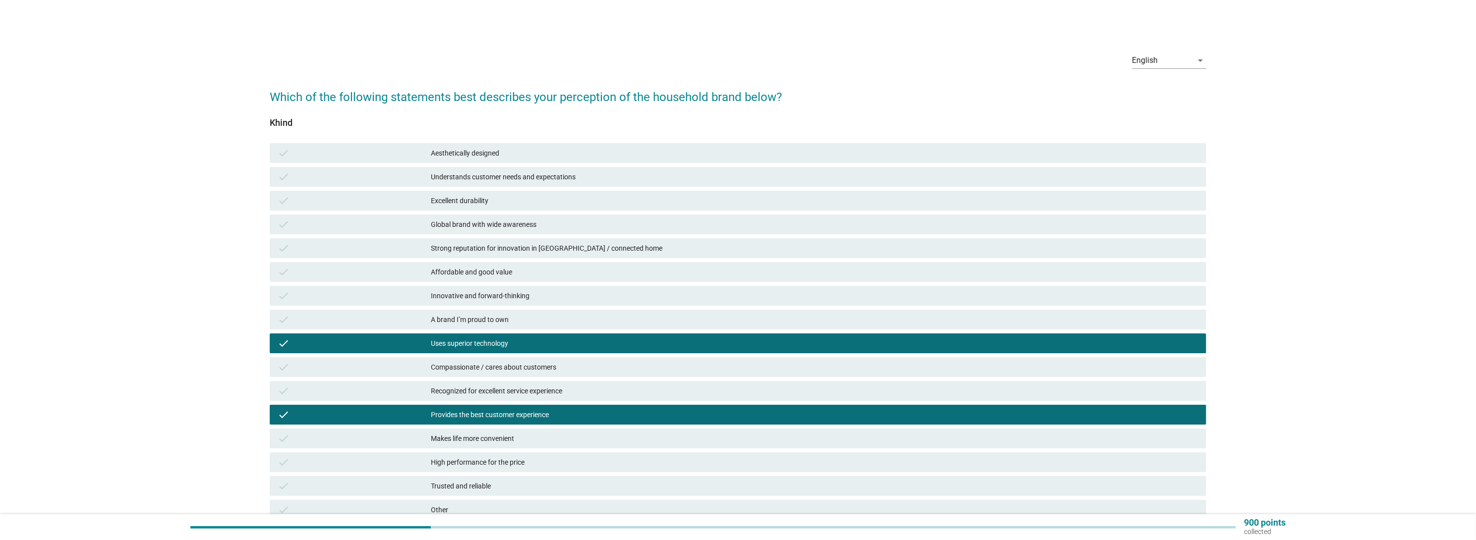
click at [475, 273] on div "Affordable and good value" at bounding box center [814, 272] width 767 height 12
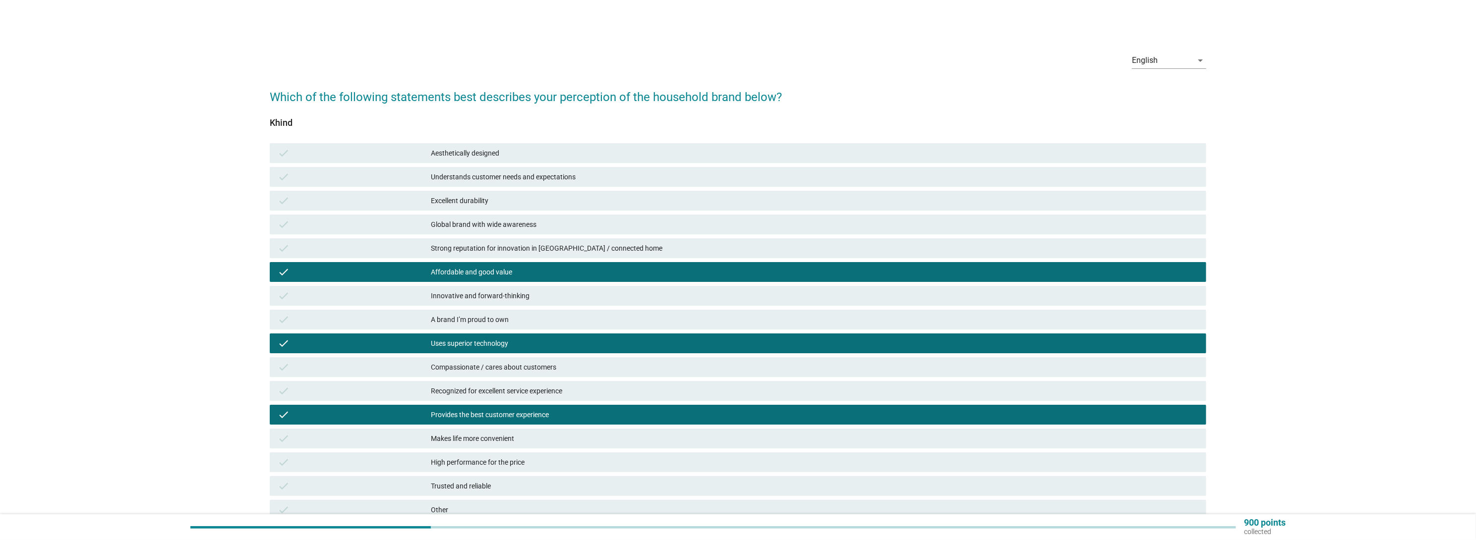
click at [478, 216] on div "check Global brand with wide awareness" at bounding box center [738, 225] width 936 height 20
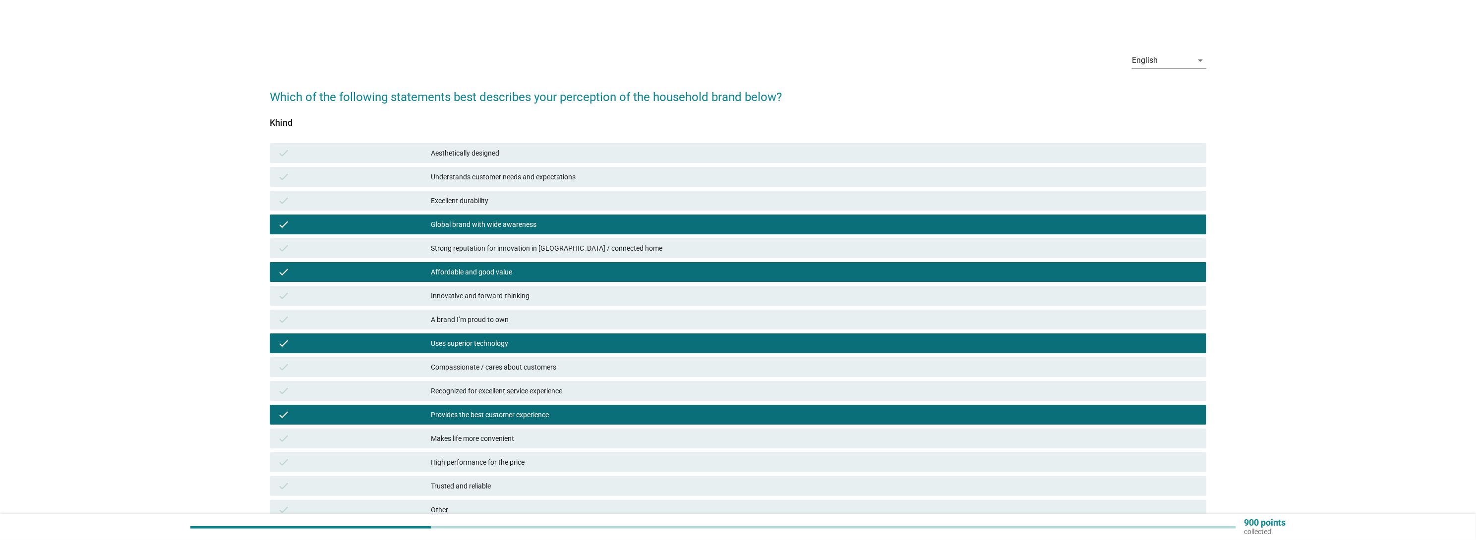
click at [489, 183] on div "check Understands customer needs and expectations" at bounding box center [738, 177] width 936 height 20
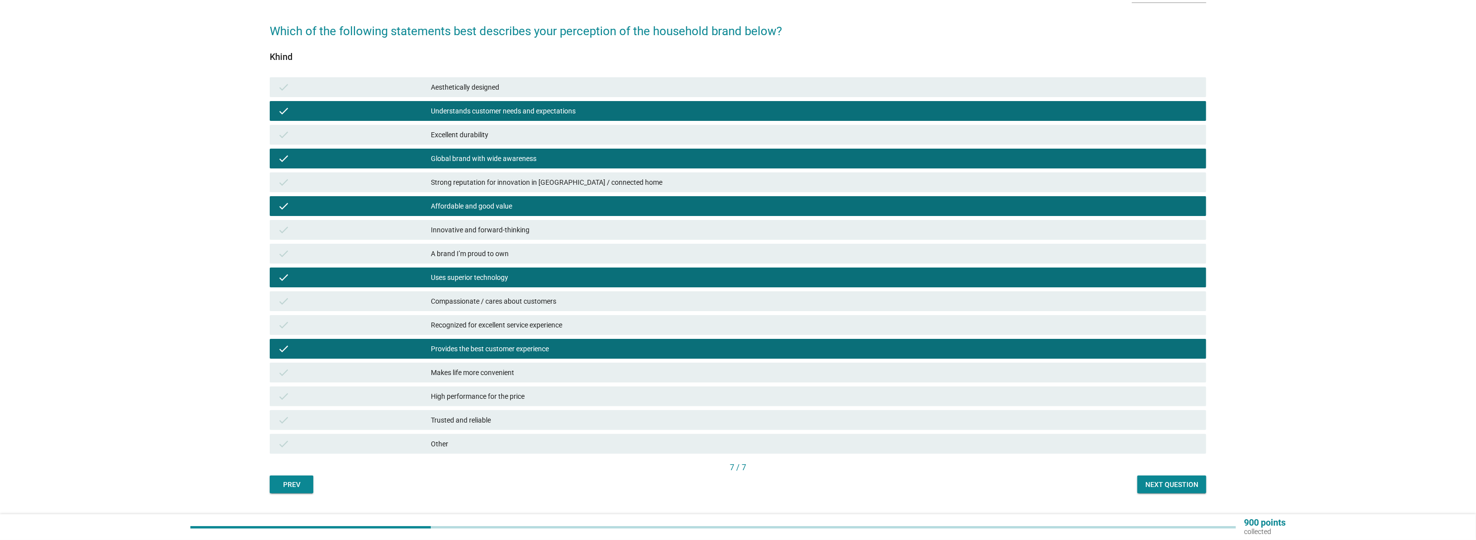
scroll to position [89, 0]
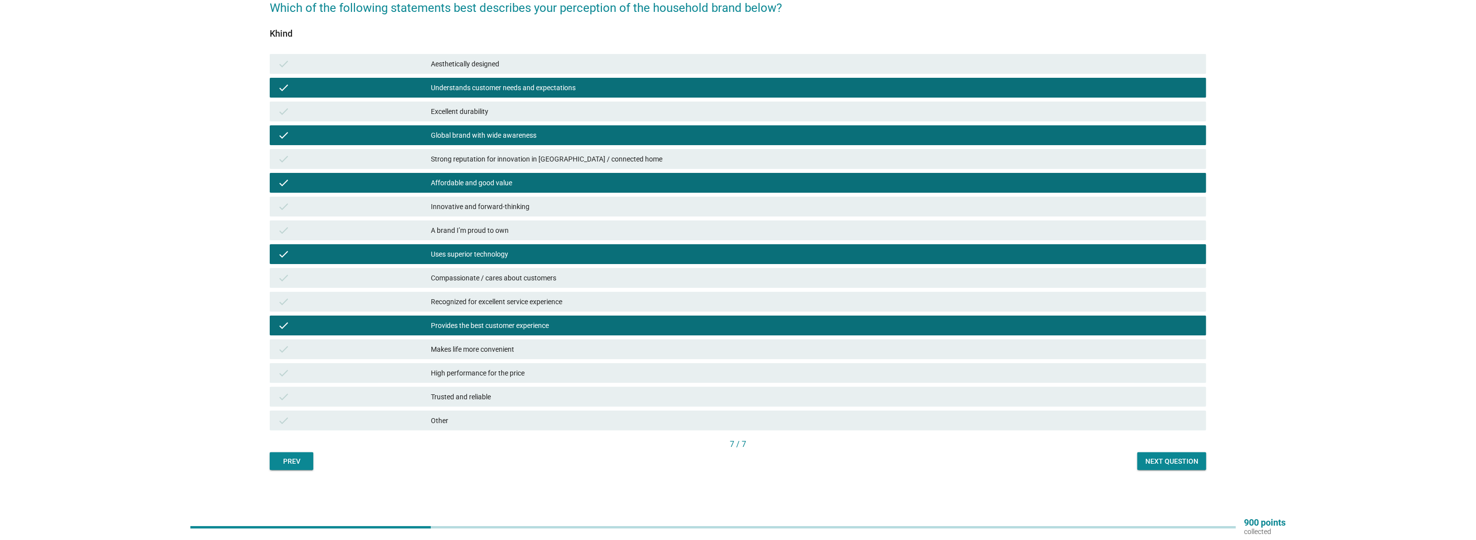
click at [1179, 459] on div "Next question" at bounding box center [1171, 462] width 53 height 10
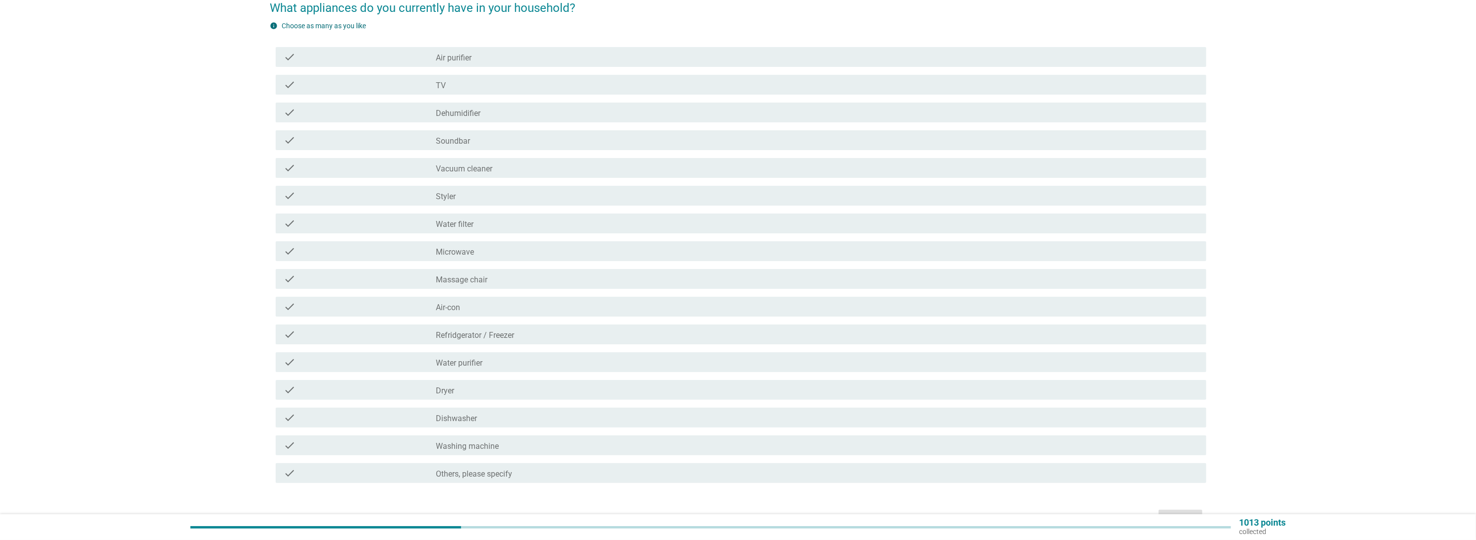
scroll to position [0, 0]
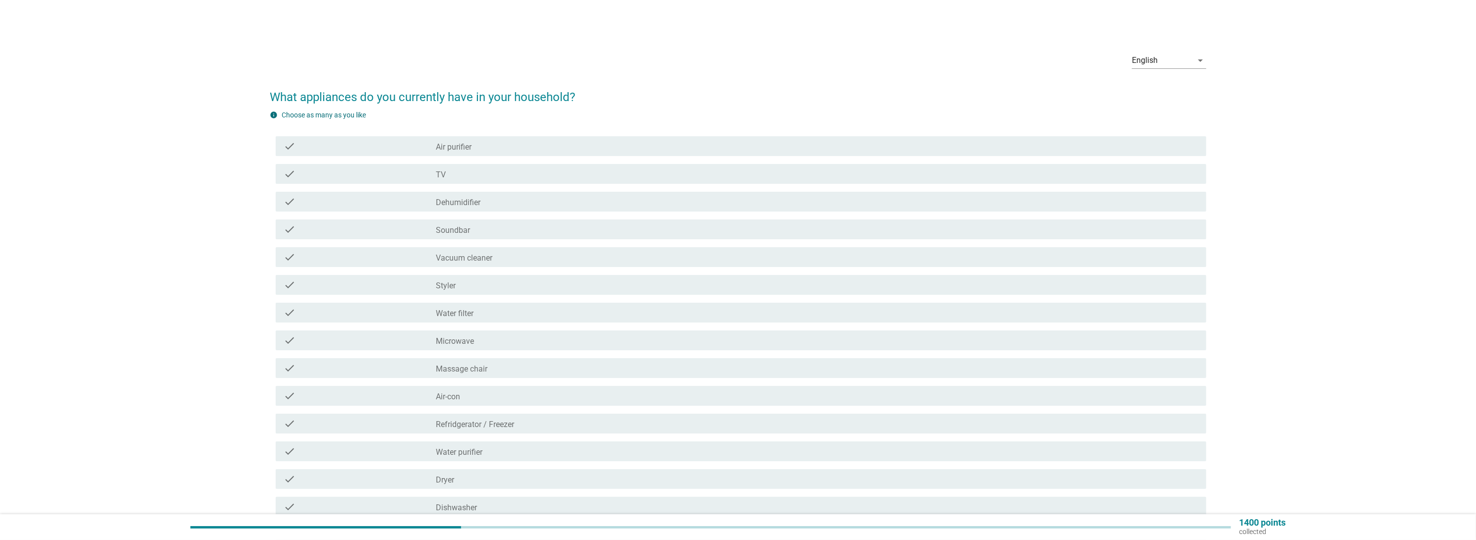
click at [573, 165] on div "check check_box_outline_blank TV" at bounding box center [741, 174] width 930 height 20
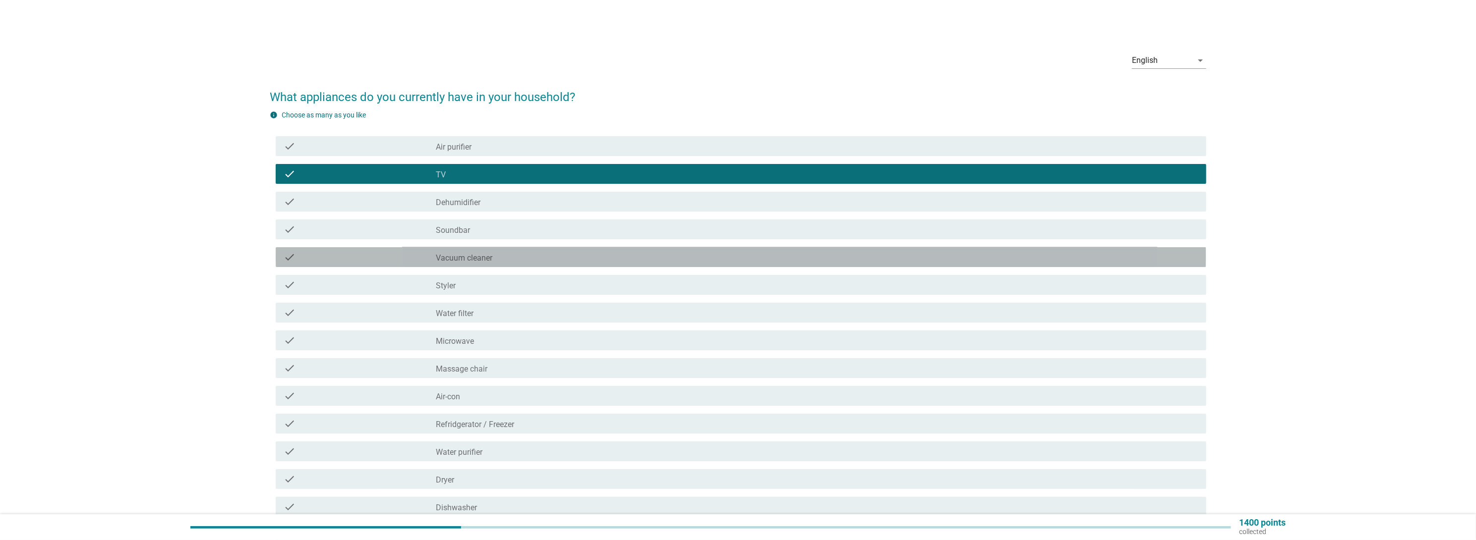
click at [545, 253] on div "check_box_outline_blank Vacuum cleaner" at bounding box center [817, 257] width 762 height 12
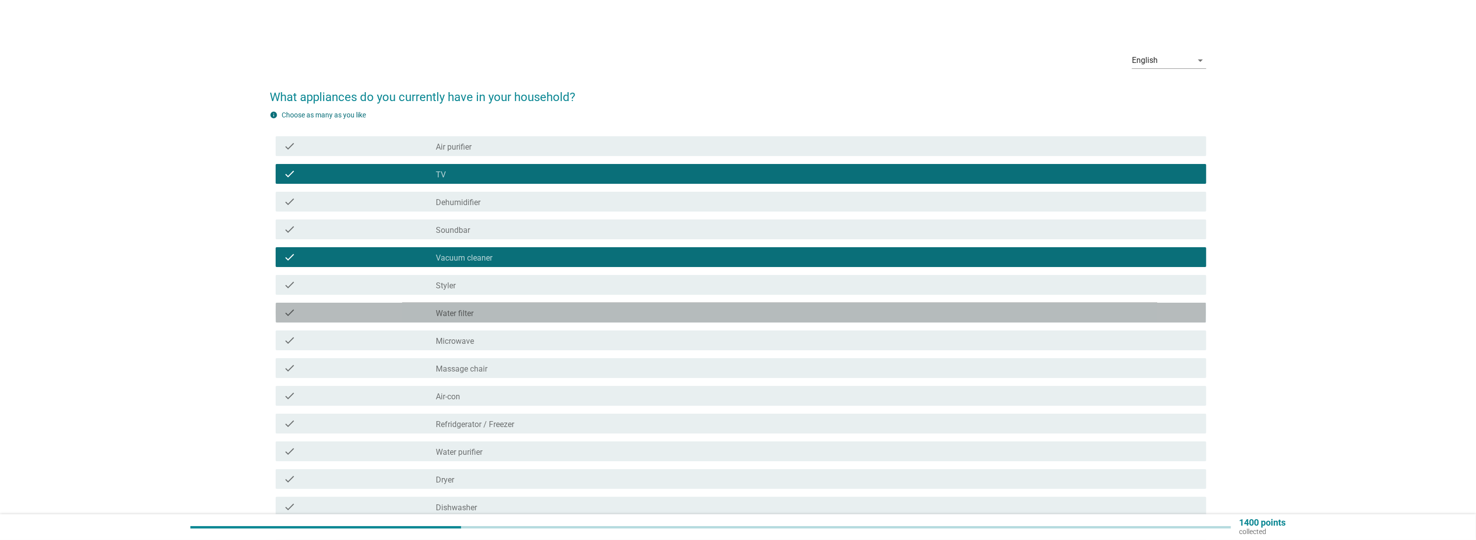
click at [518, 310] on div "check_box_outline_blank Water filter" at bounding box center [817, 313] width 762 height 12
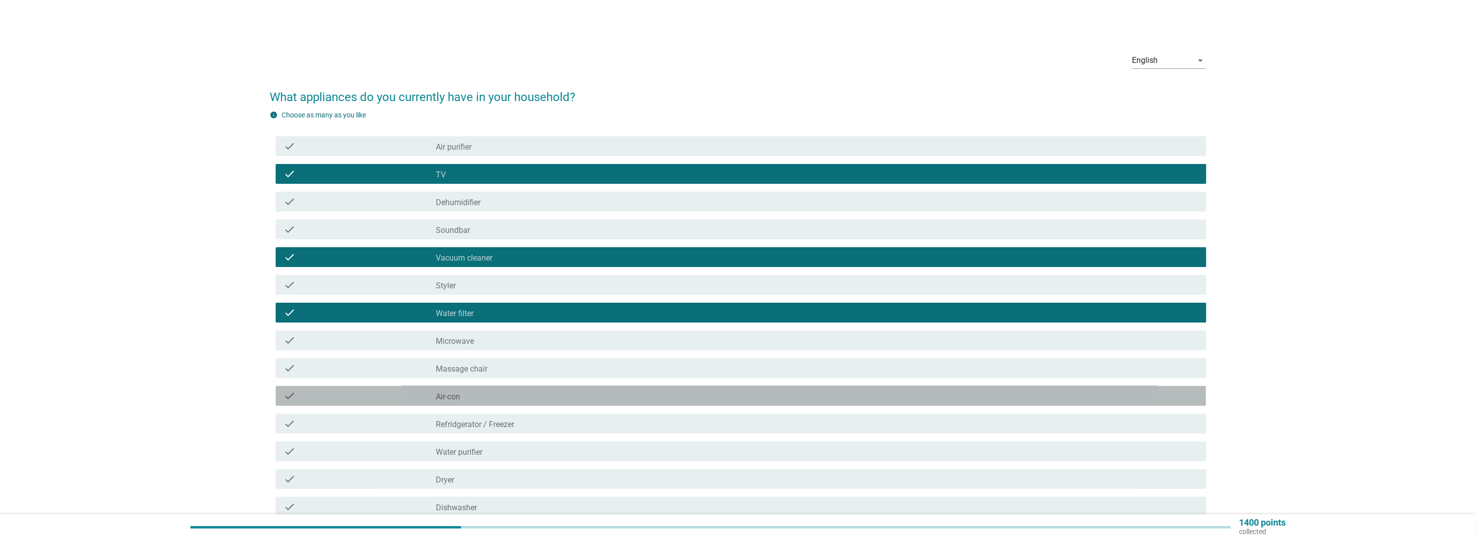
click at [514, 401] on div "check_box_outline_blank Air-con" at bounding box center [817, 396] width 762 height 12
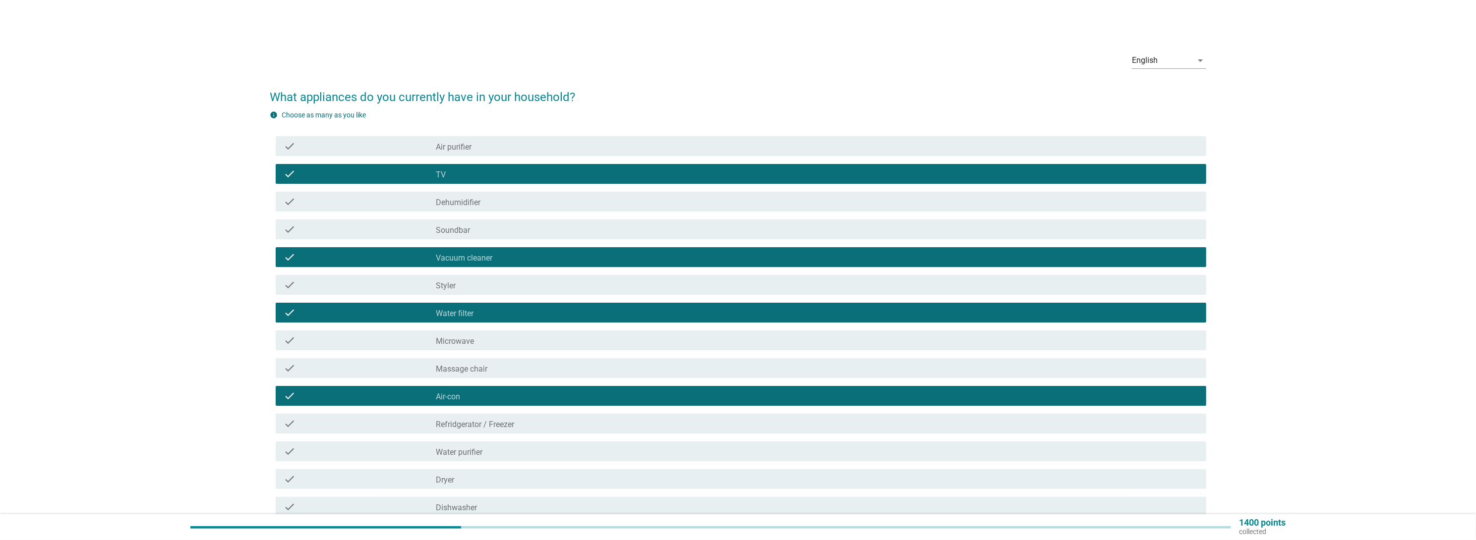
click at [522, 424] on div "check_box_outline_blank Refridgerator / [PERSON_NAME]" at bounding box center [817, 424] width 762 height 12
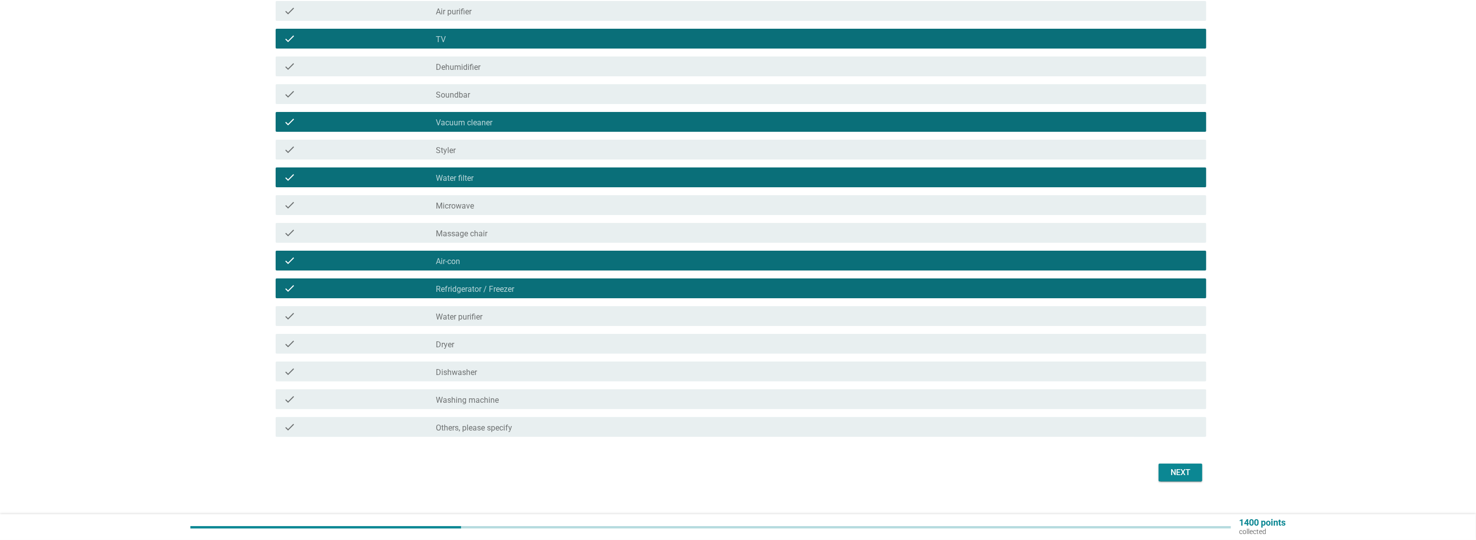
scroll to position [149, 0]
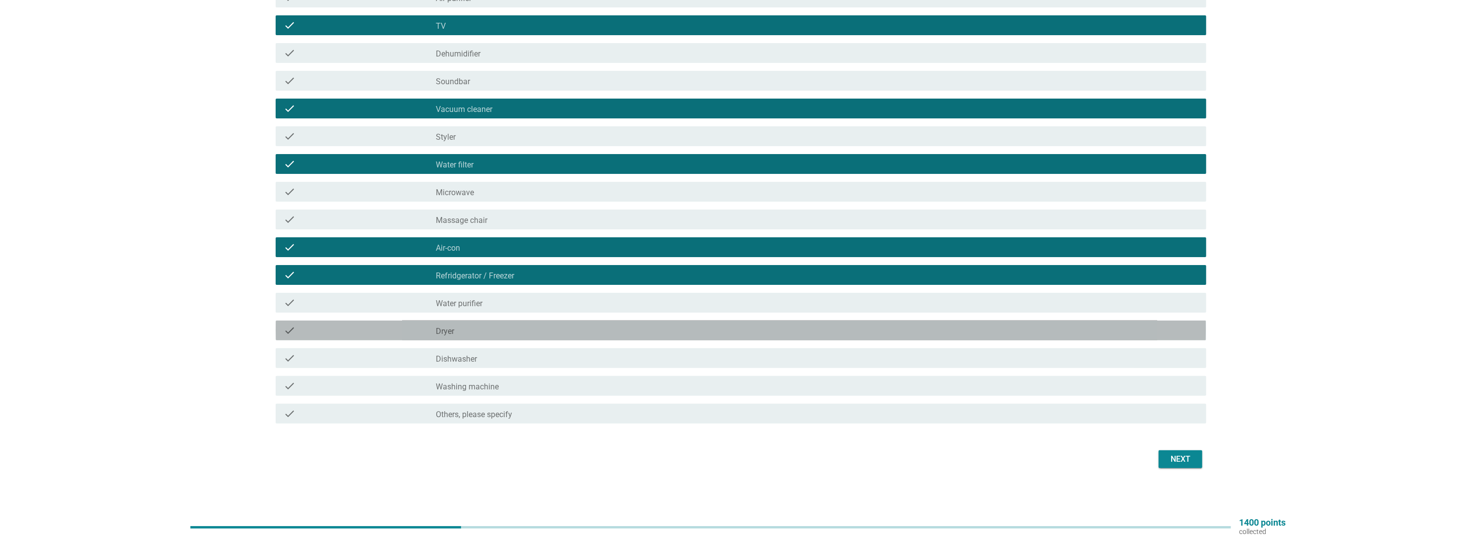
click at [491, 327] on div "check_box_outline_blank Dryer" at bounding box center [817, 331] width 762 height 12
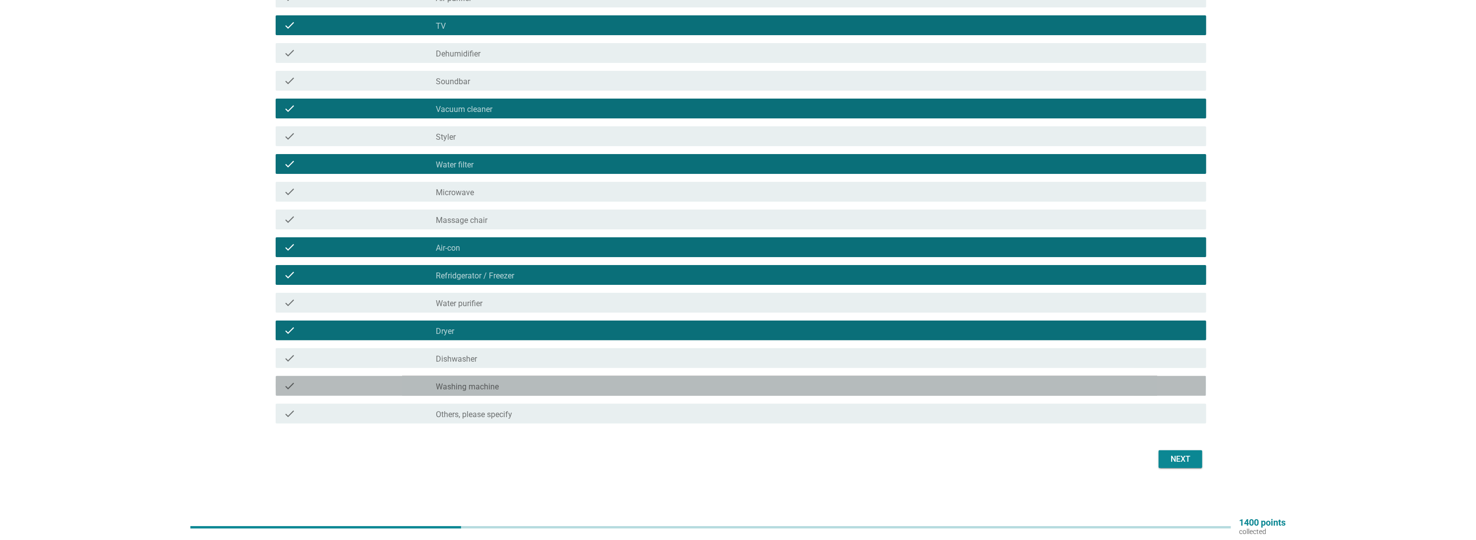
click at [570, 389] on div "check_box_outline_blank Washing machine" at bounding box center [817, 386] width 762 height 12
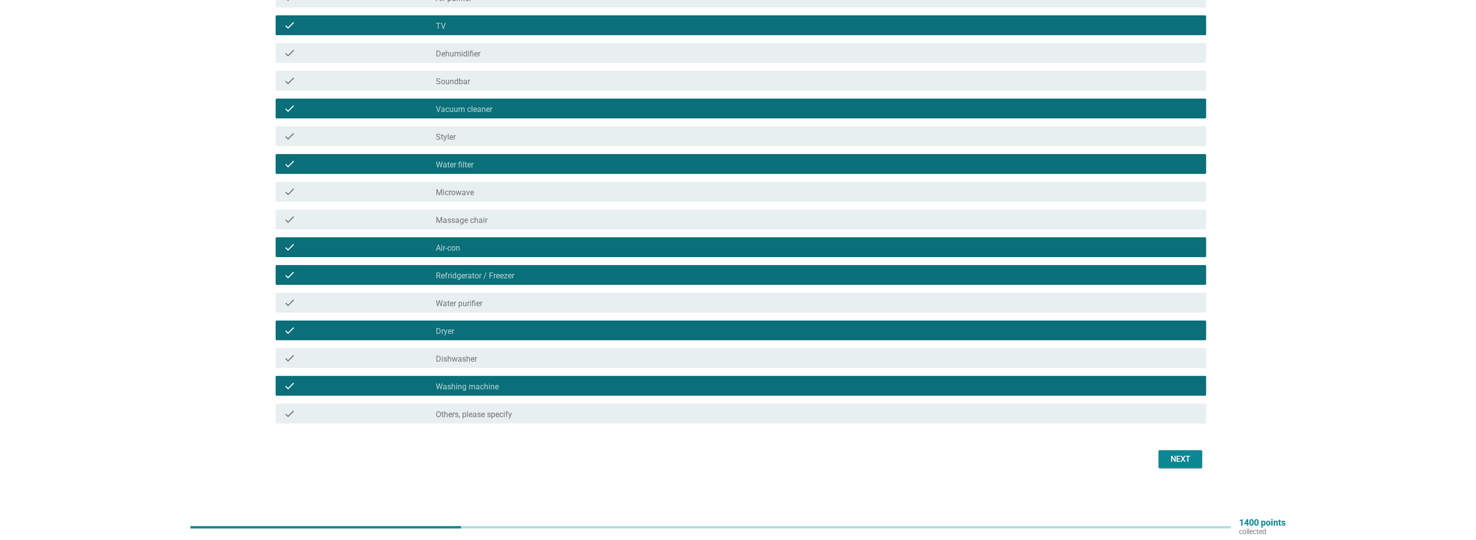
click at [1183, 463] on div "Next" at bounding box center [1180, 460] width 28 height 12
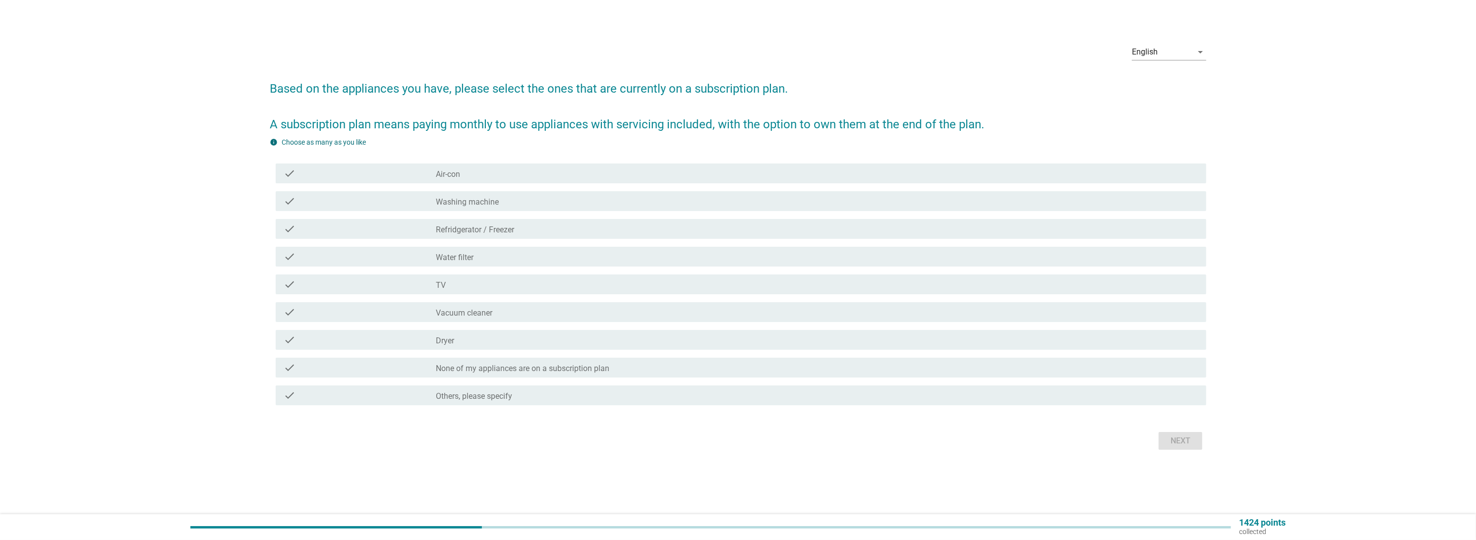
scroll to position [0, 0]
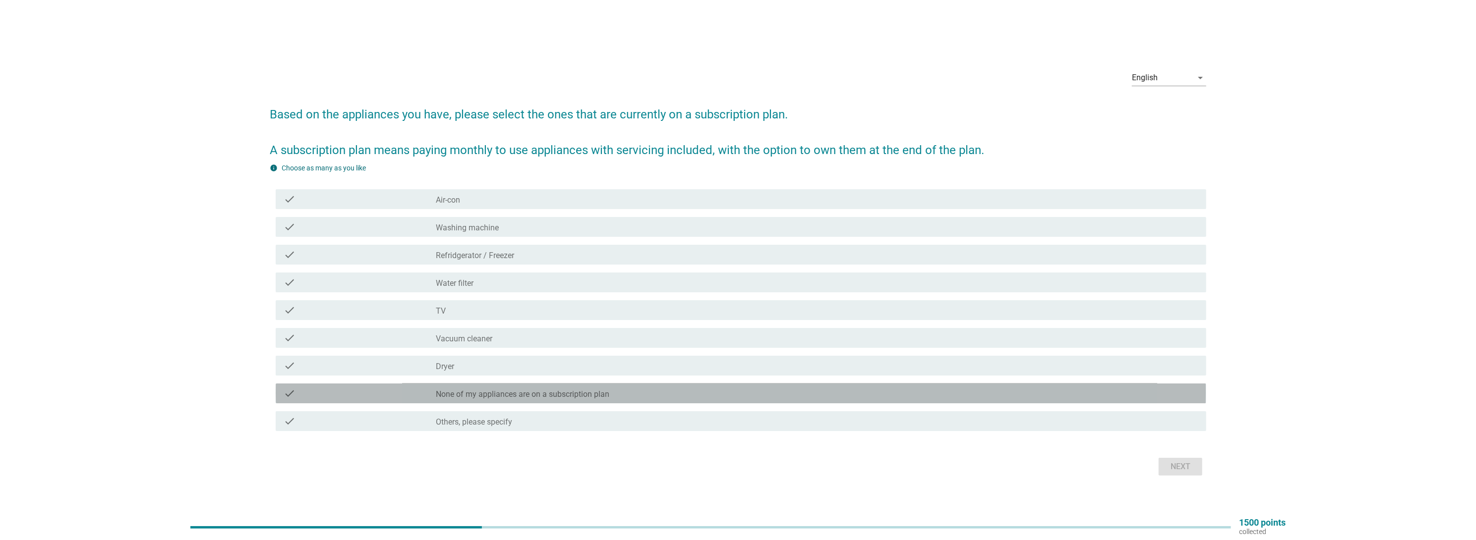
click at [543, 396] on label "None of my appliances are on a subscription plan" at bounding box center [522, 395] width 173 height 10
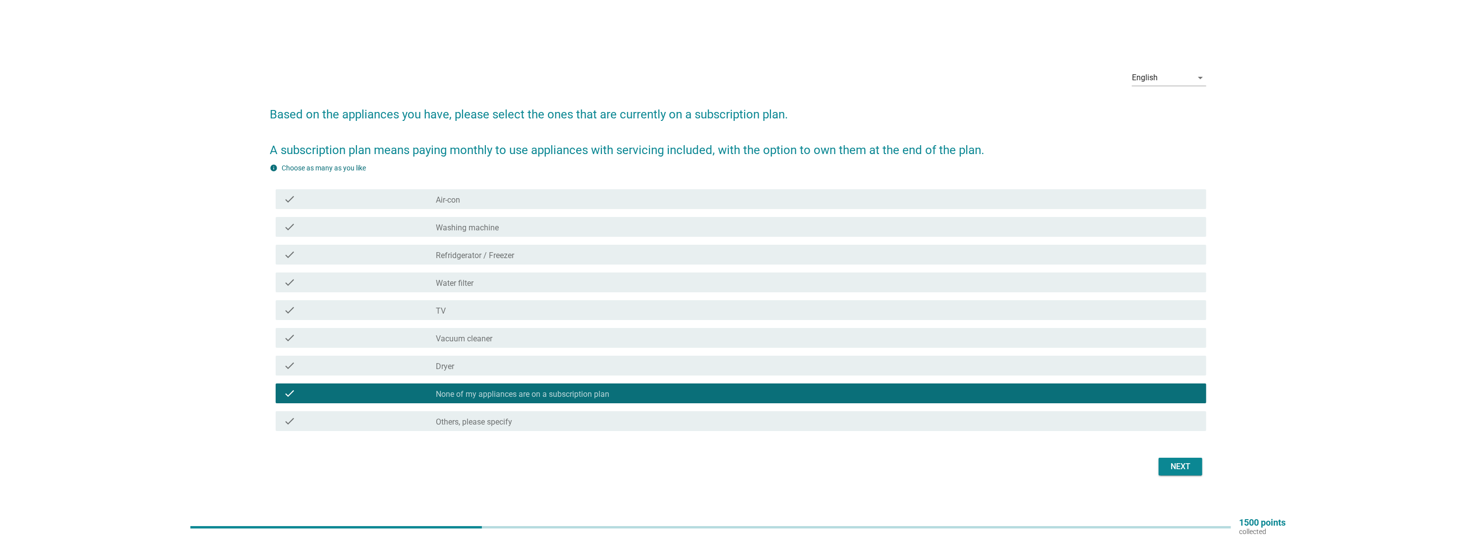
click at [1180, 466] on div "Next" at bounding box center [1180, 467] width 28 height 12
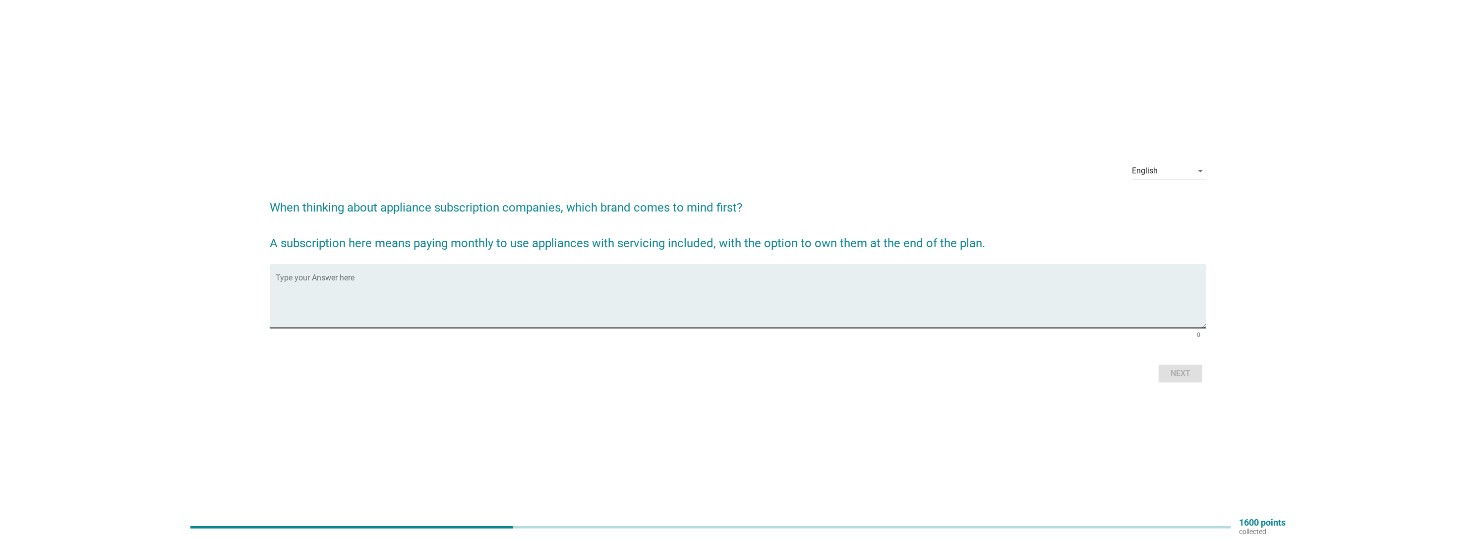
click at [611, 293] on textarea "Type your Answer here" at bounding box center [741, 302] width 930 height 52
type textarea "no idea"
click at [1175, 370] on div "Next" at bounding box center [1180, 374] width 28 height 12
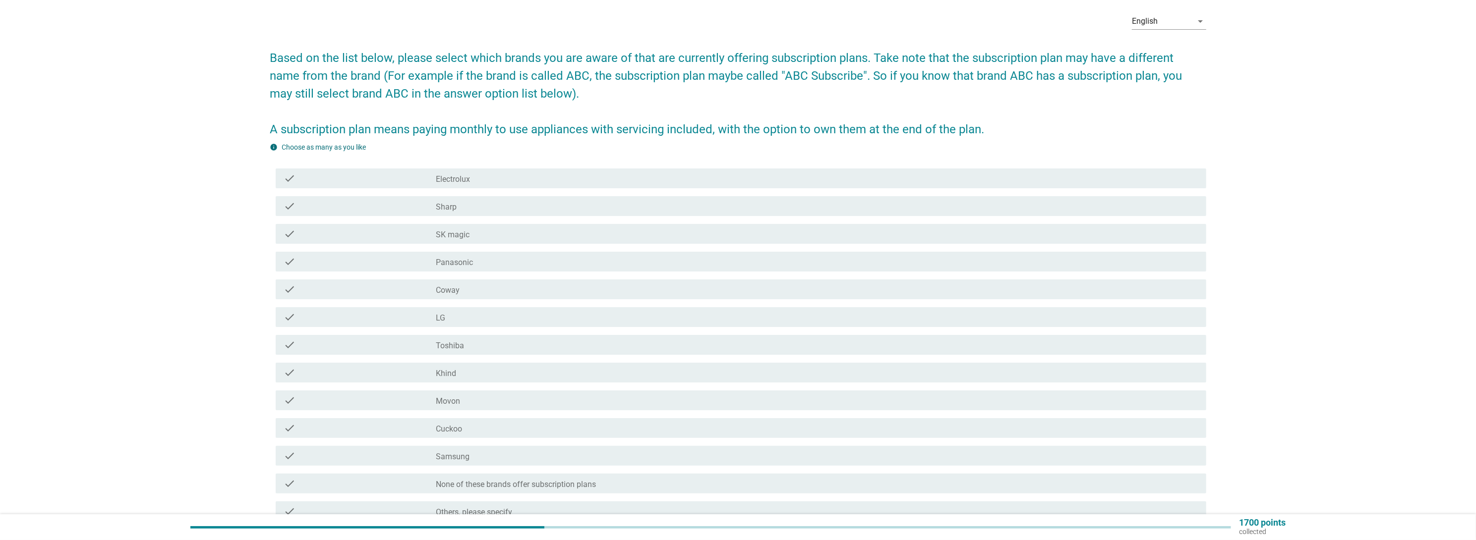
scroll to position [99, 0]
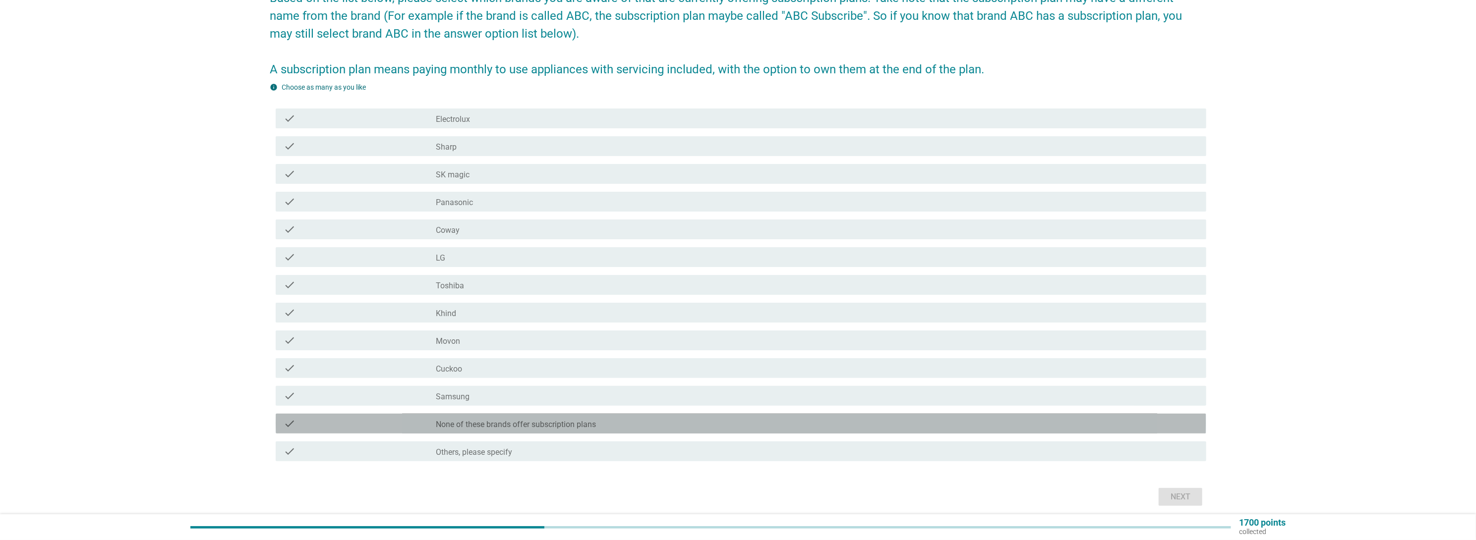
click at [772, 422] on div "check_box_outline_blank None of these brands offer subscription plans" at bounding box center [817, 424] width 762 height 12
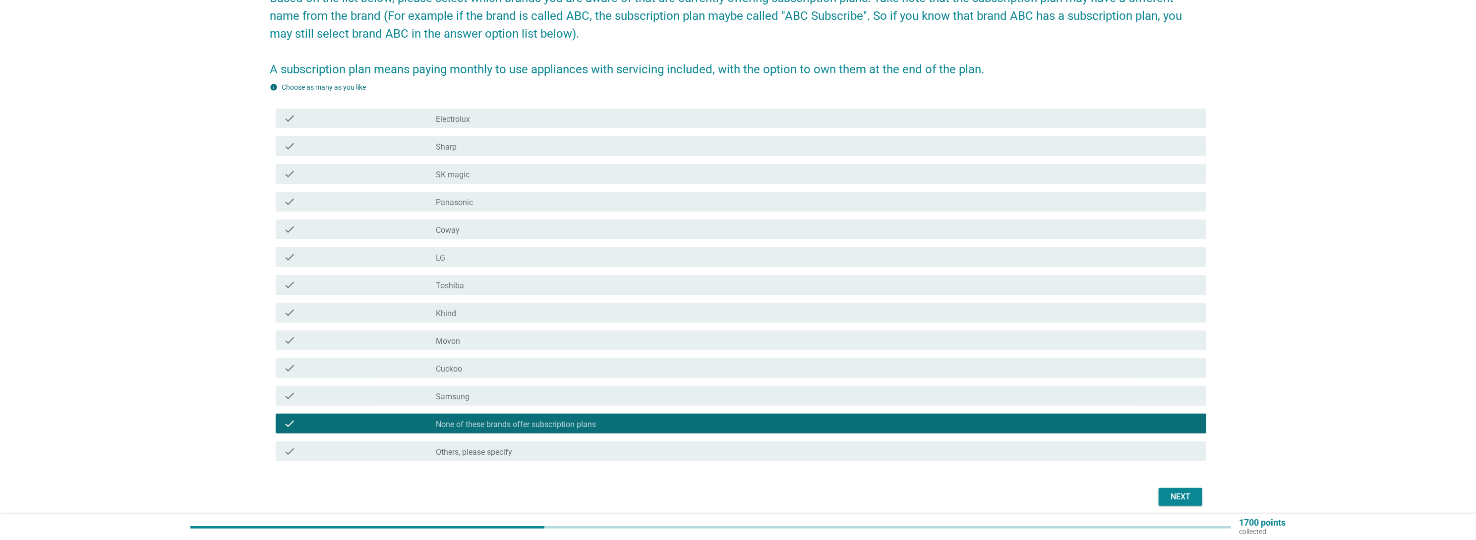
click at [1179, 497] on div "Next" at bounding box center [1180, 497] width 28 height 12
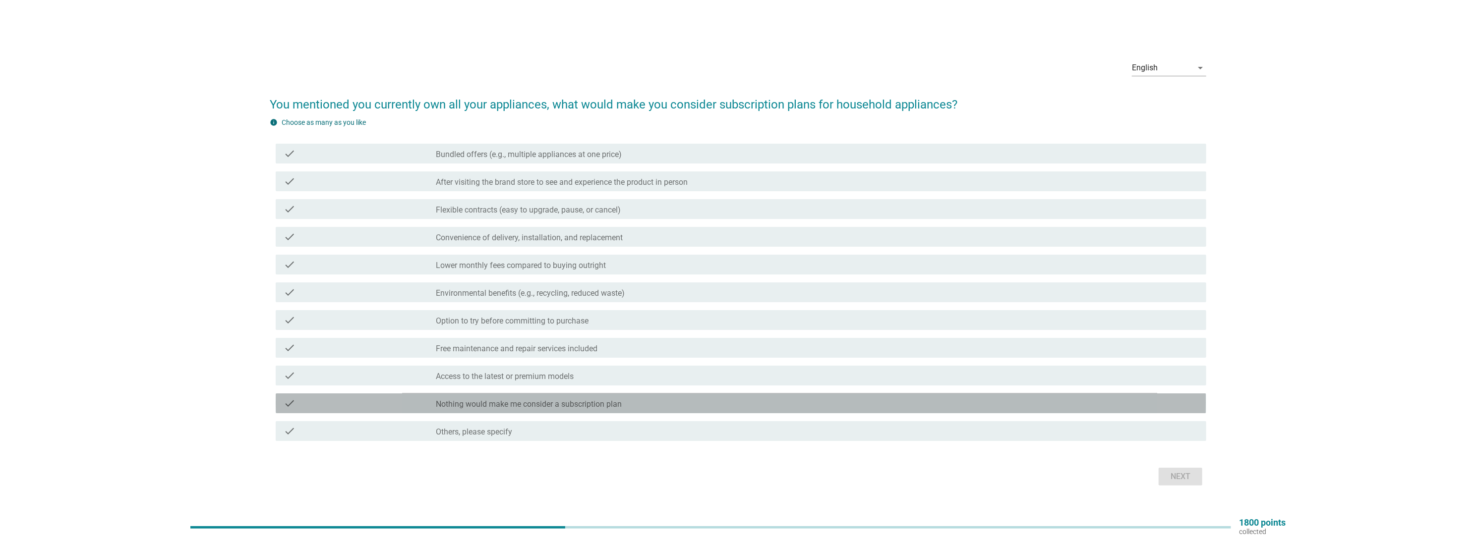
click at [455, 394] on div "check check_box_outline_blank Nothing would make me consider a subscription plan" at bounding box center [741, 404] width 930 height 20
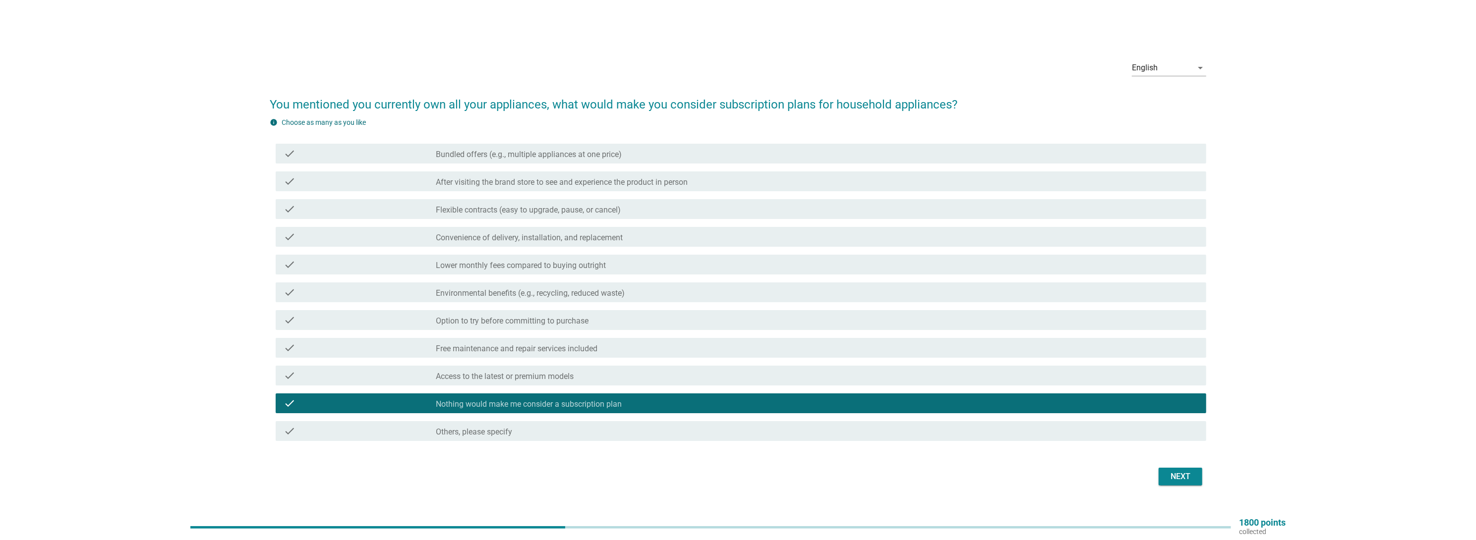
click at [510, 280] on div "check check_box_outline_blank Environmental benefits (e.g., recycling, reduced …" at bounding box center [738, 293] width 936 height 28
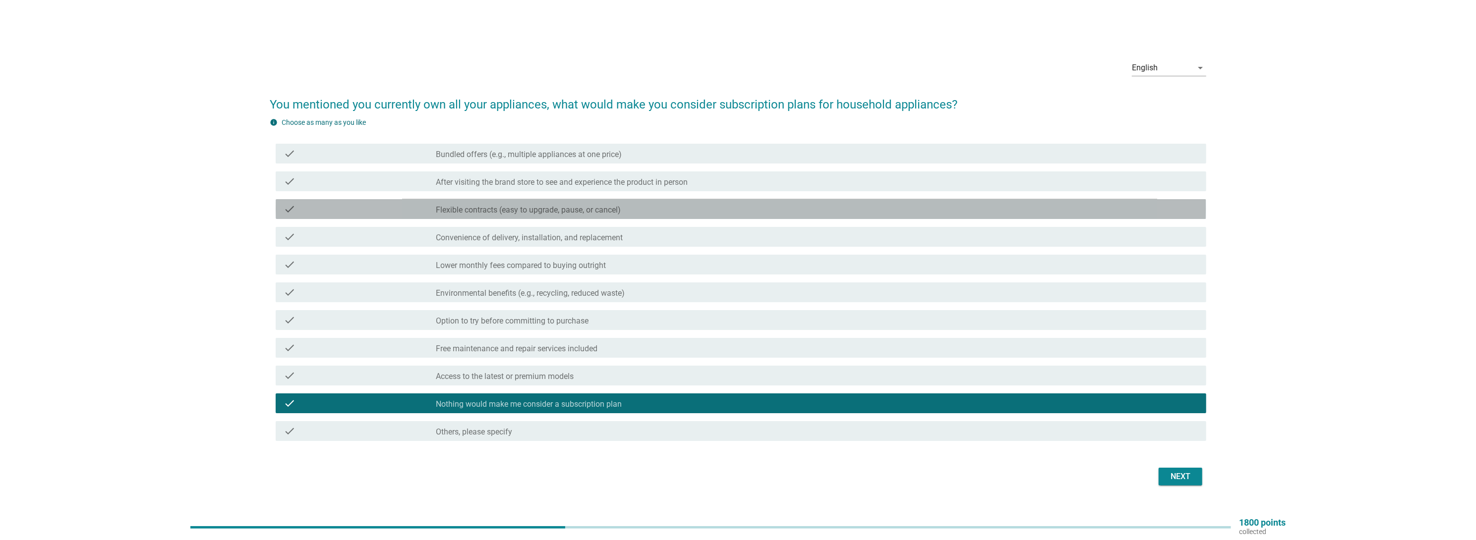
click at [528, 208] on label "Flexible contracts (easy to upgrade, pause, or cancel)" at bounding box center [528, 210] width 185 height 10
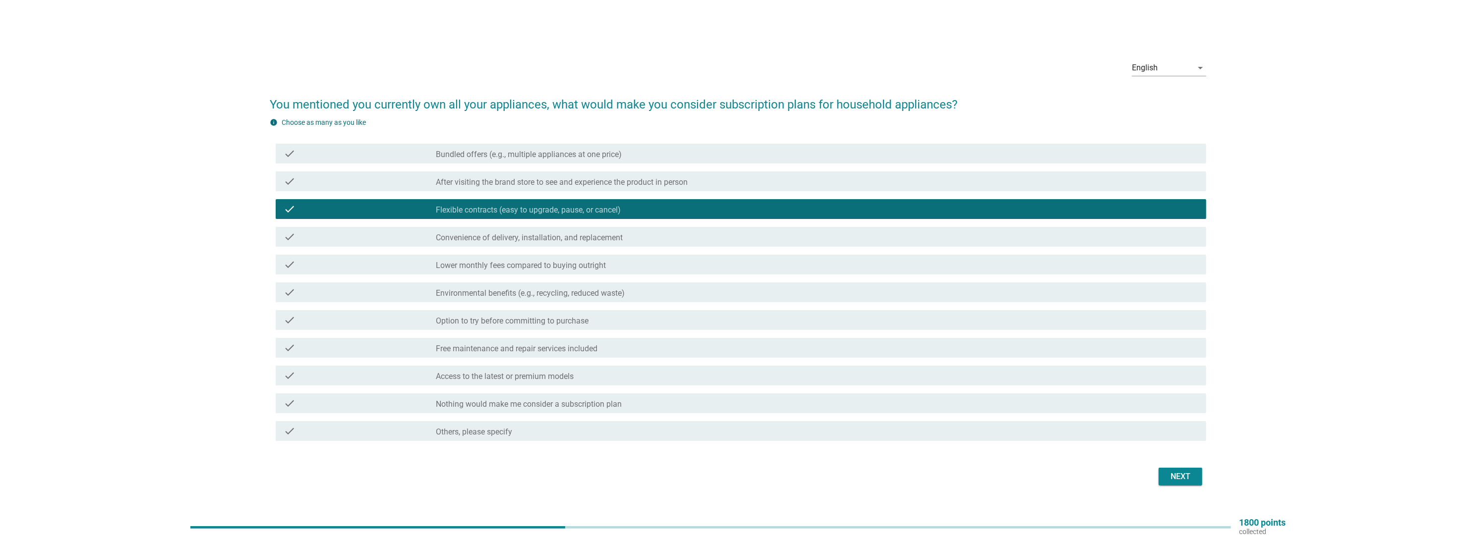
click at [491, 280] on div "check check_box_outline_blank Environmental benefits (e.g., recycling, reduced …" at bounding box center [738, 293] width 936 height 28
click at [1193, 477] on div "Next" at bounding box center [1180, 477] width 28 height 12
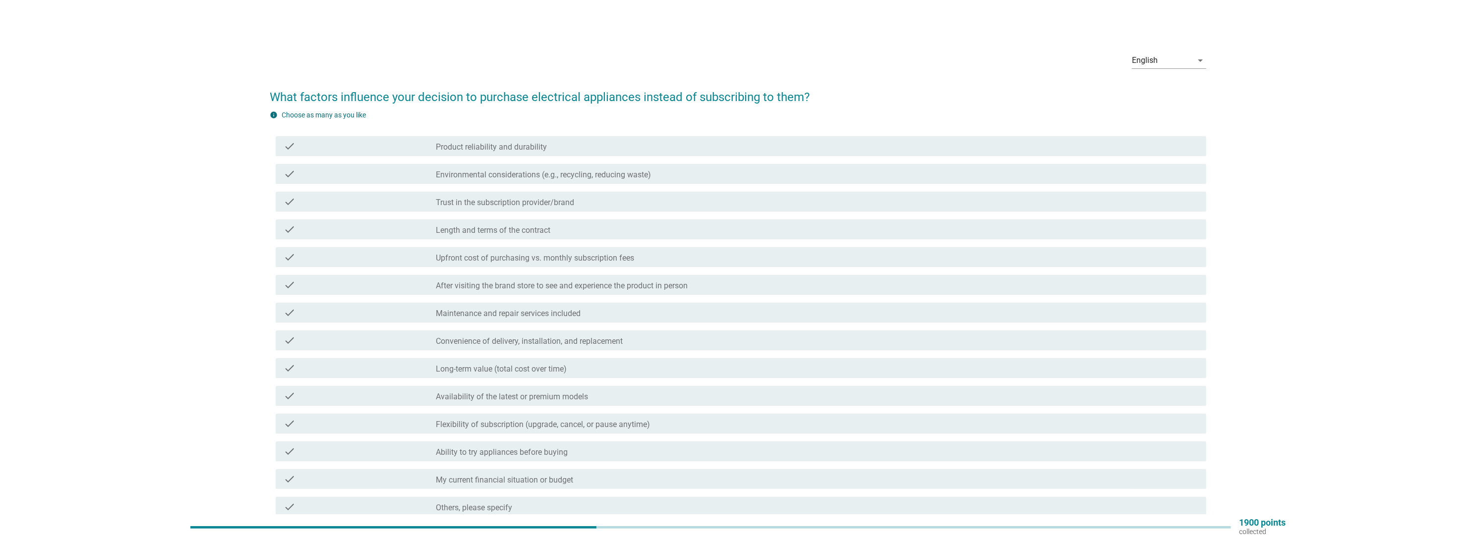
click at [659, 420] on div "check_box_outline_blank Flexibility of subscription (upgrade, cancel, or pause …" at bounding box center [817, 424] width 762 height 12
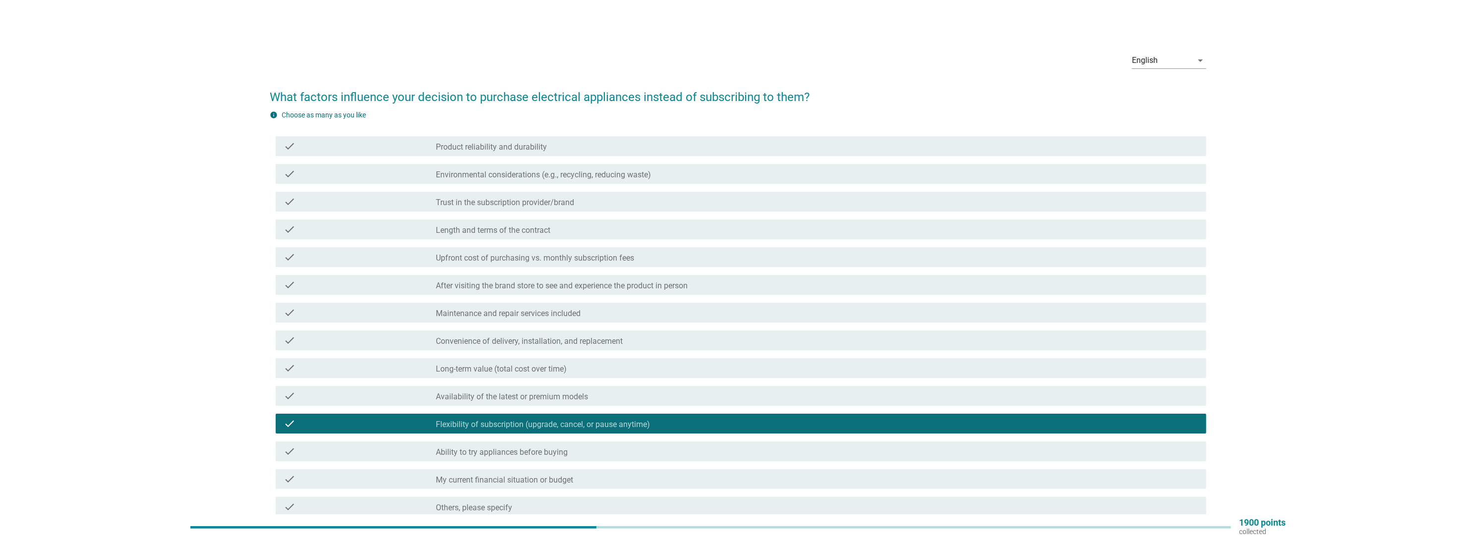
click at [636, 305] on div "check check_box_outline_blank Maintenance and repair services included" at bounding box center [741, 313] width 930 height 20
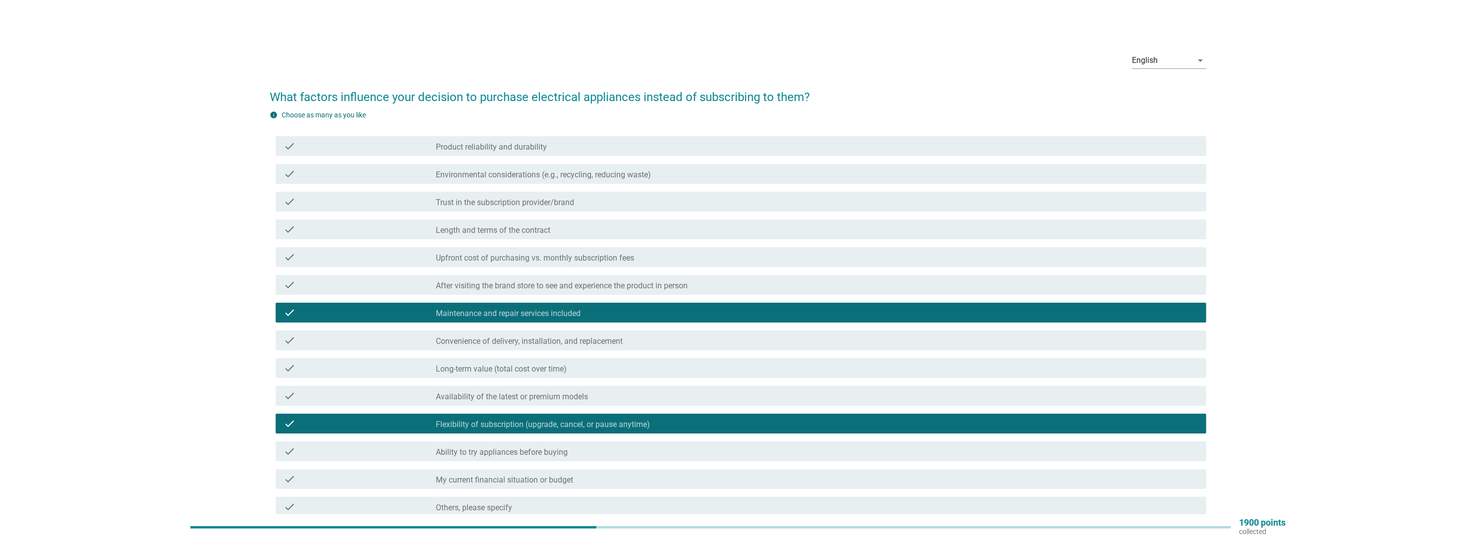
click at [621, 227] on div "check_box_outline_blank Length and terms of the contract" at bounding box center [817, 230] width 762 height 12
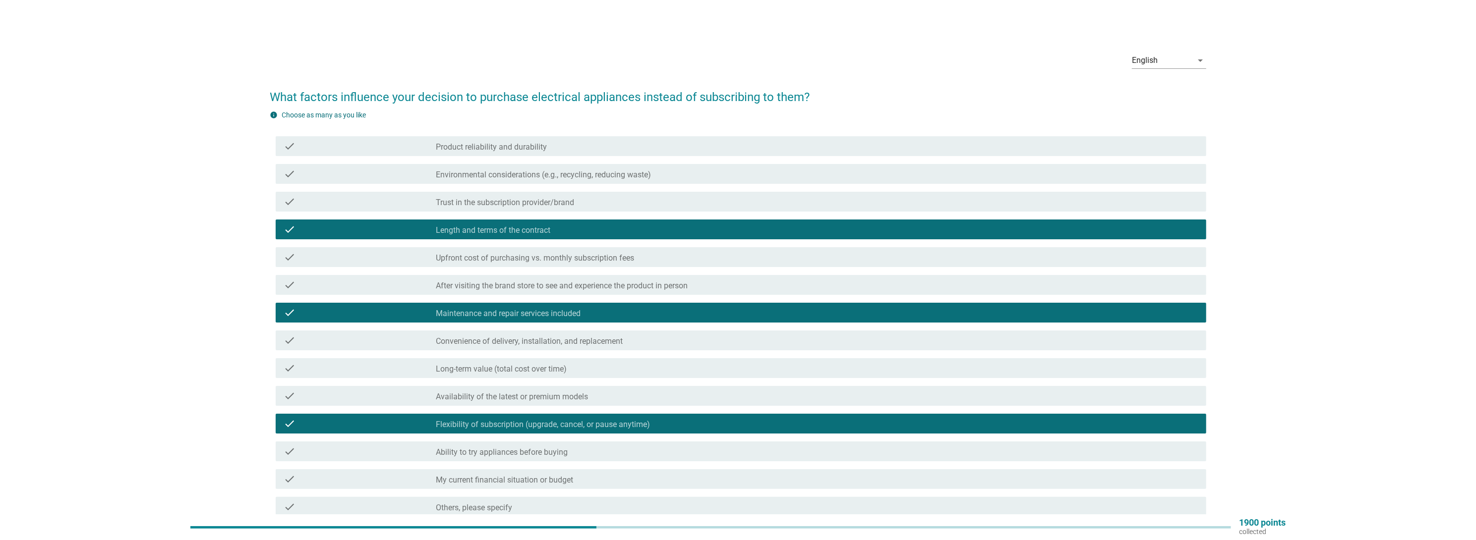
click at [648, 189] on div "check check_box_outline_blank Trust in the subscription provider/brand" at bounding box center [738, 202] width 936 height 28
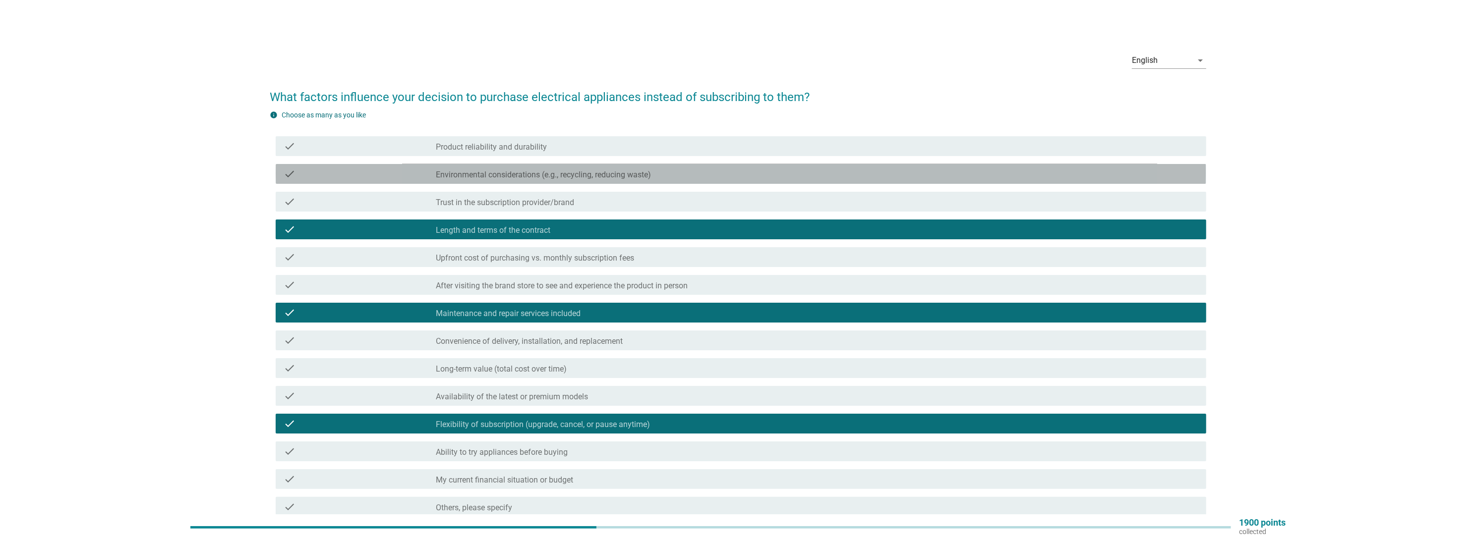
click at [838, 167] on div "check check_box_outline_blank Environmental considerations (e.g., recycling, re…" at bounding box center [741, 174] width 930 height 20
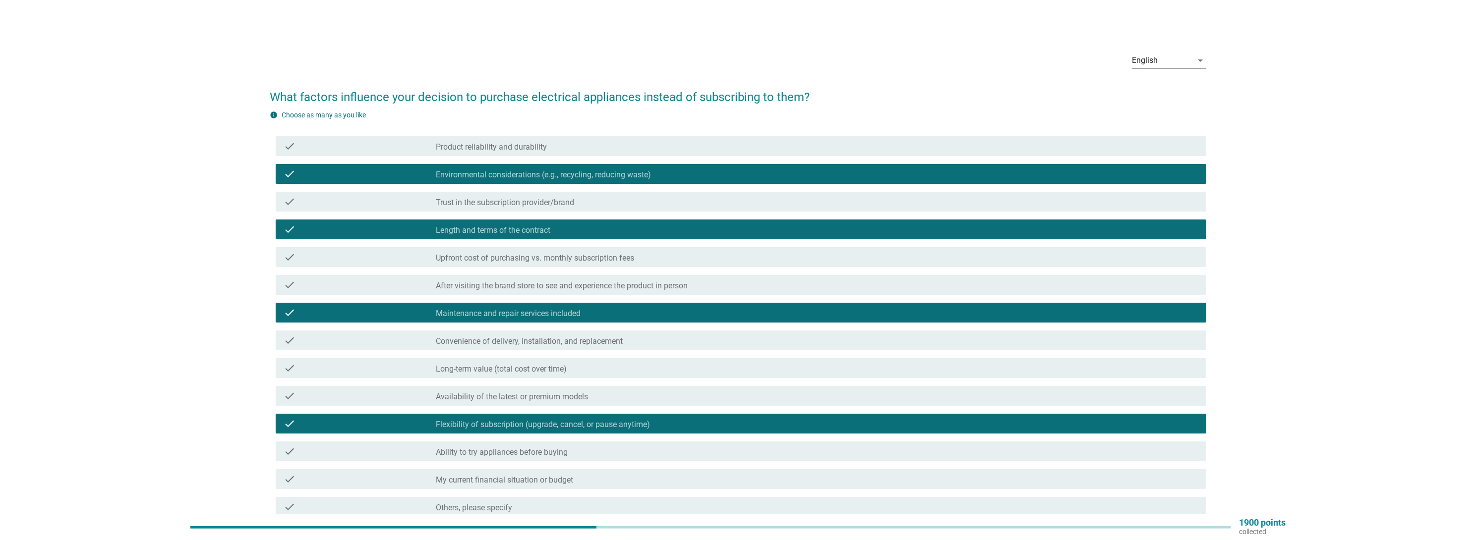
click at [861, 353] on div "check check_box_outline_blank Convenience of delivery, installation, and replac…" at bounding box center [738, 341] width 936 height 28
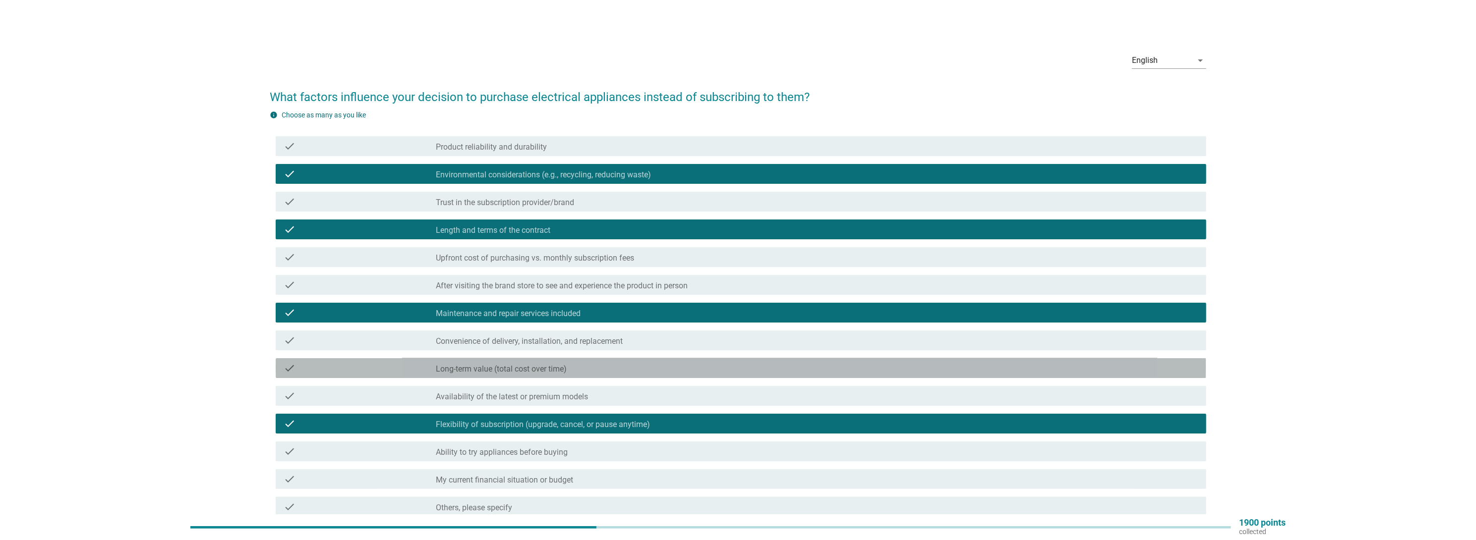
click at [874, 364] on div "check_box_outline_blank Long-term value (total cost over time)" at bounding box center [817, 368] width 762 height 12
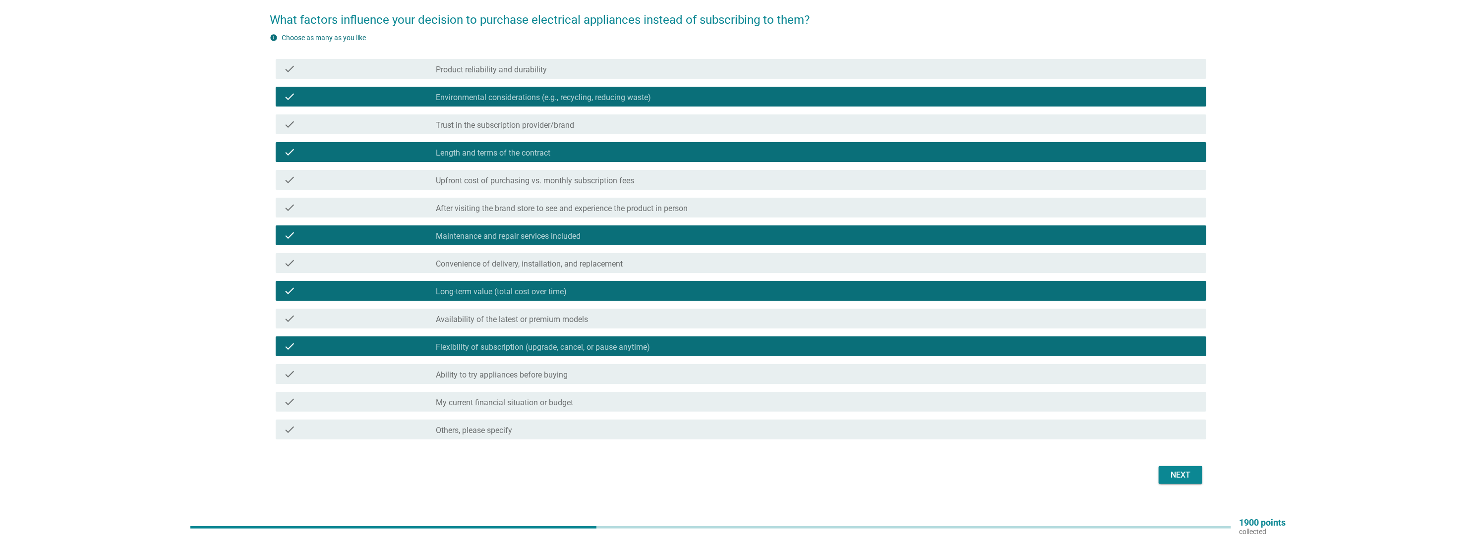
scroll to position [94, 0]
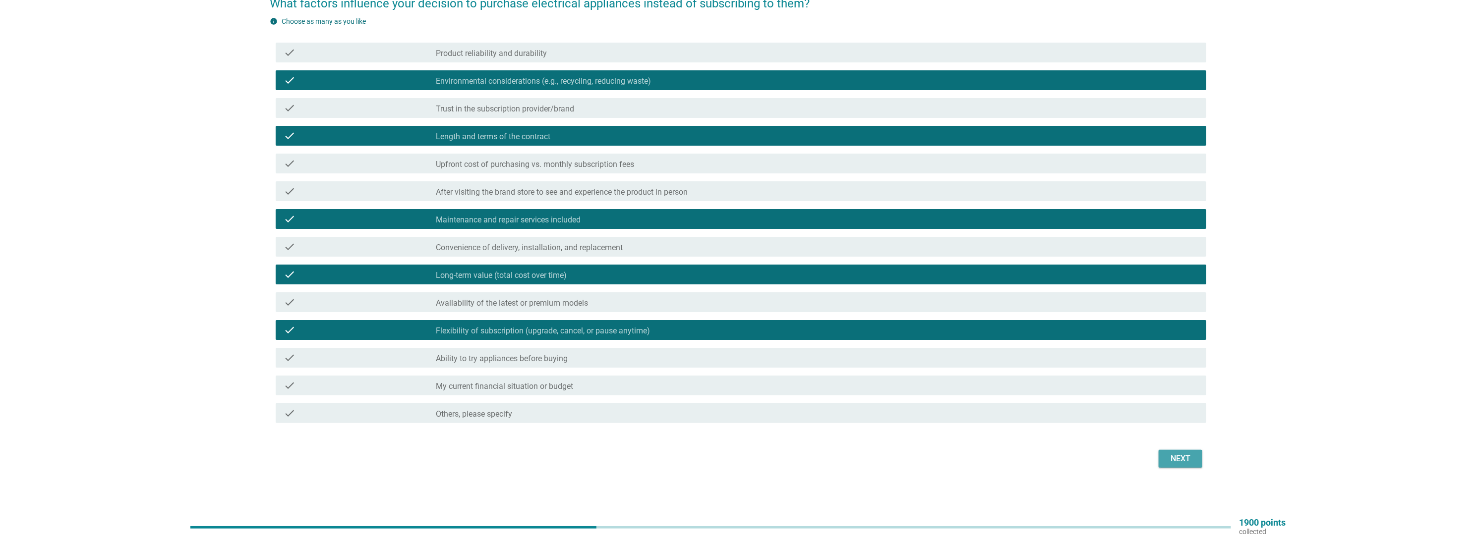
click at [1184, 459] on div "Next" at bounding box center [1180, 459] width 28 height 12
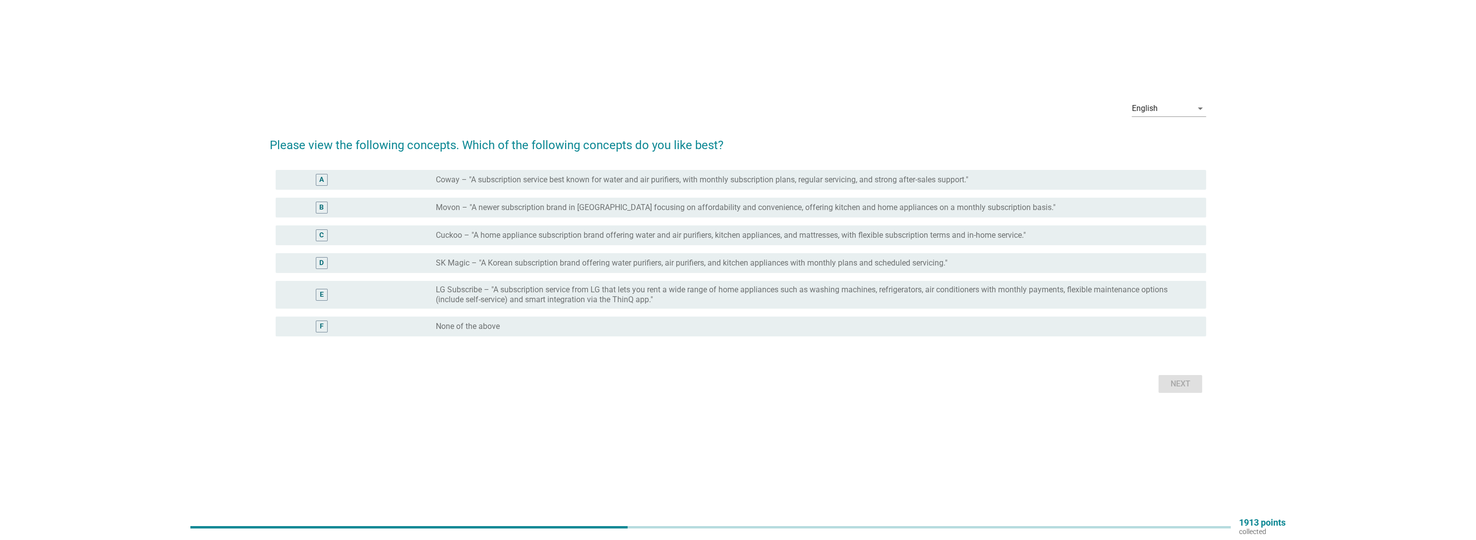
scroll to position [0, 0]
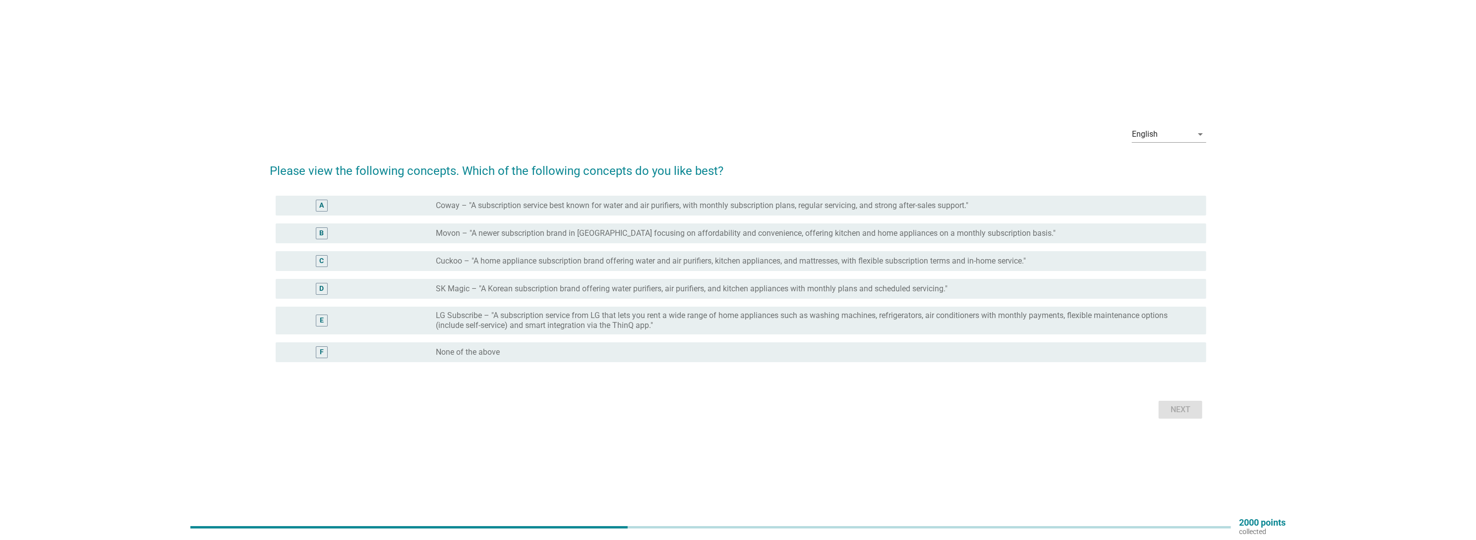
click at [568, 204] on label "Coway – "A subscription service best known for water and air purifiers, with mo…" at bounding box center [702, 206] width 532 height 10
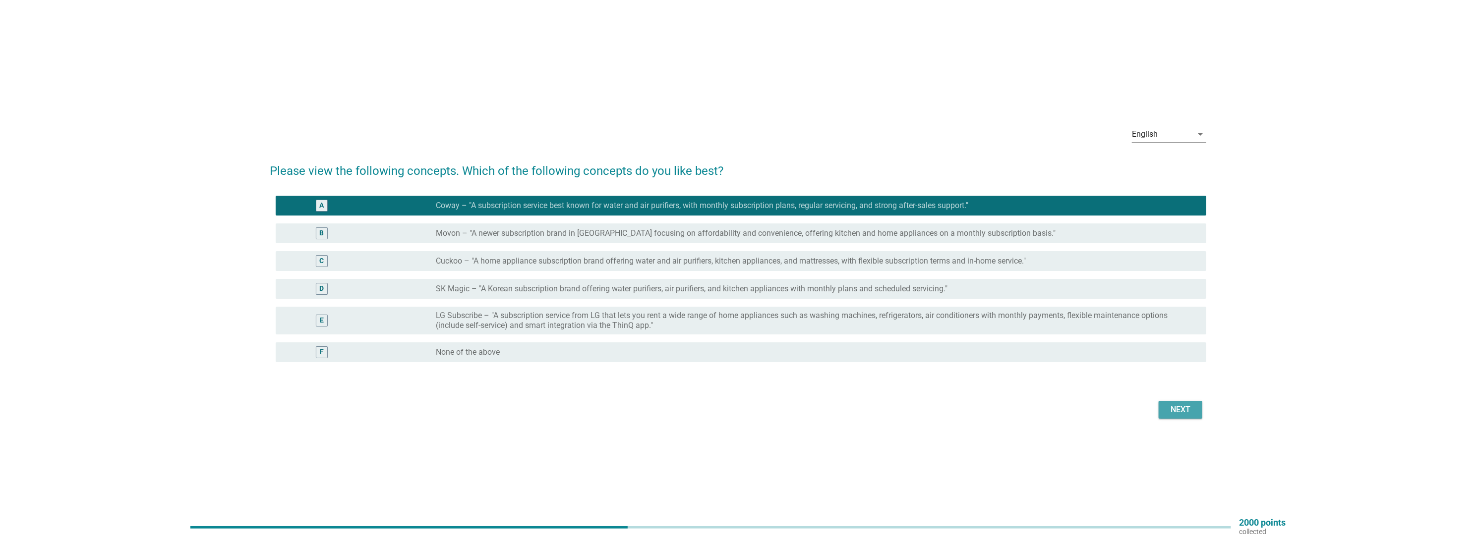
click at [1175, 409] on div "Next" at bounding box center [1180, 410] width 28 height 12
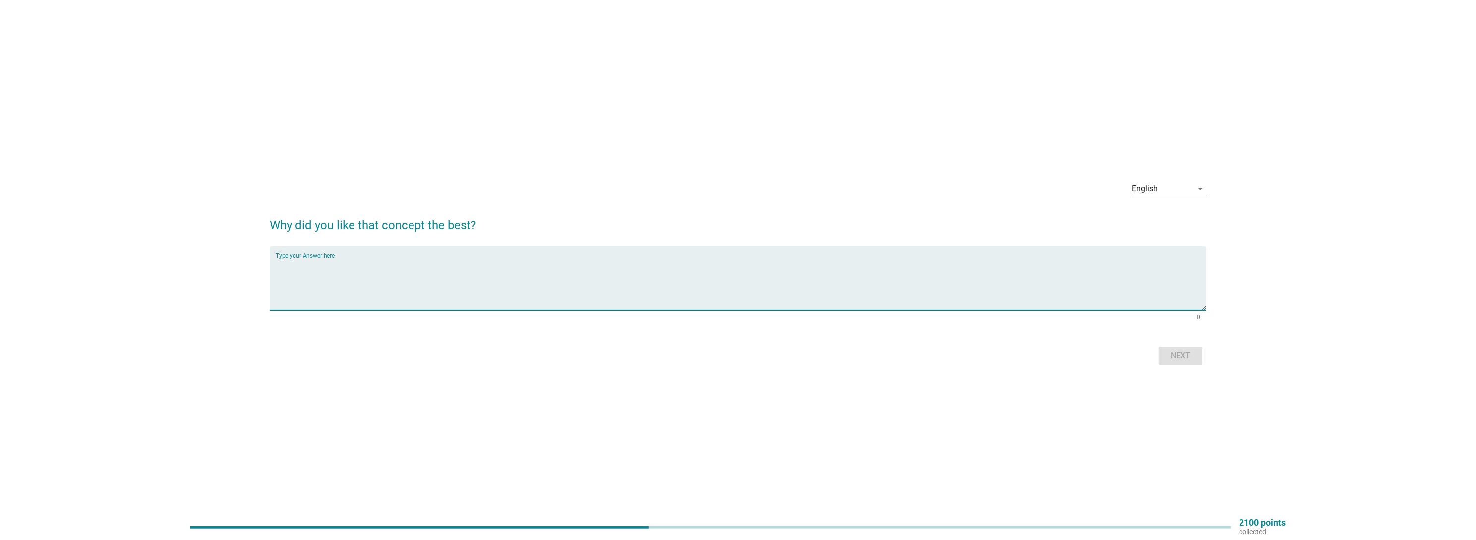
click at [657, 273] on textarea "Type your Answer here" at bounding box center [741, 284] width 930 height 52
type textarea "no comment"
click at [1186, 356] on div "Next" at bounding box center [1180, 356] width 28 height 12
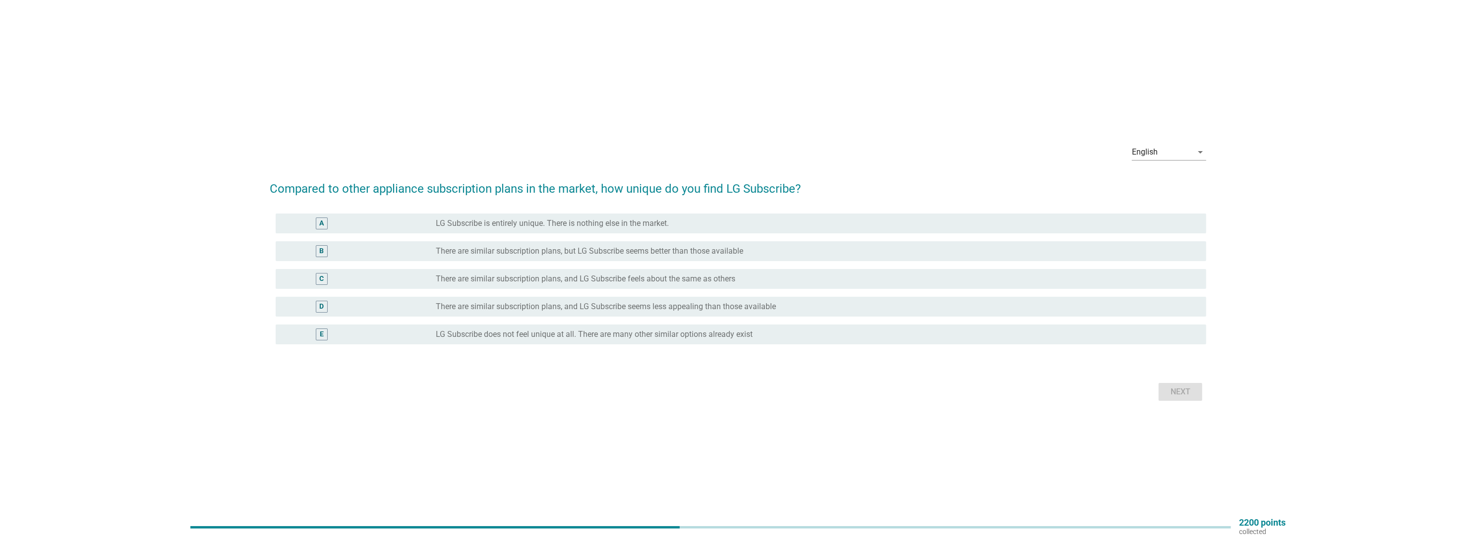
click at [620, 277] on label "There are similar subscription plans, and LG Subscribe feels about the same as …" at bounding box center [585, 279] width 299 height 10
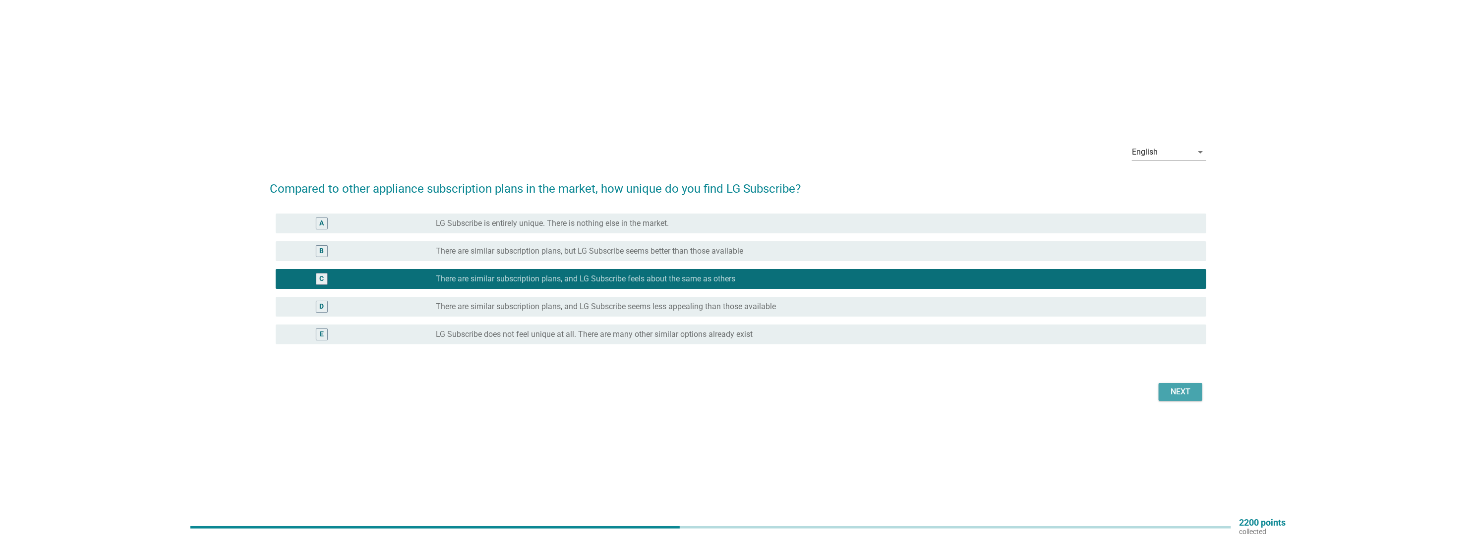
click at [1176, 392] on div "Next" at bounding box center [1180, 392] width 28 height 12
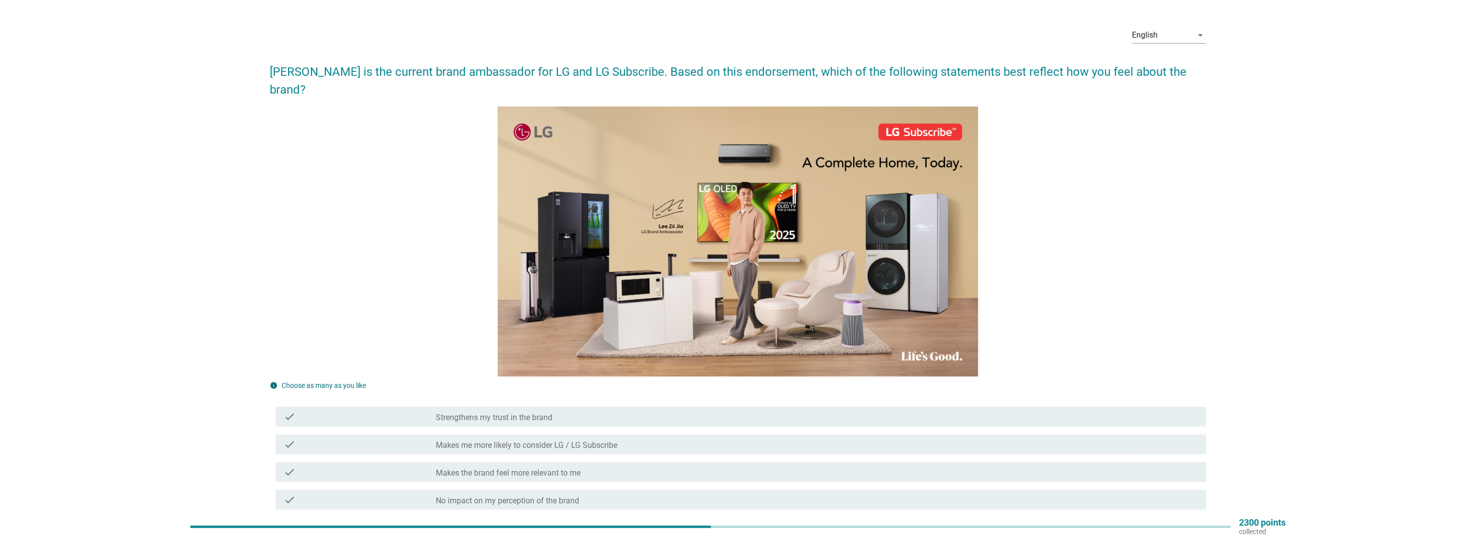
scroll to position [99, 0]
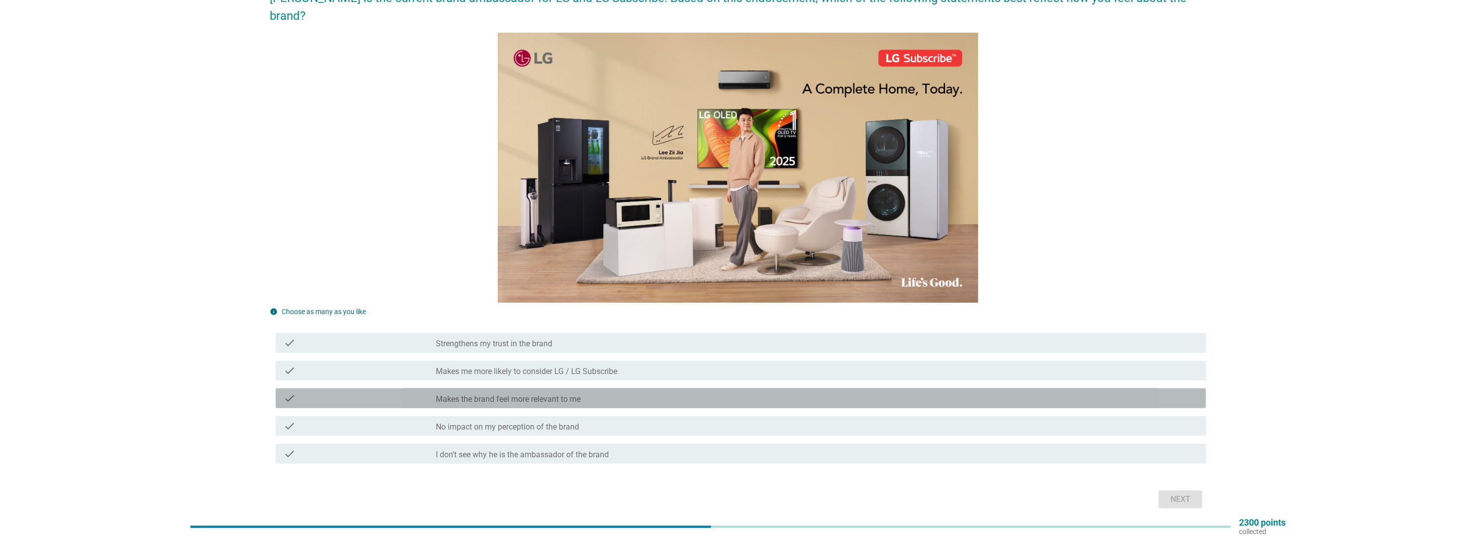
click at [615, 393] on div "check_box_outline_blank Makes the brand feel more relevant to me" at bounding box center [817, 399] width 762 height 12
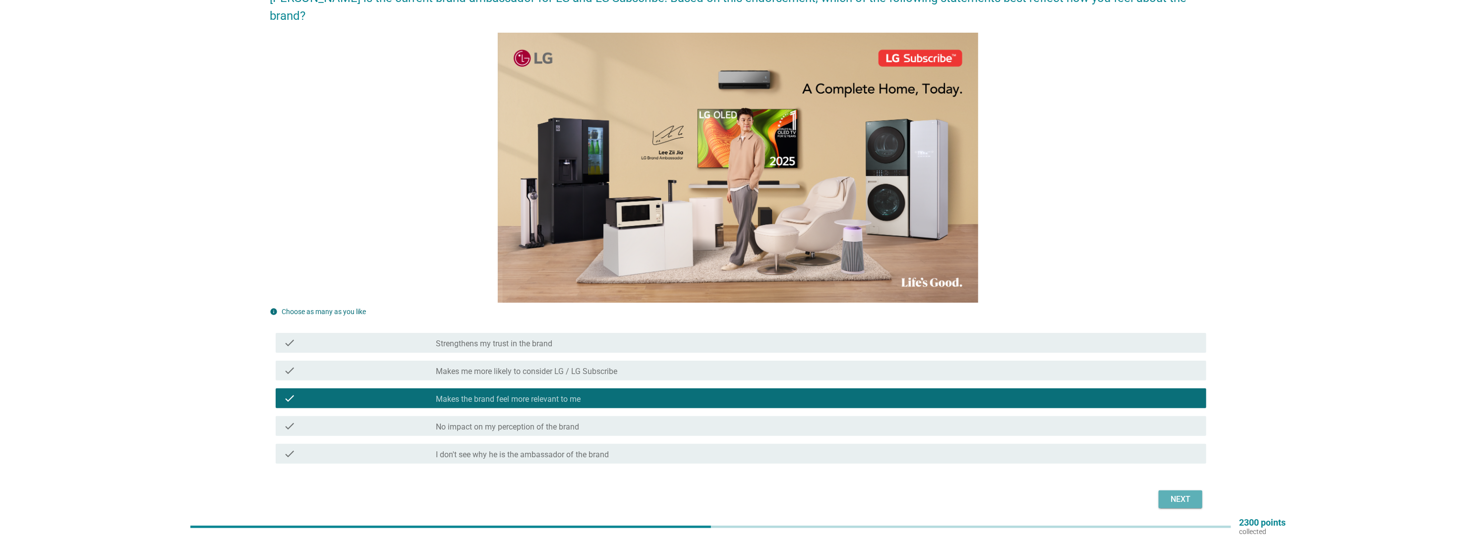
click at [1181, 494] on div "Next" at bounding box center [1180, 500] width 28 height 12
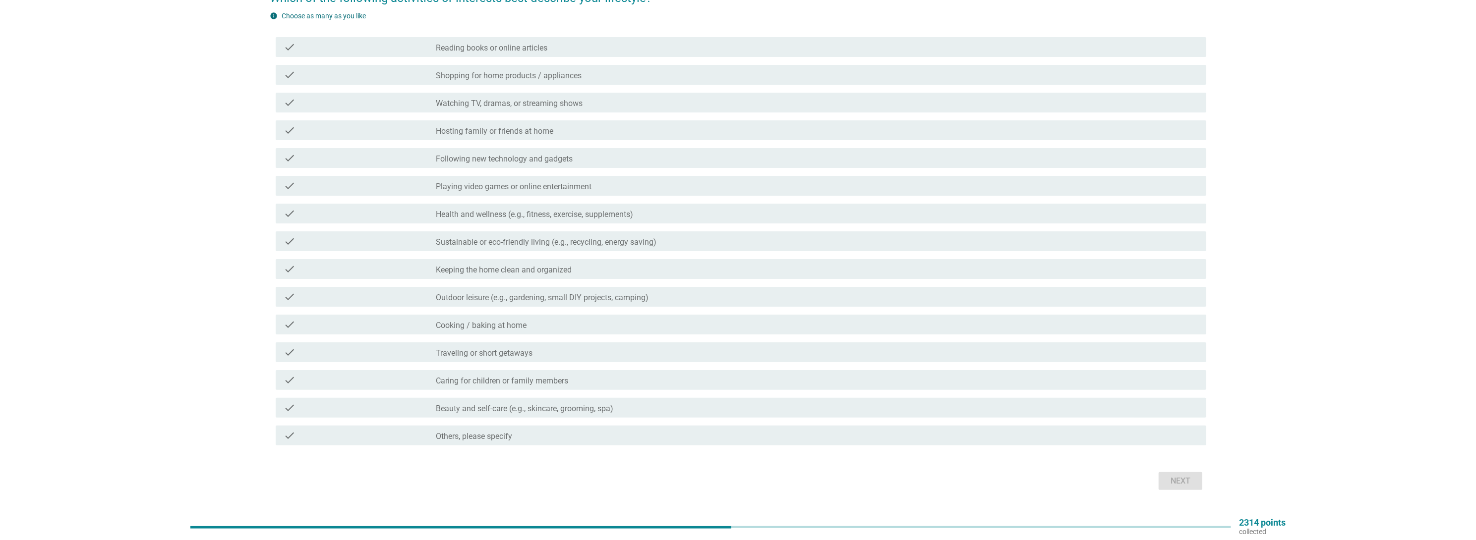
scroll to position [0, 0]
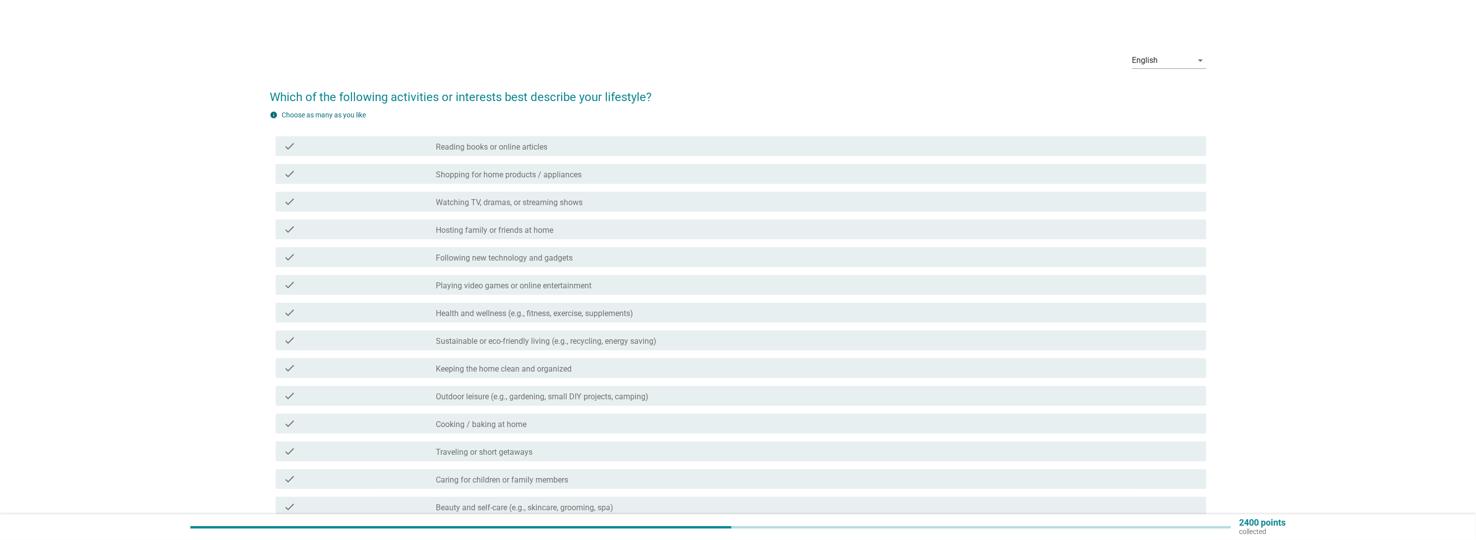
click at [545, 190] on div "check check_box_outline_blank Watching TV, dramas, or streaming shows" at bounding box center [738, 202] width 936 height 28
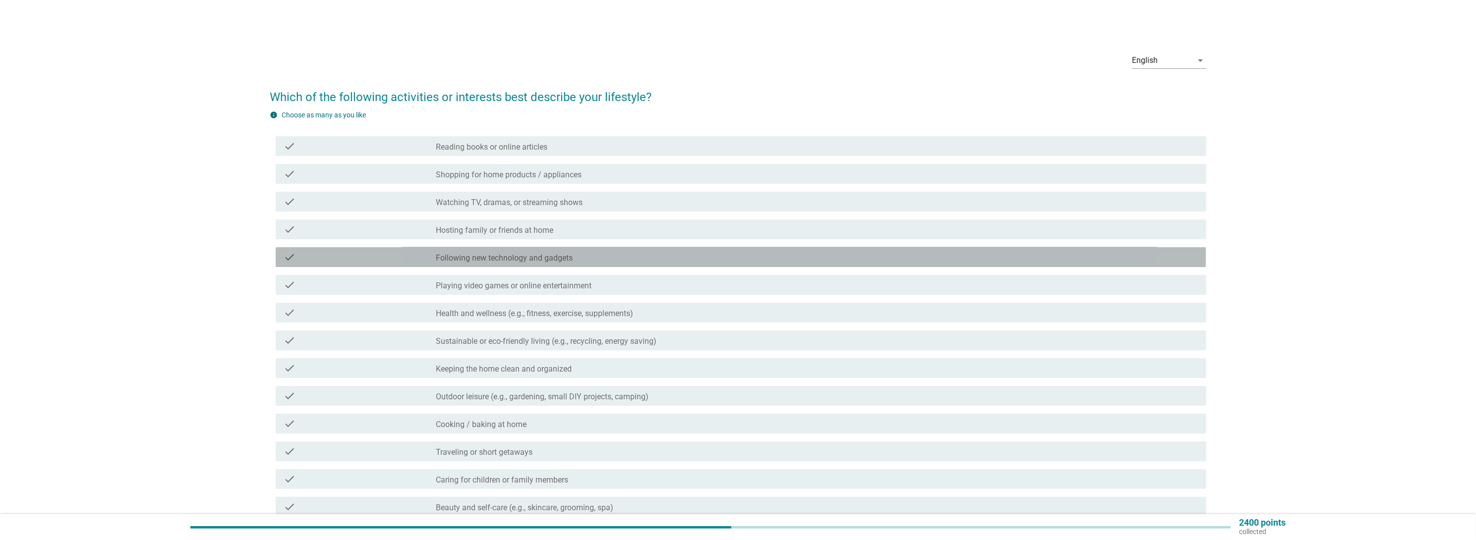
click at [534, 254] on label "Following new technology and gadgets" at bounding box center [504, 258] width 137 height 10
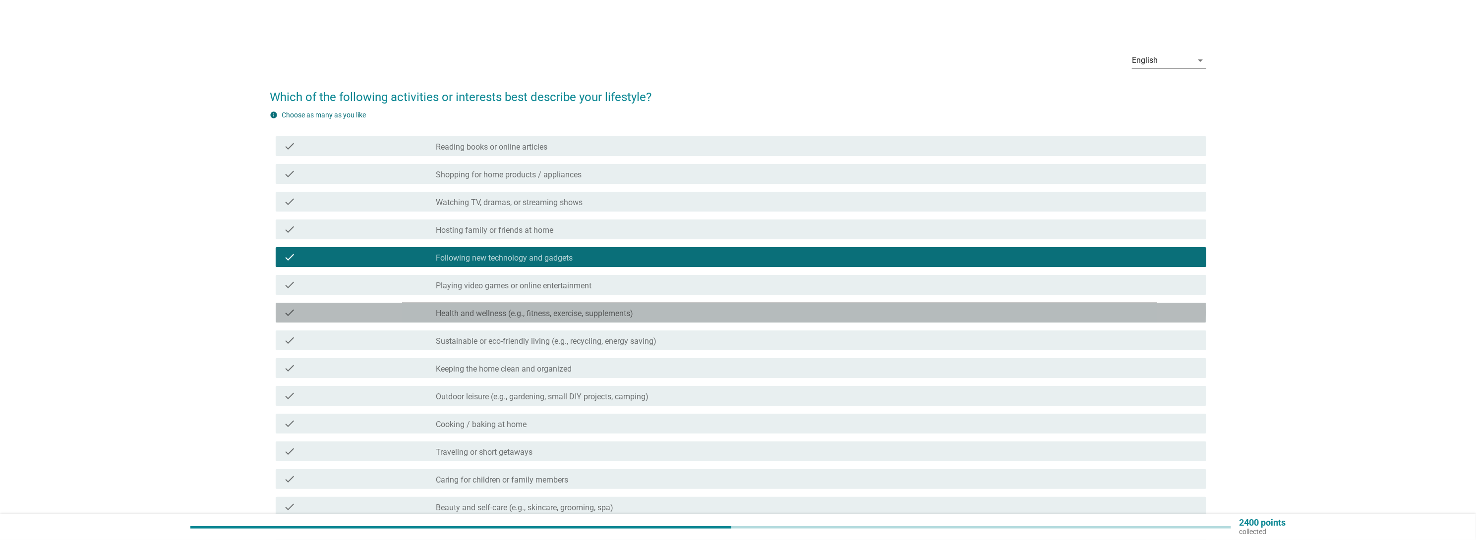
drag, startPoint x: 523, startPoint y: 312, endPoint x: 518, endPoint y: 354, distance: 42.6
click at [523, 313] on label "Health and wellness (e.g., fitness, exercise, supplements)" at bounding box center [534, 314] width 197 height 10
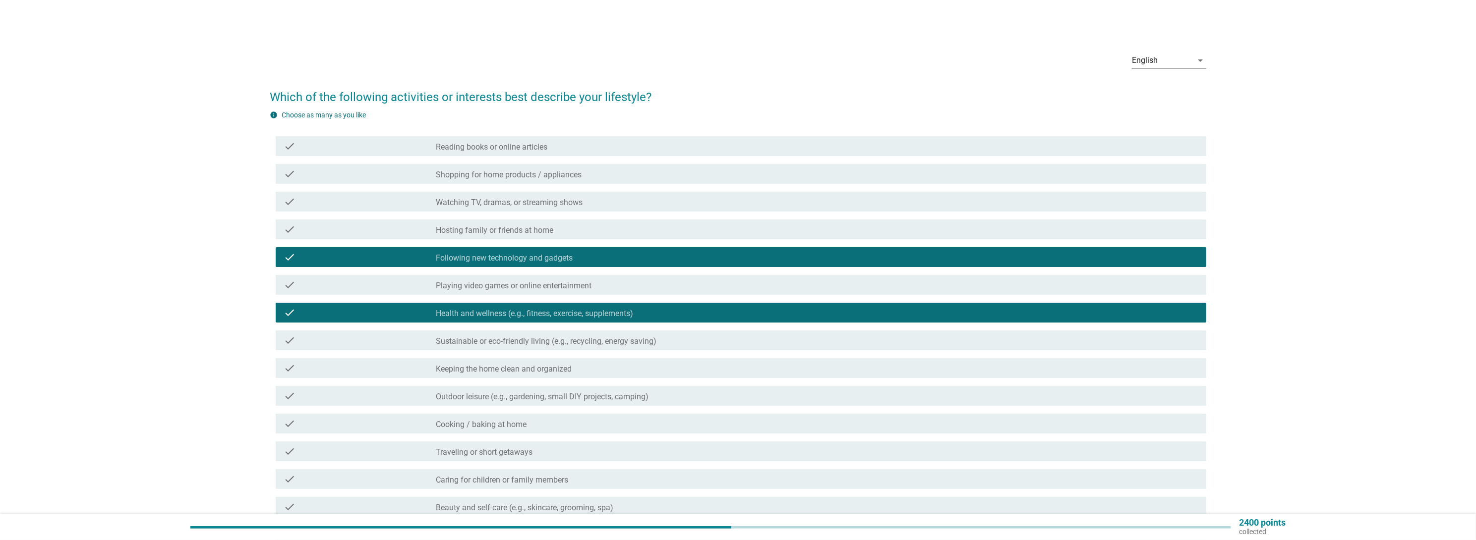
drag, startPoint x: 508, startPoint y: 367, endPoint x: 507, endPoint y: 389, distance: 21.8
click at [508, 377] on div "check check_box_outline_blank Keeping the home clean and organized" at bounding box center [741, 368] width 930 height 20
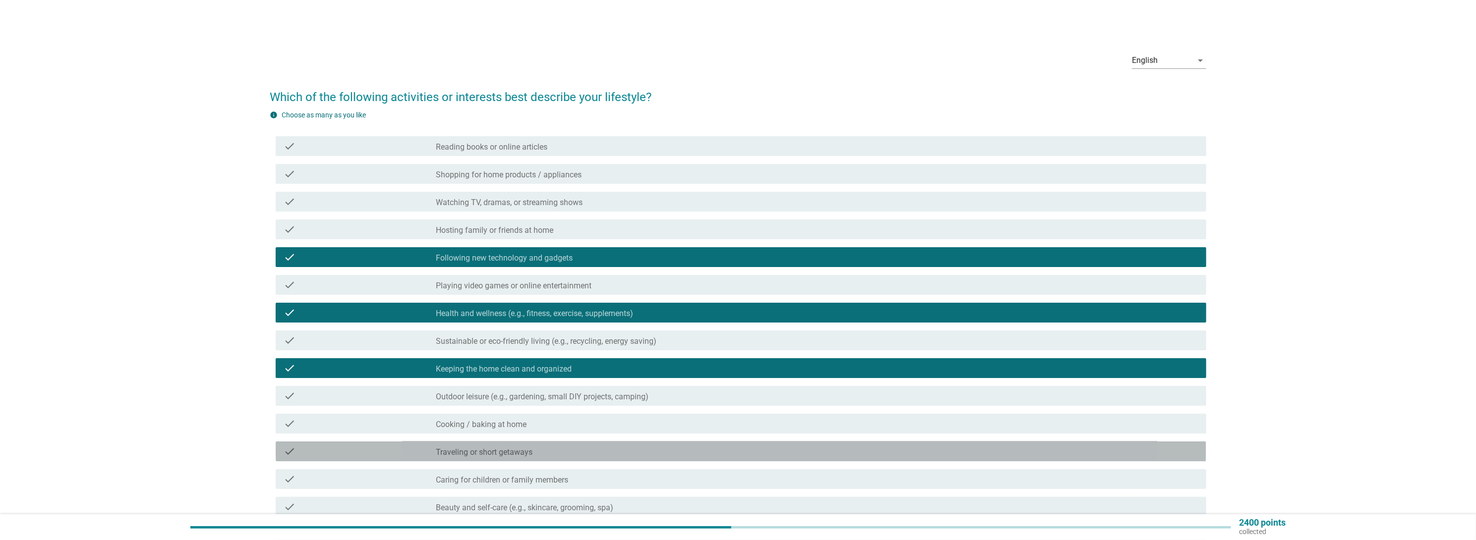
click at [491, 442] on div "check check_box_outline_blank Traveling or short getaways" at bounding box center [741, 452] width 930 height 20
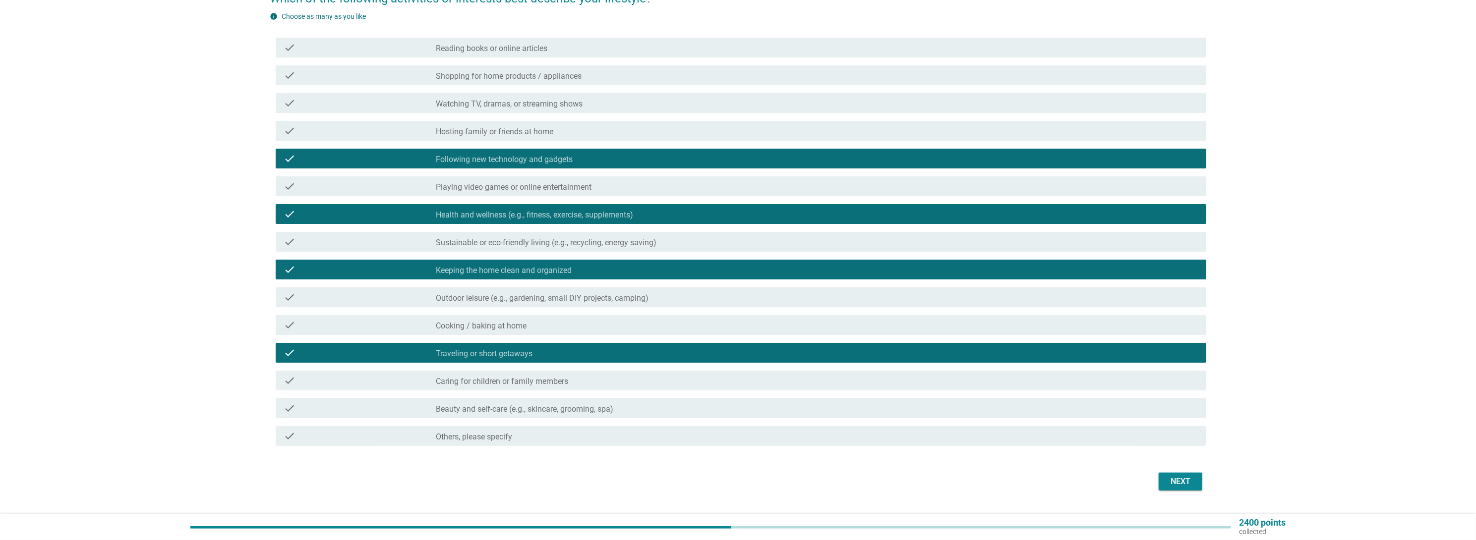
scroll to position [122, 0]
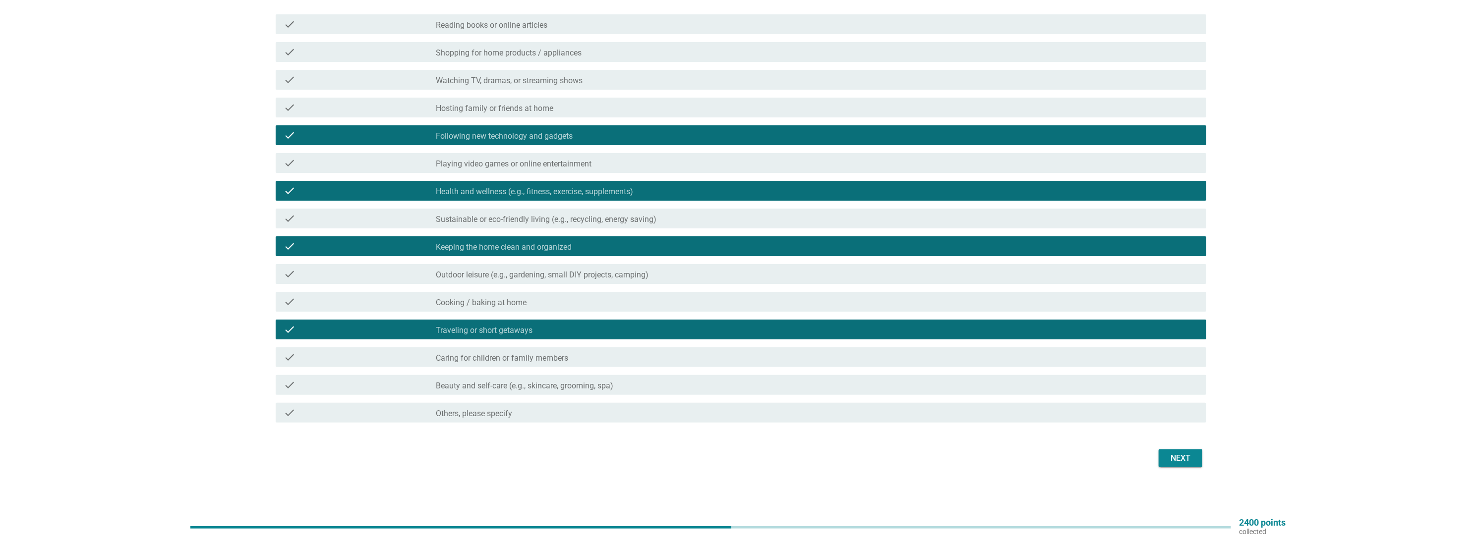
click at [1188, 457] on div "Next" at bounding box center [1180, 459] width 28 height 12
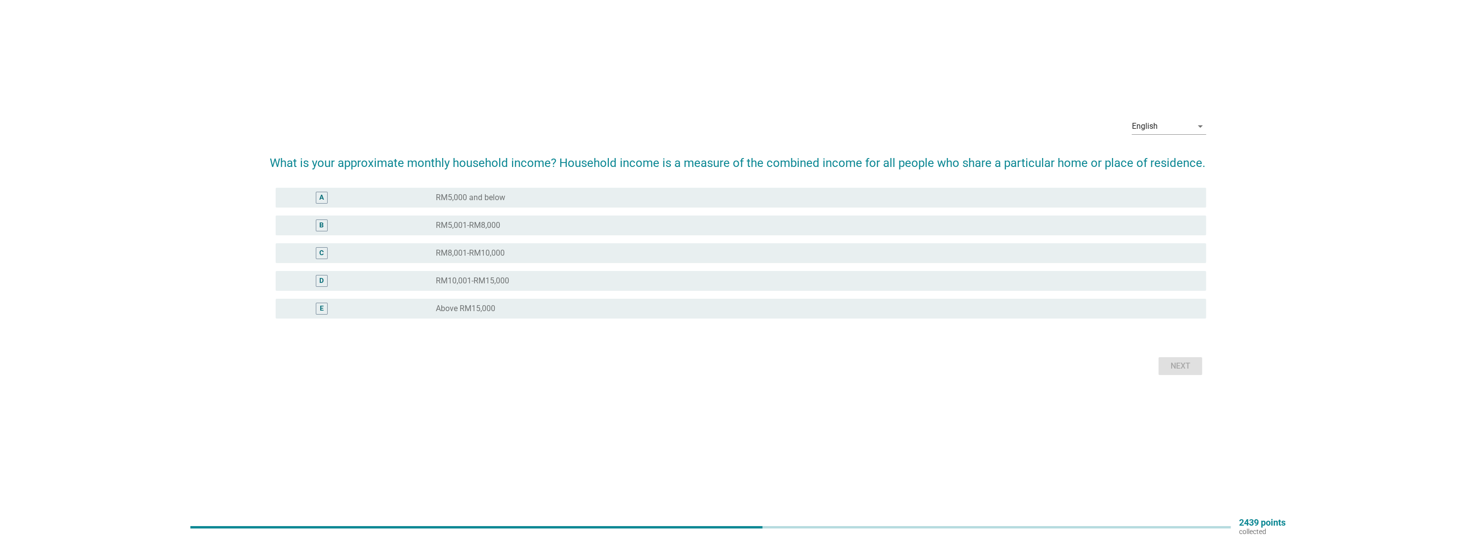
scroll to position [0, 0]
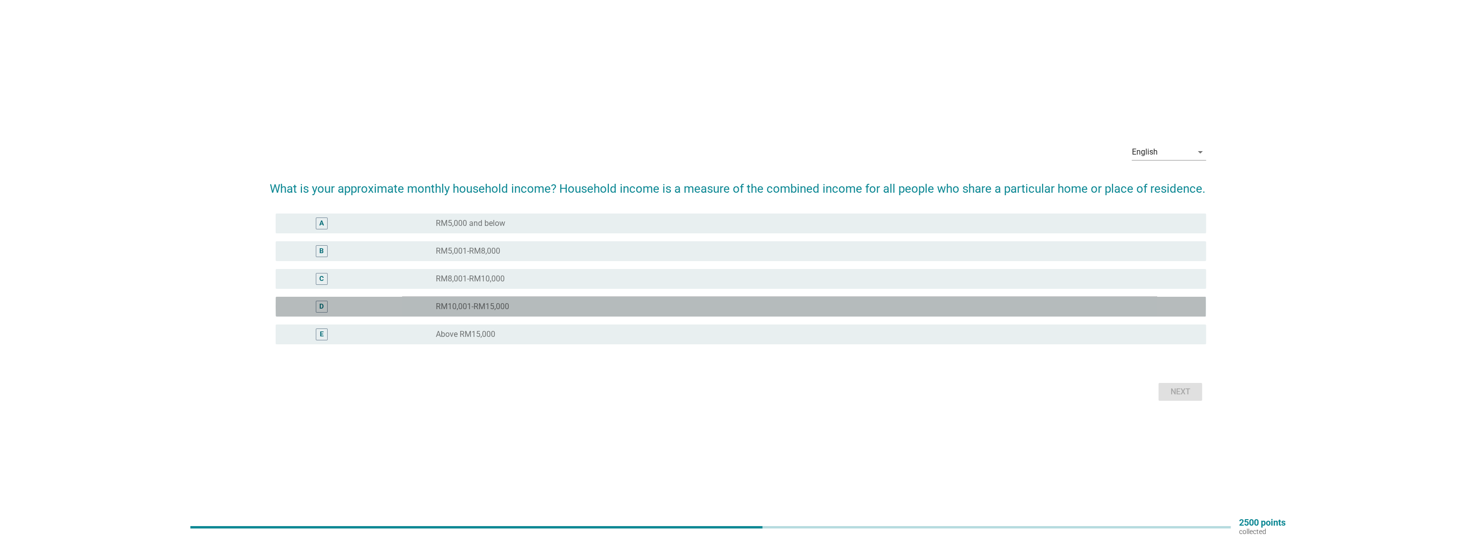
click at [555, 309] on div "radio_button_unchecked RM10,001-RM15,000" at bounding box center [813, 307] width 754 height 10
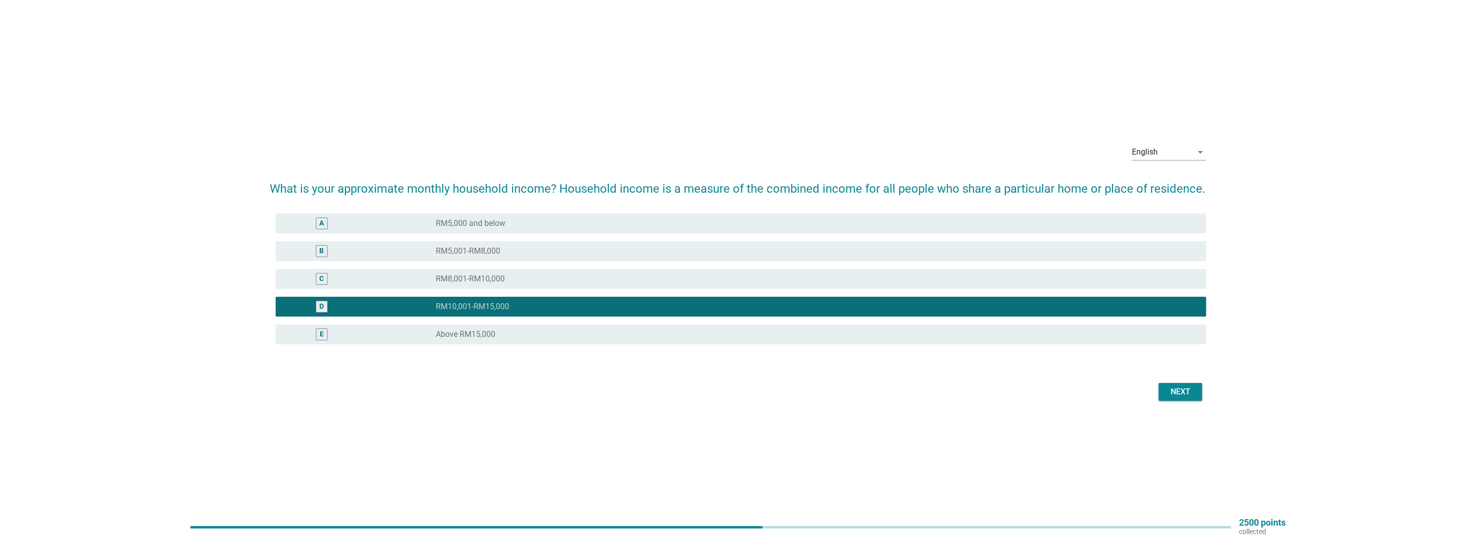
click at [1179, 390] on div "Next" at bounding box center [1180, 392] width 28 height 12
